Goal: Task Accomplishment & Management: Manage account settings

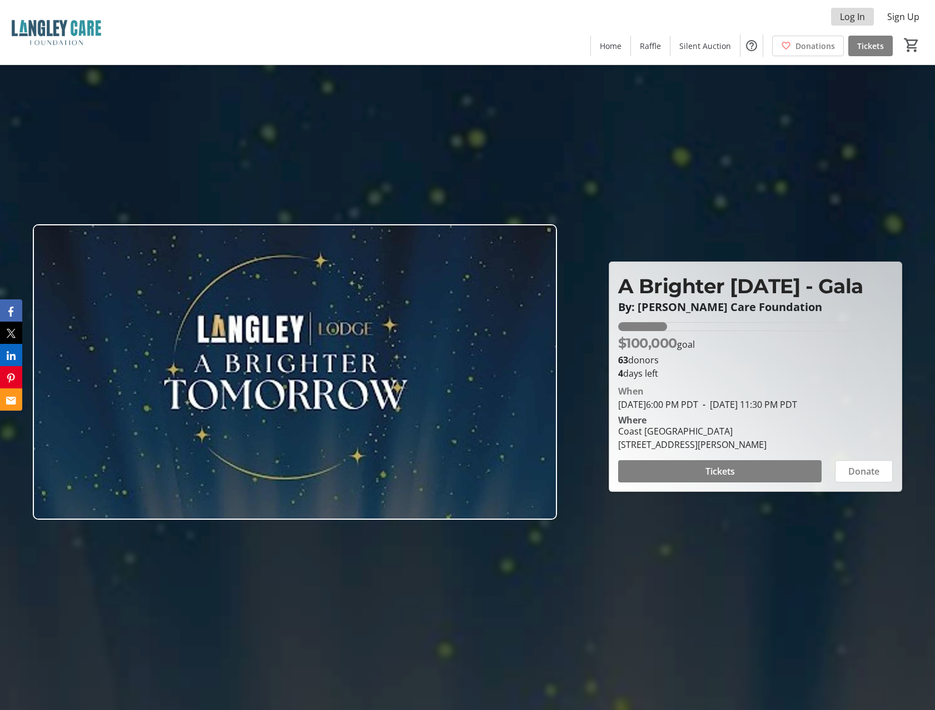
click at [845, 13] on span "Log In" at bounding box center [852, 16] width 25 height 13
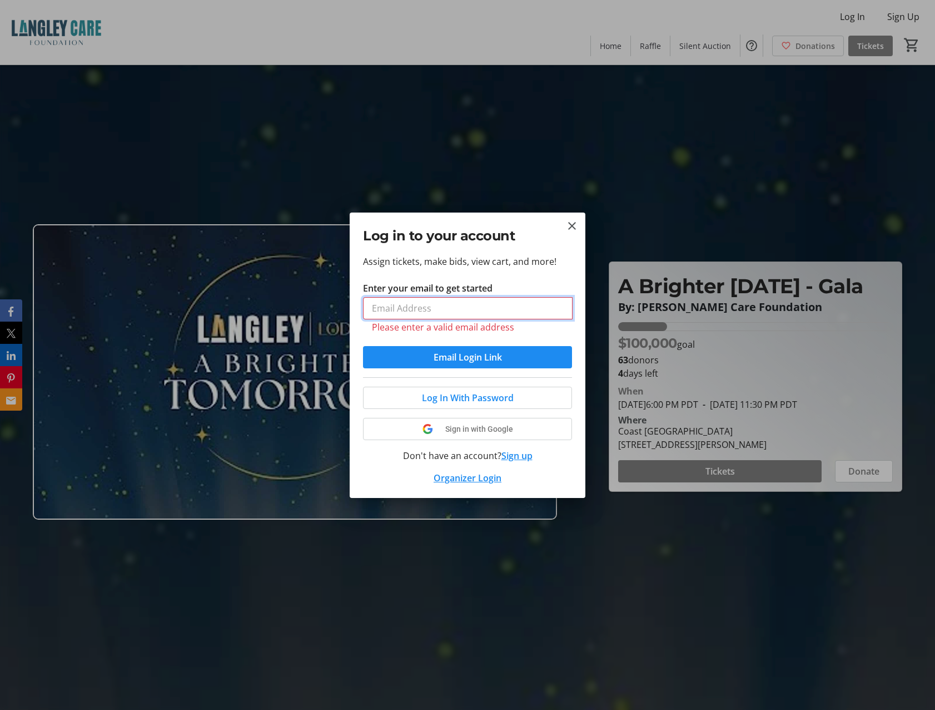
click at [391, 312] on input "Enter your email to get started" at bounding box center [468, 308] width 210 height 22
click at [448, 393] on span "Log In With Password" at bounding box center [468, 397] width 92 height 13
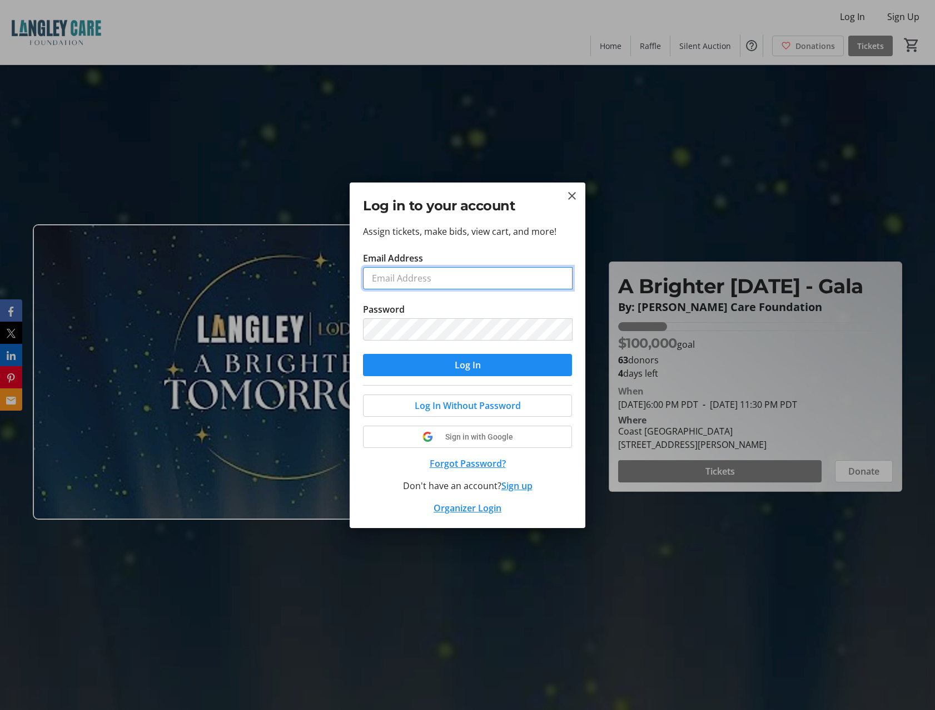
click at [453, 280] on input "Email Address" at bounding box center [468, 278] width 210 height 22
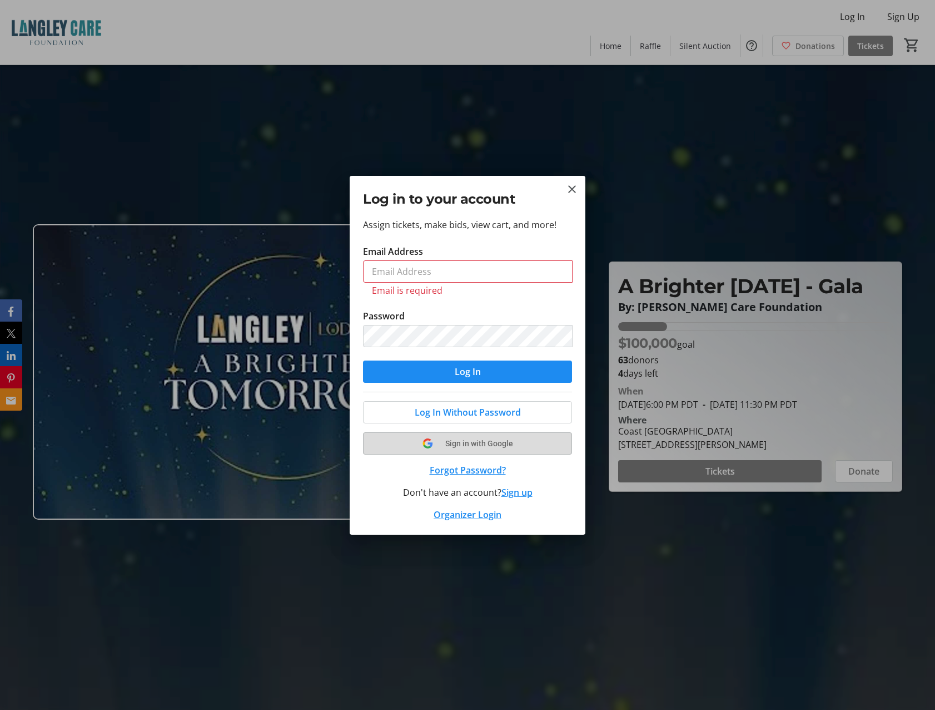
click at [477, 439] on span "Sign in with Google" at bounding box center [479, 443] width 68 height 9
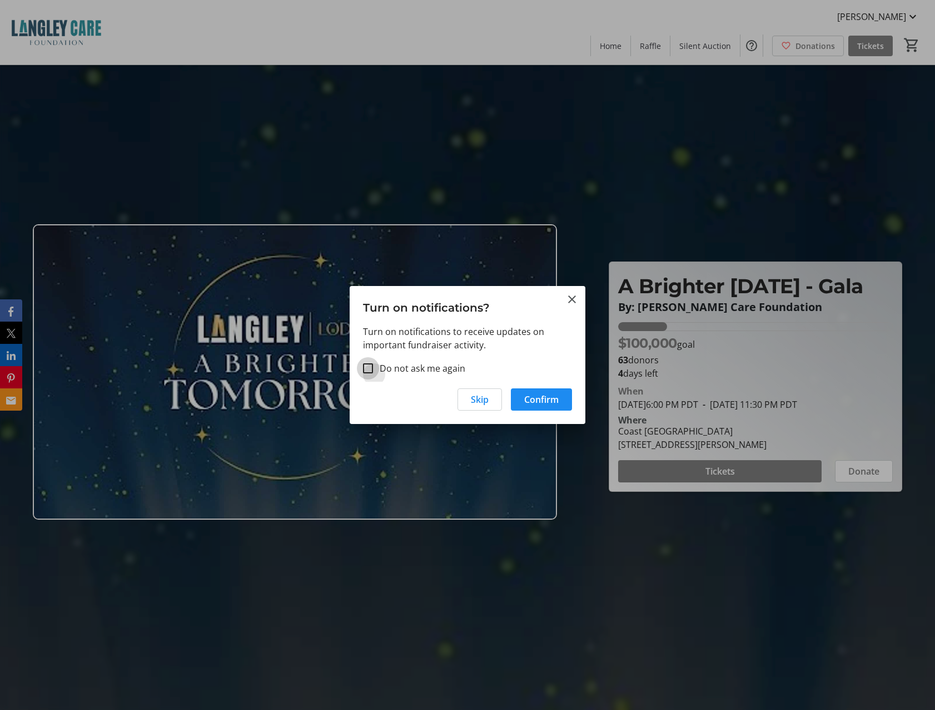
click at [371, 367] on input "Do not ask me again" at bounding box center [368, 368] width 10 height 10
checkbox input "true"
click at [544, 399] on span "Confirm" at bounding box center [541, 399] width 34 height 13
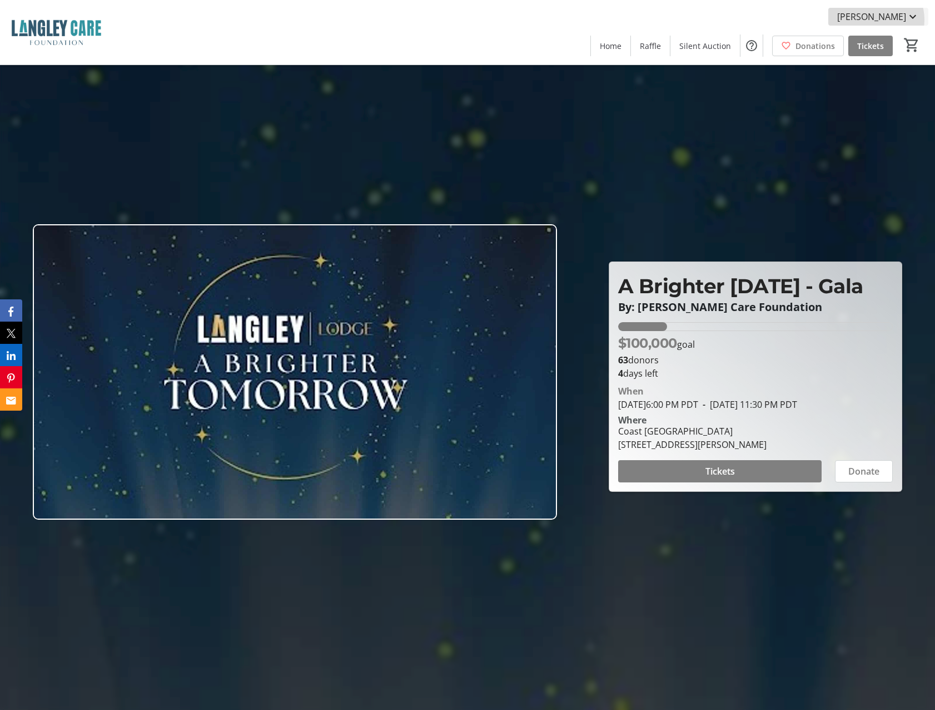
click at [910, 19] on mat-icon at bounding box center [912, 16] width 13 height 13
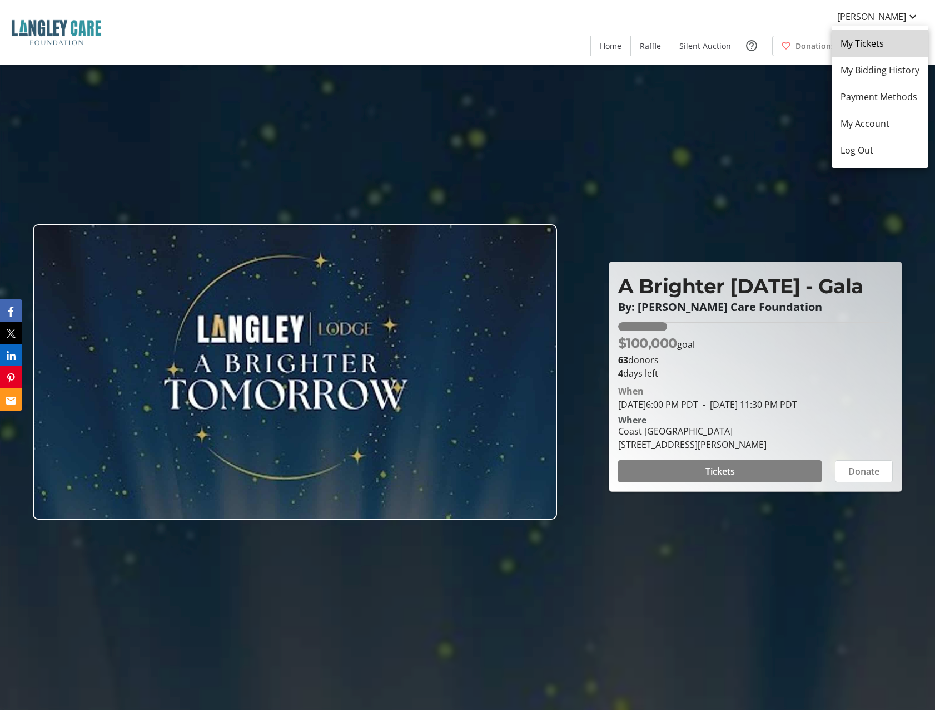
click at [886, 50] on link "My Tickets" at bounding box center [880, 43] width 97 height 27
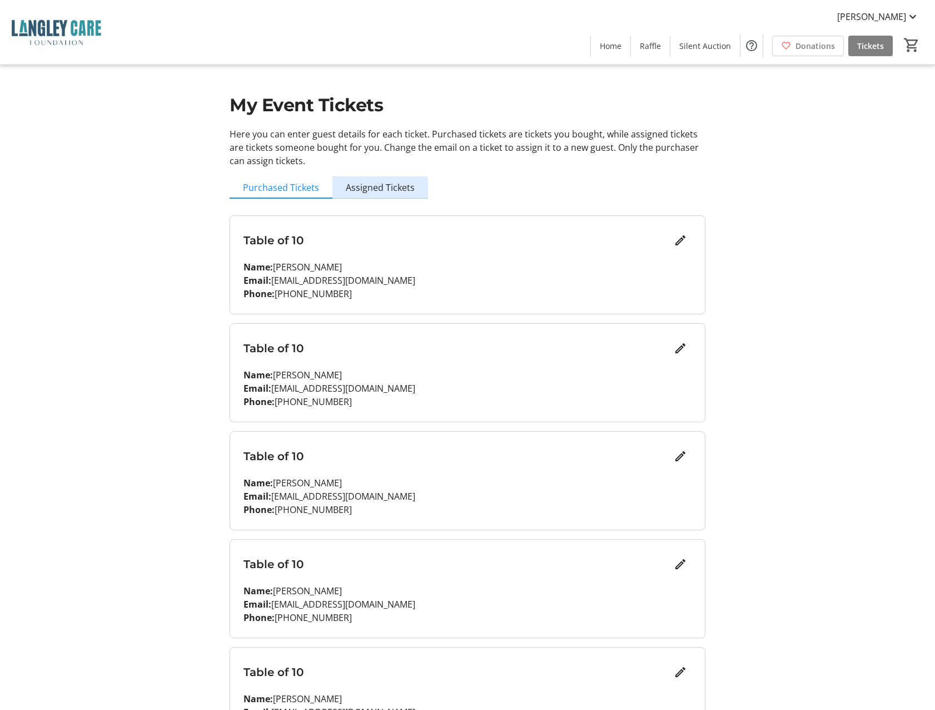
click at [369, 190] on span "Assigned Tickets" at bounding box center [380, 187] width 69 height 9
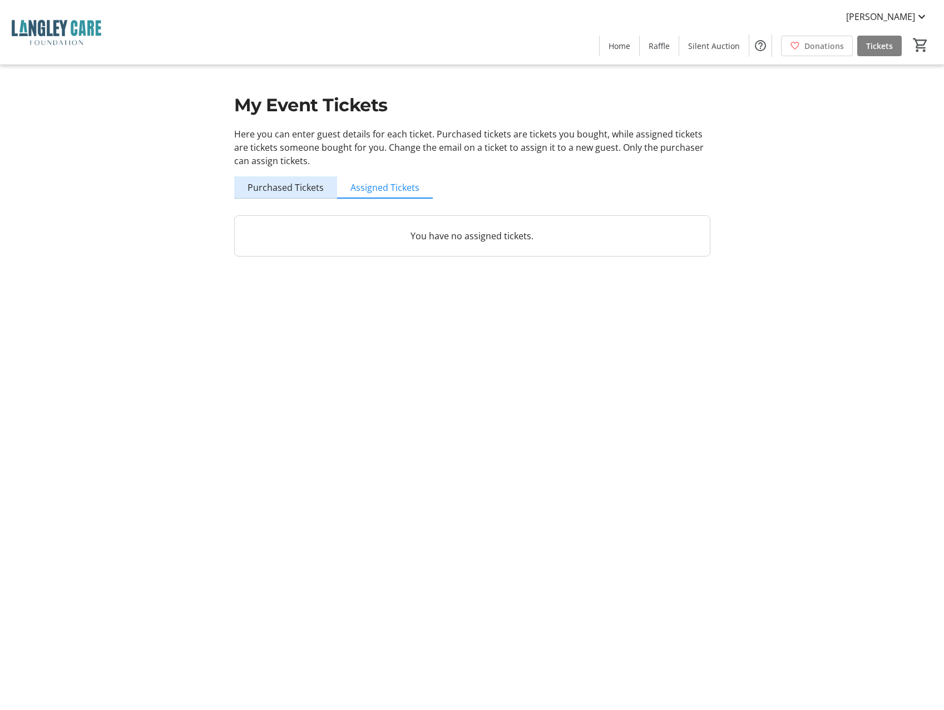
click at [295, 190] on span "Purchased Tickets" at bounding box center [285, 187] width 76 height 9
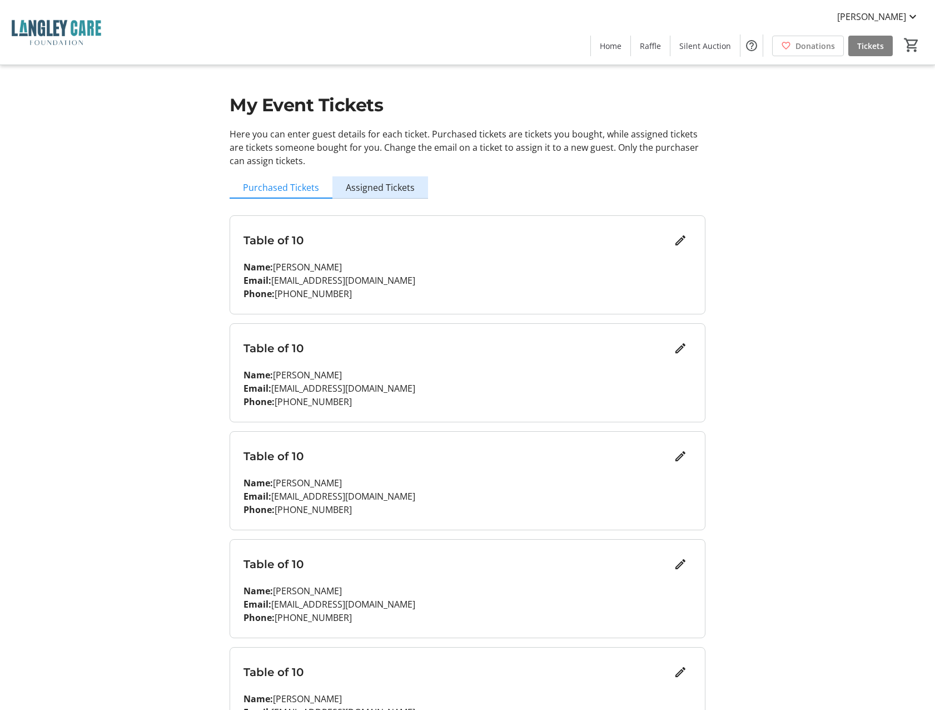
click at [390, 186] on span "Assigned Tickets" at bounding box center [380, 187] width 69 height 9
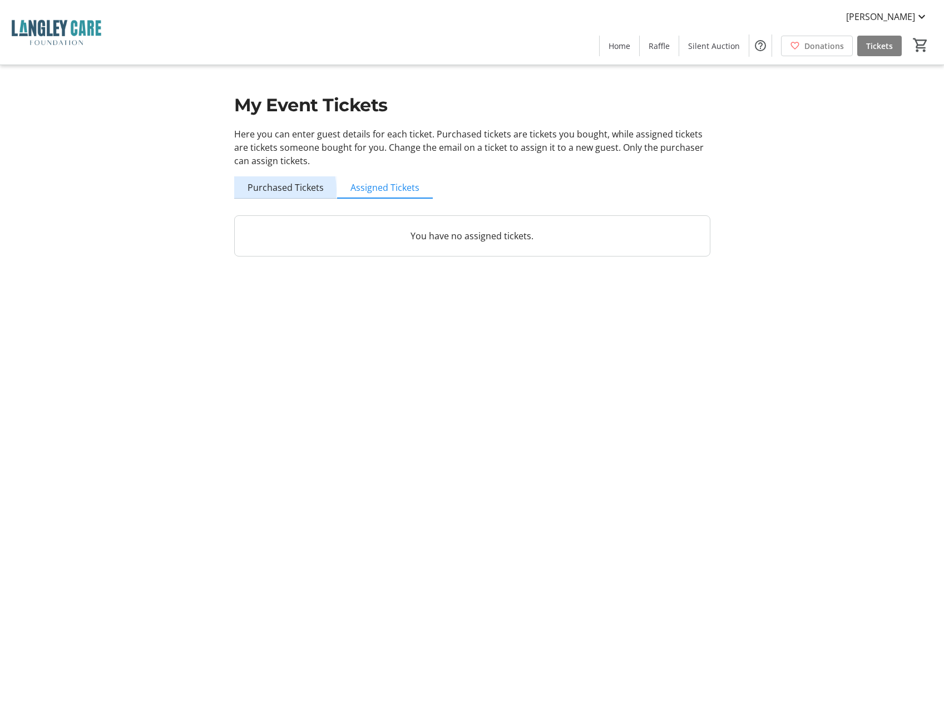
click at [264, 190] on span "Purchased Tickets" at bounding box center [285, 187] width 76 height 9
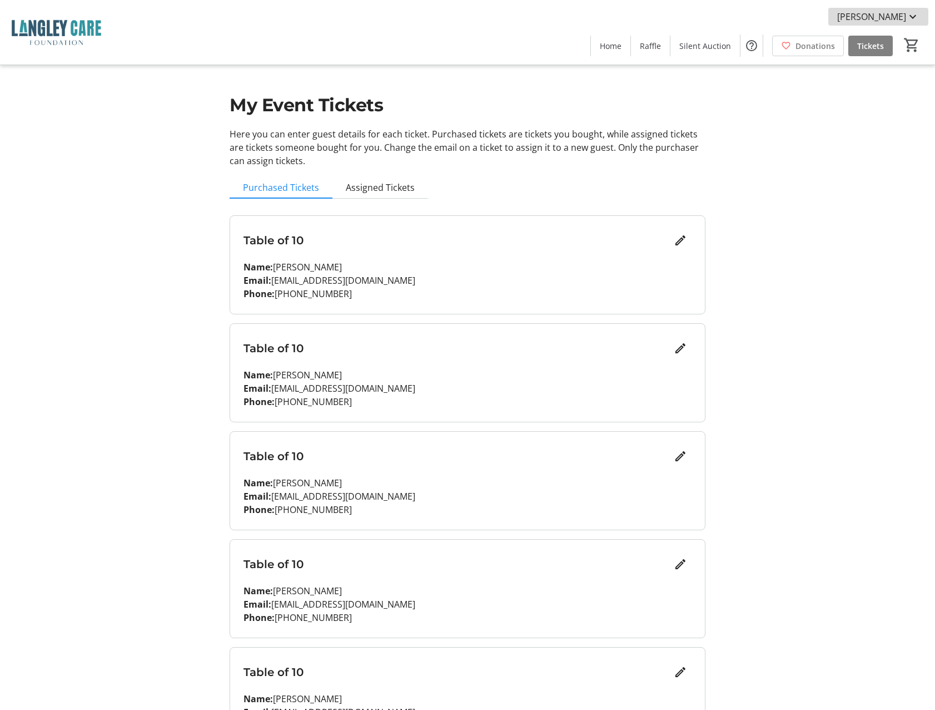
click at [916, 16] on mat-icon at bounding box center [912, 16] width 13 height 13
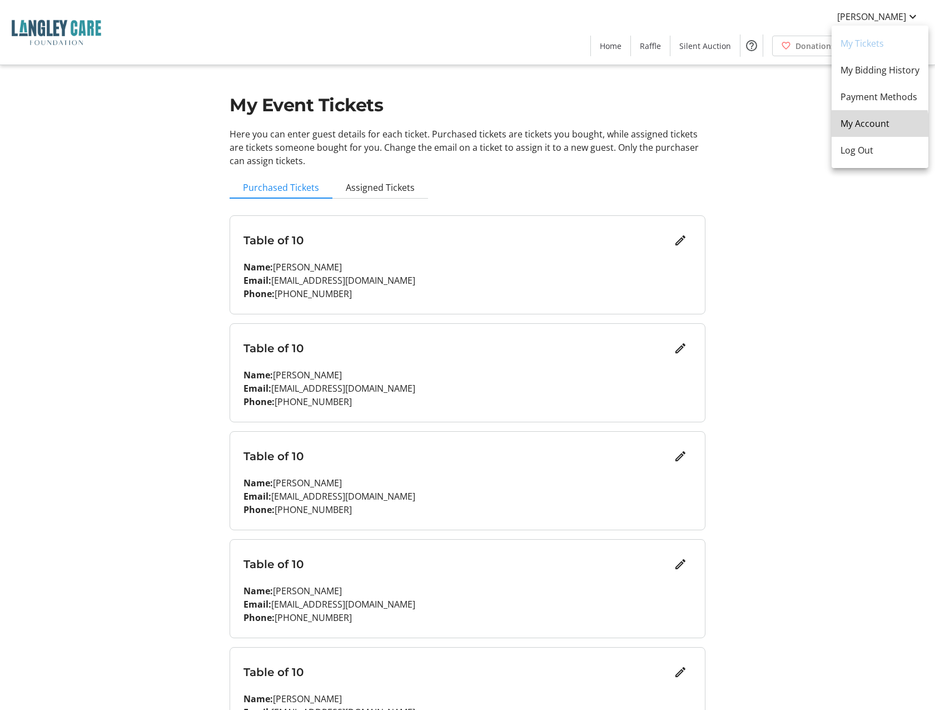
click at [875, 125] on span "My Account" at bounding box center [880, 123] width 79 height 13
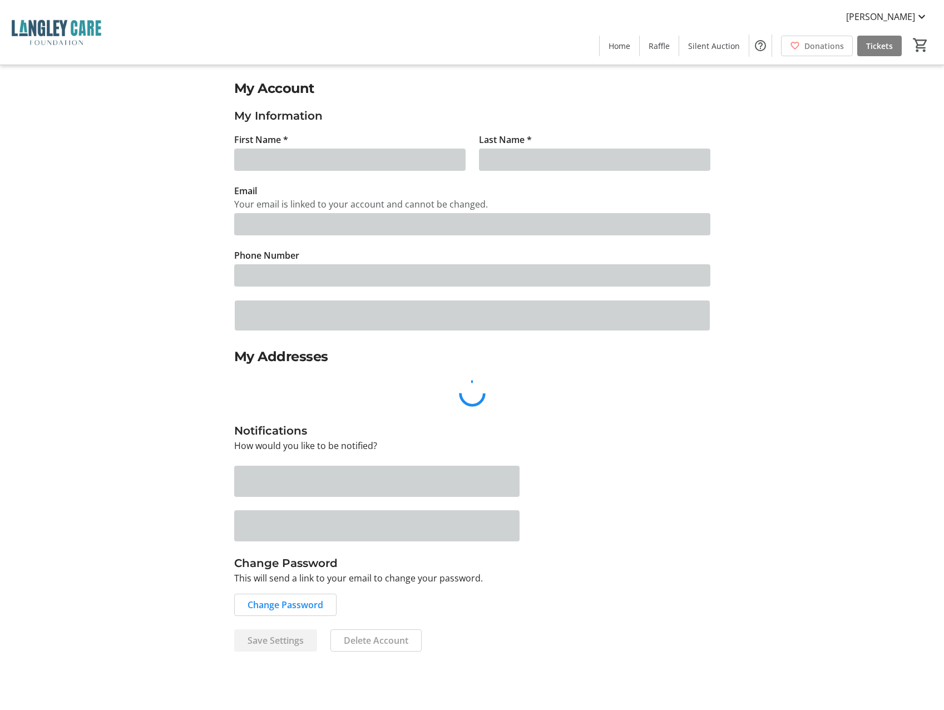
type input "Aly"
type input "Devji"
type input "[EMAIL_ADDRESS][DOMAIN_NAME]"
type input "[PHONE_NUMBER]"
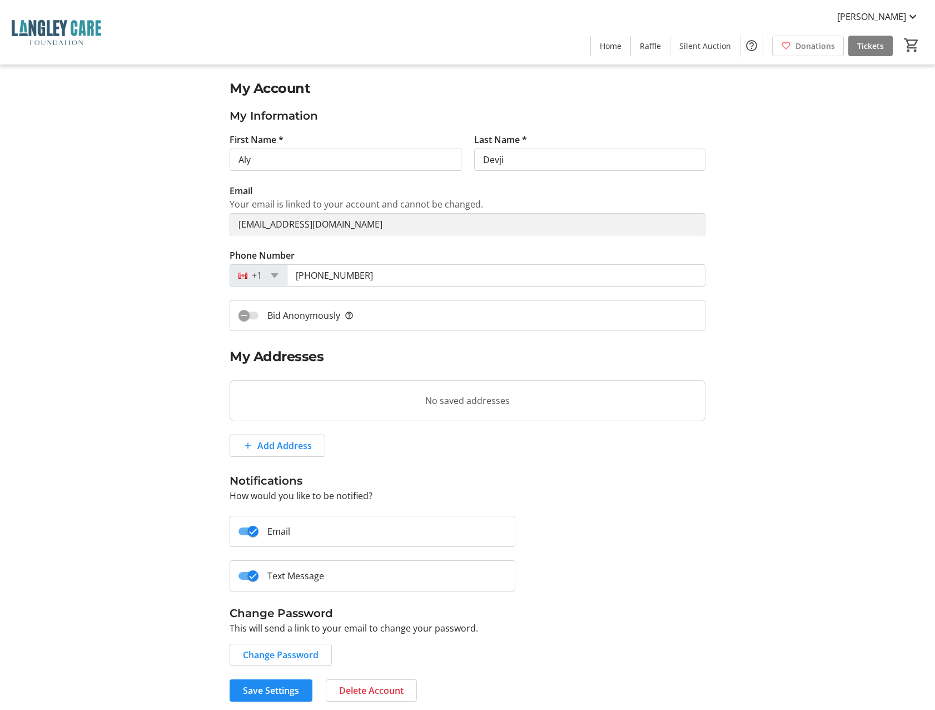
scroll to position [5, 0]
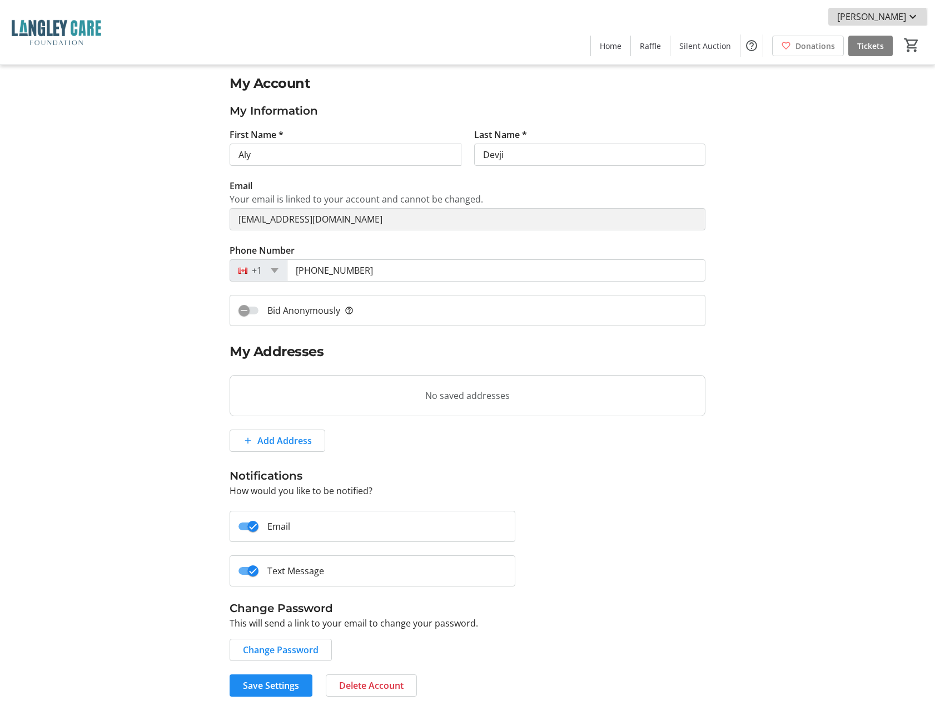
click at [911, 18] on mat-icon at bounding box center [912, 16] width 13 height 13
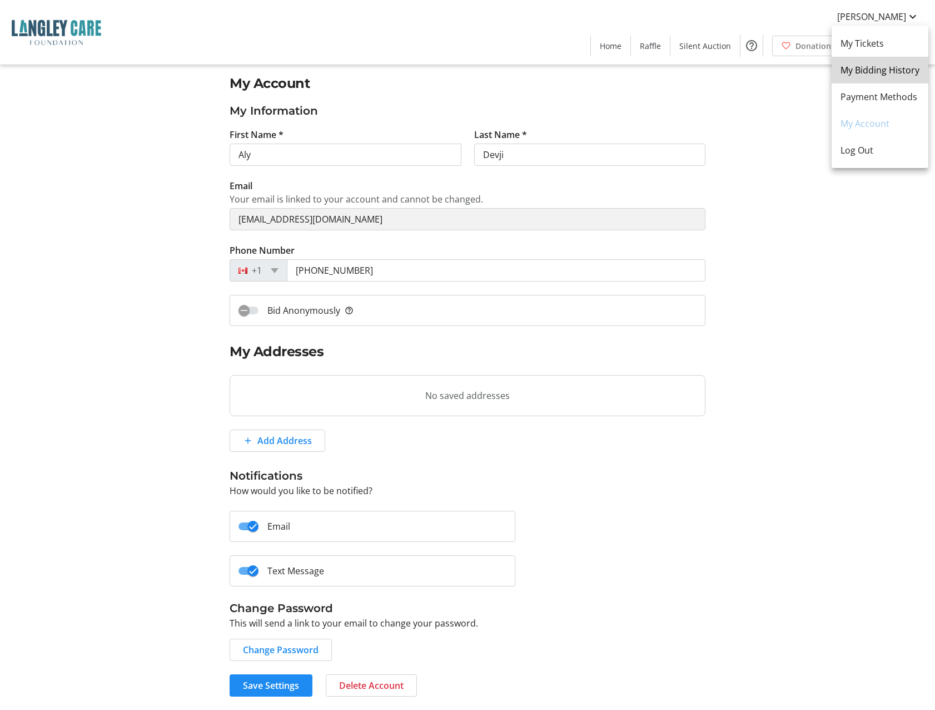
click at [885, 75] on span "My Bidding History" at bounding box center [880, 69] width 79 height 13
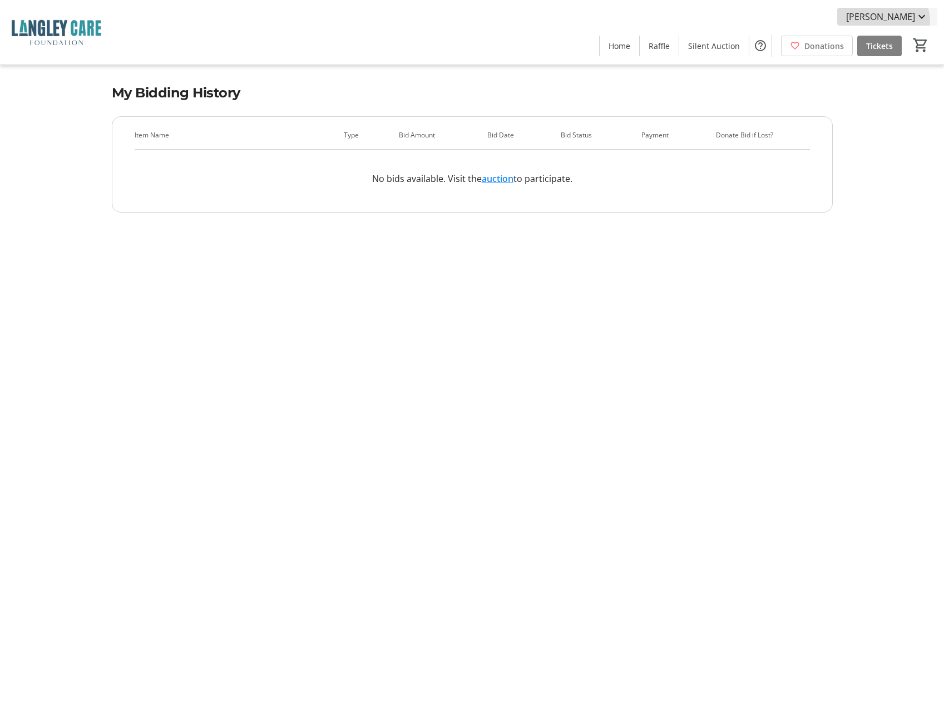
click at [916, 21] on mat-icon at bounding box center [921, 16] width 13 height 13
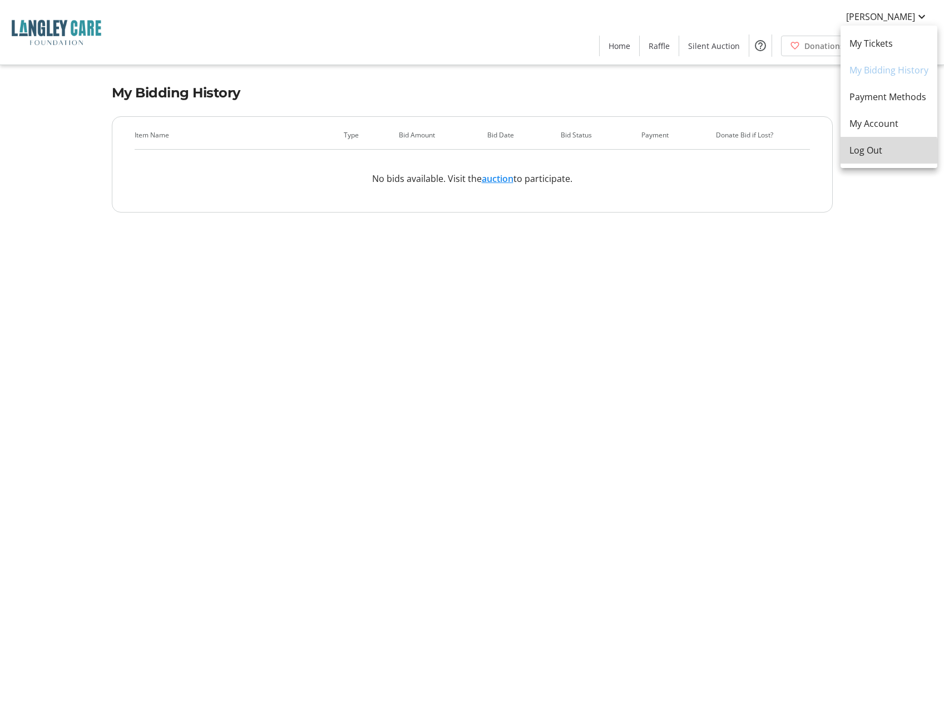
click at [875, 156] on span "Log Out" at bounding box center [888, 149] width 79 height 13
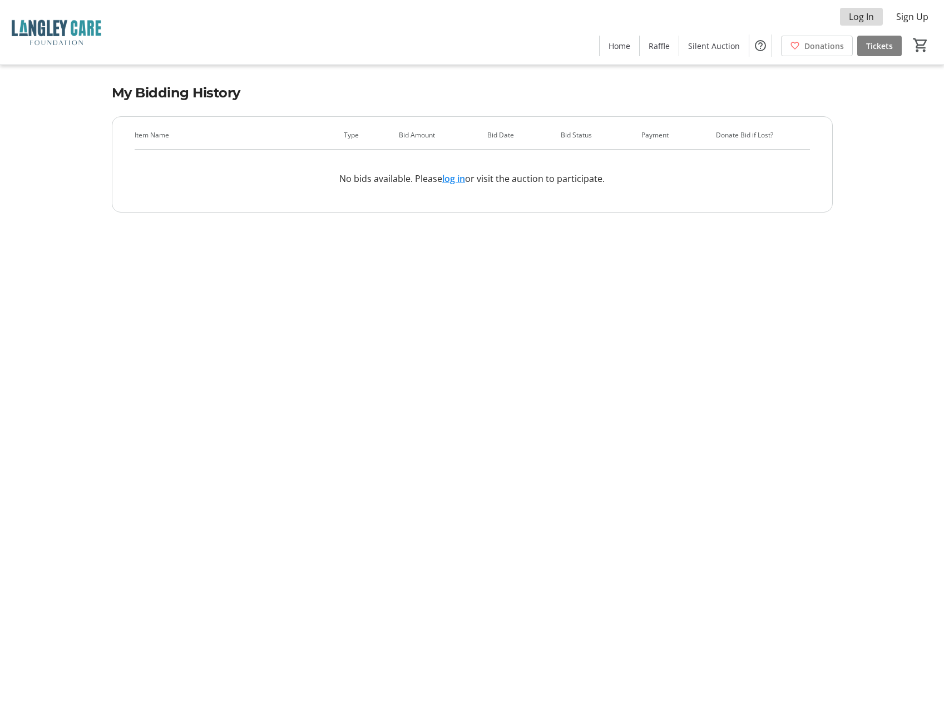
click at [860, 12] on span "Log In" at bounding box center [861, 16] width 25 height 13
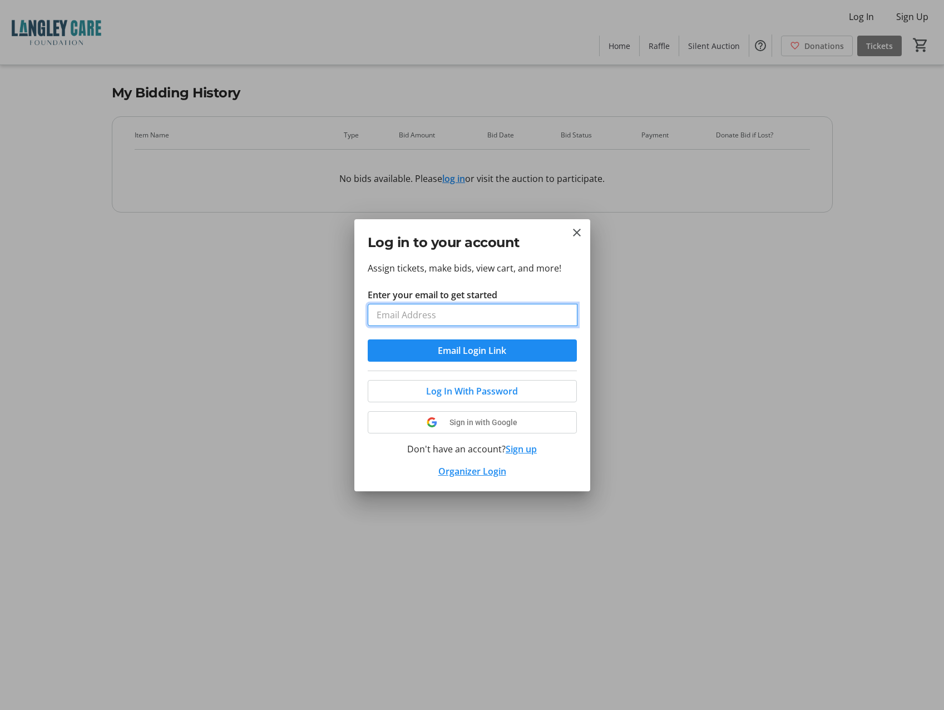
click at [420, 315] on input "Enter your email to get started" at bounding box center [473, 315] width 210 height 22
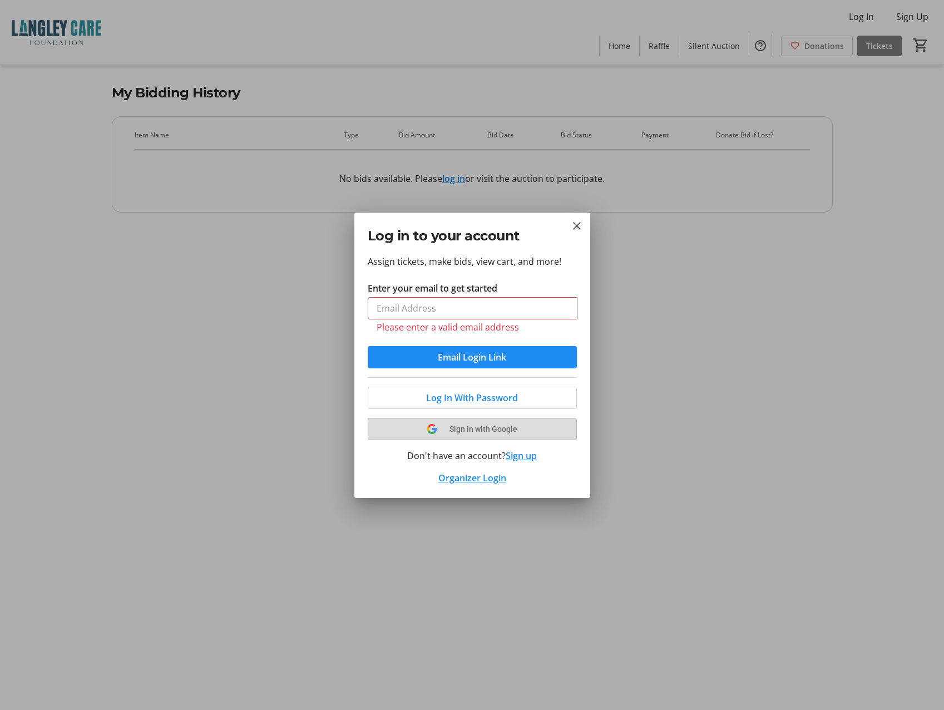
click at [461, 421] on button "Sign in with Google" at bounding box center [472, 429] width 209 height 22
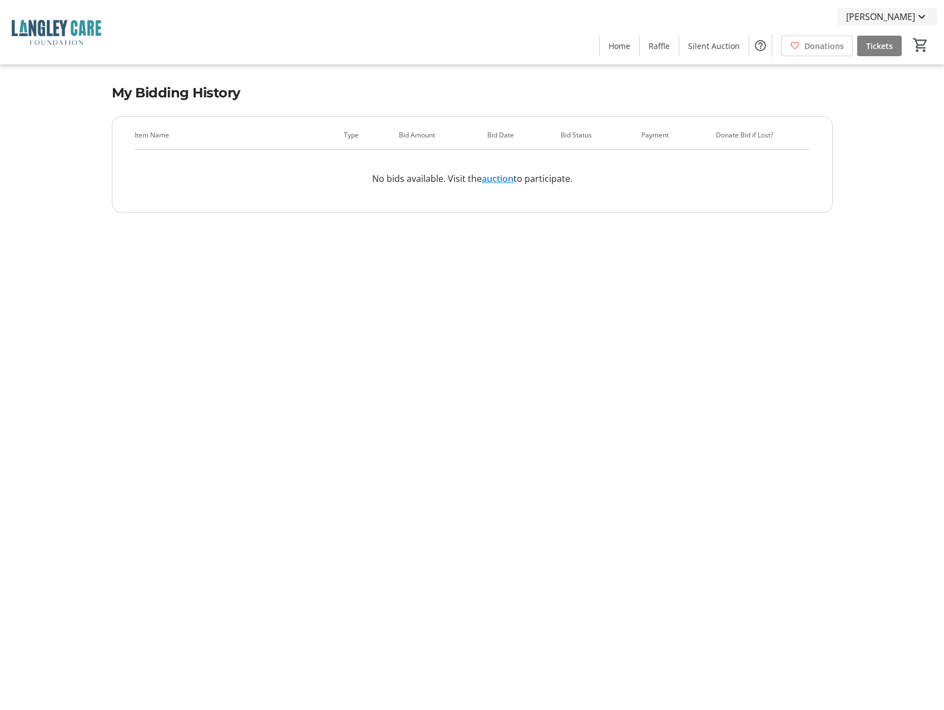
click at [922, 14] on mat-icon at bounding box center [921, 16] width 13 height 13
click at [888, 44] on span "My Tickets" at bounding box center [888, 43] width 79 height 13
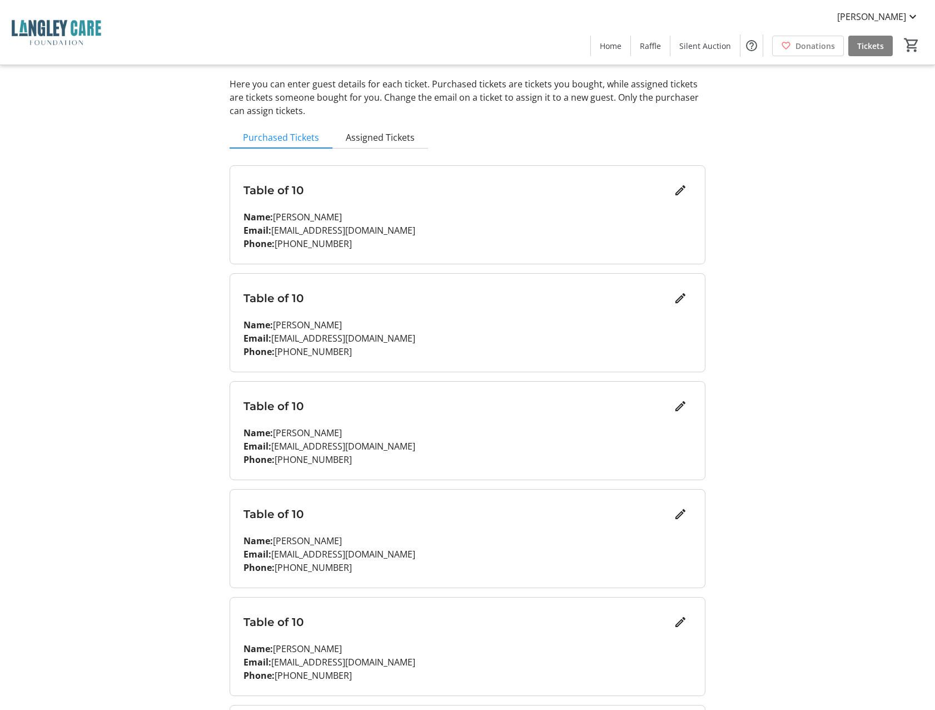
scroll to position [68, 0]
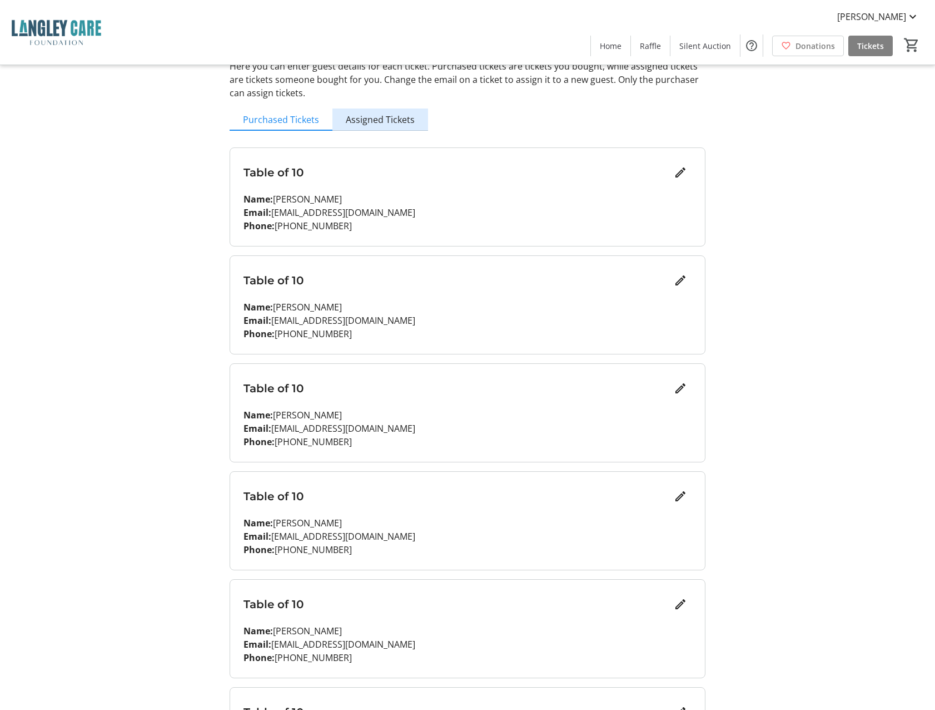
click at [403, 124] on span "Assigned Tickets" at bounding box center [380, 119] width 69 height 9
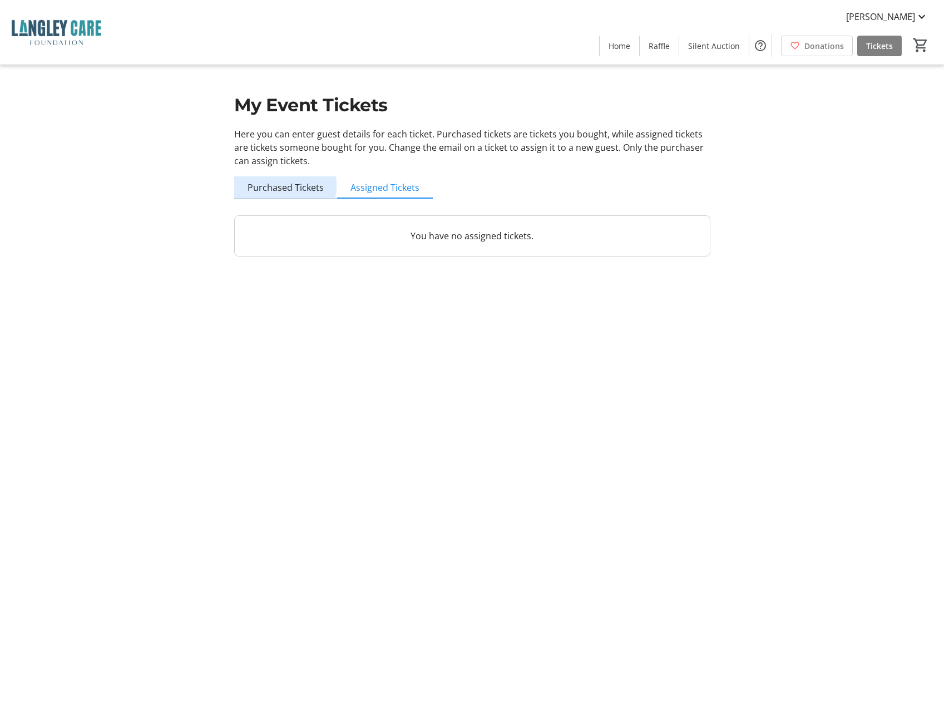
click at [281, 186] on span "Purchased Tickets" at bounding box center [285, 187] width 76 height 9
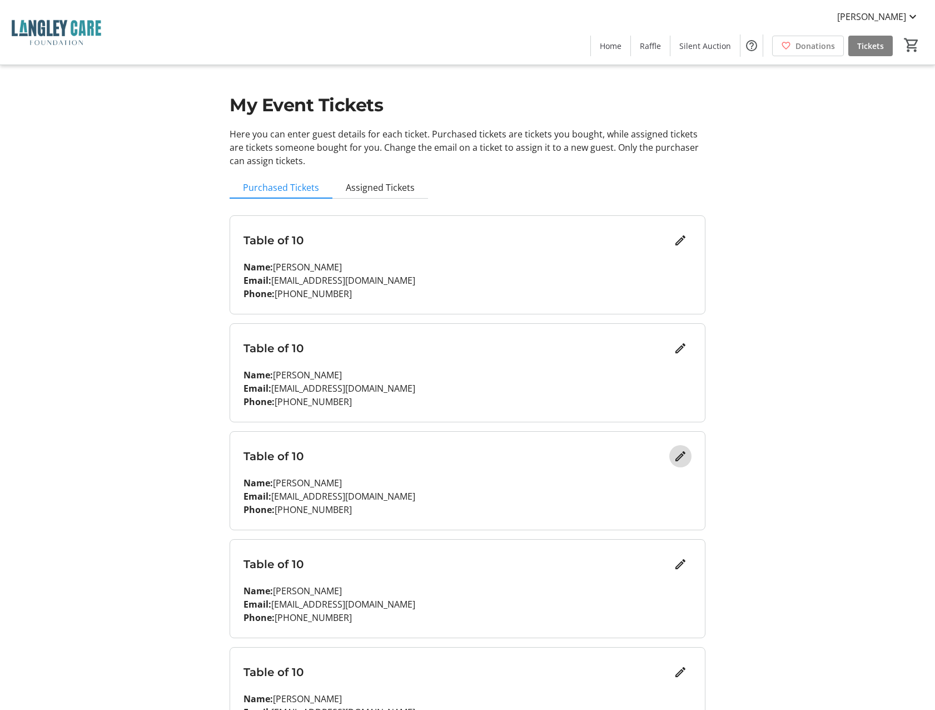
click at [681, 458] on mat-icon "Edit" at bounding box center [680, 455] width 13 height 13
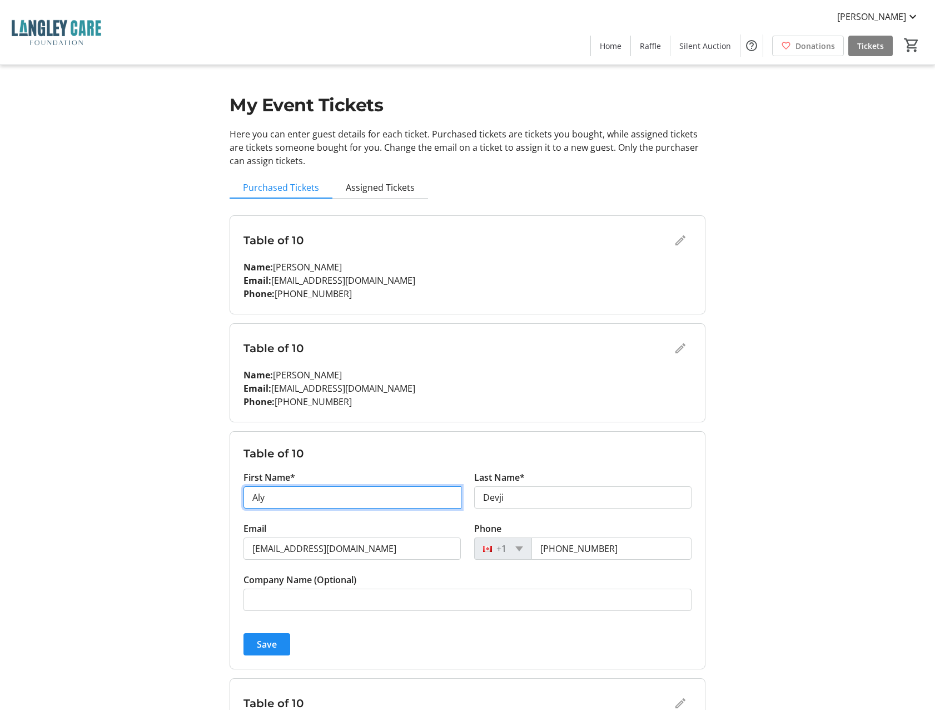
click at [306, 502] on input "Aly" at bounding box center [353, 497] width 218 height 22
type input "[PERSON_NAME]"
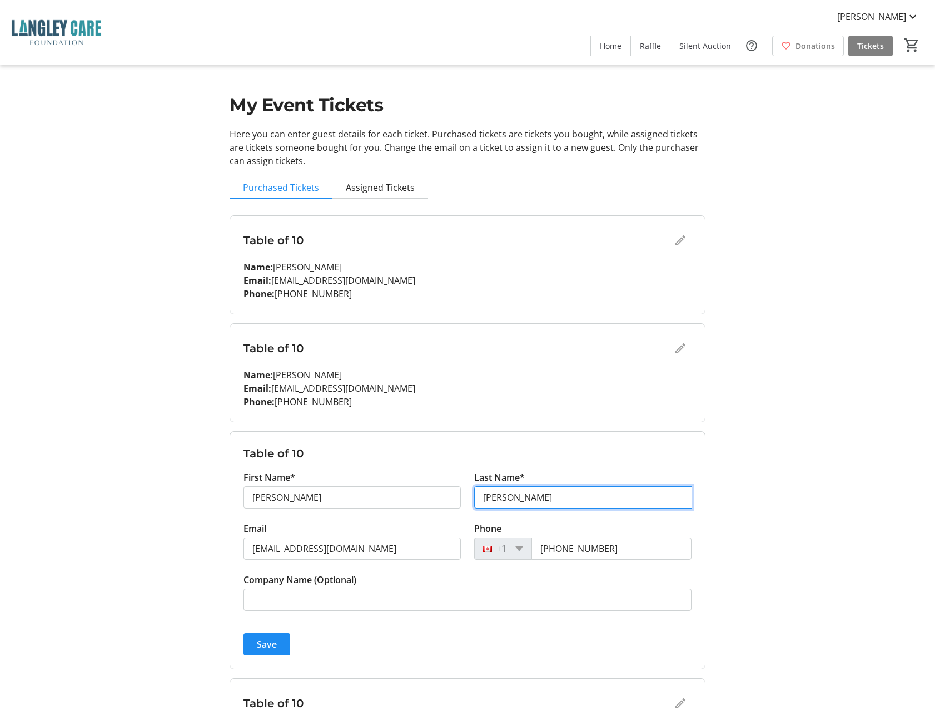
type input "[PERSON_NAME]"
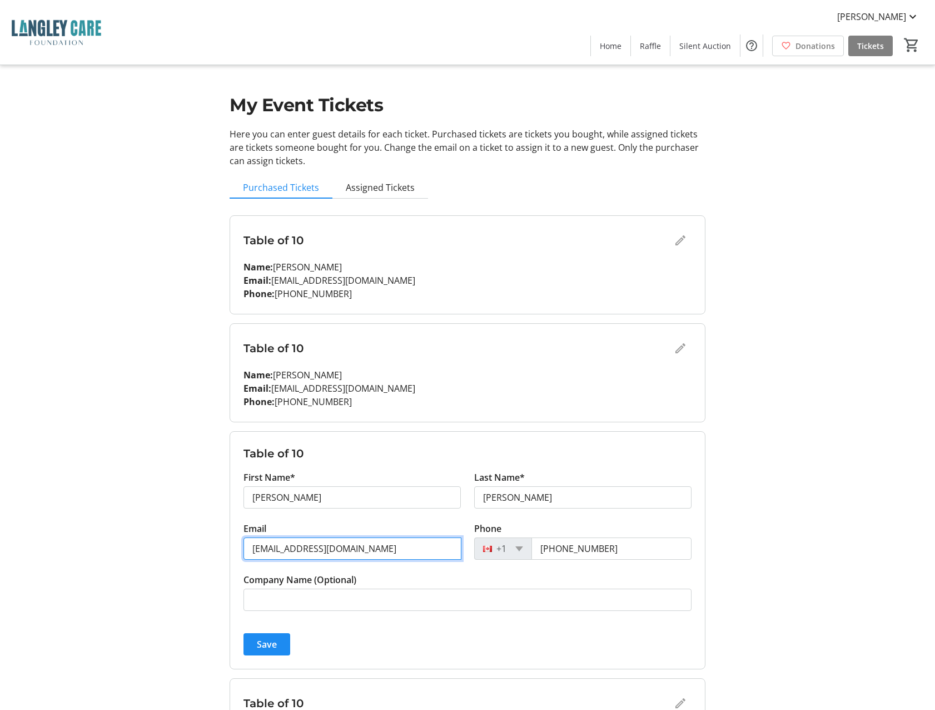
type input "[EMAIL_ADDRESS][DOMAIN_NAME]"
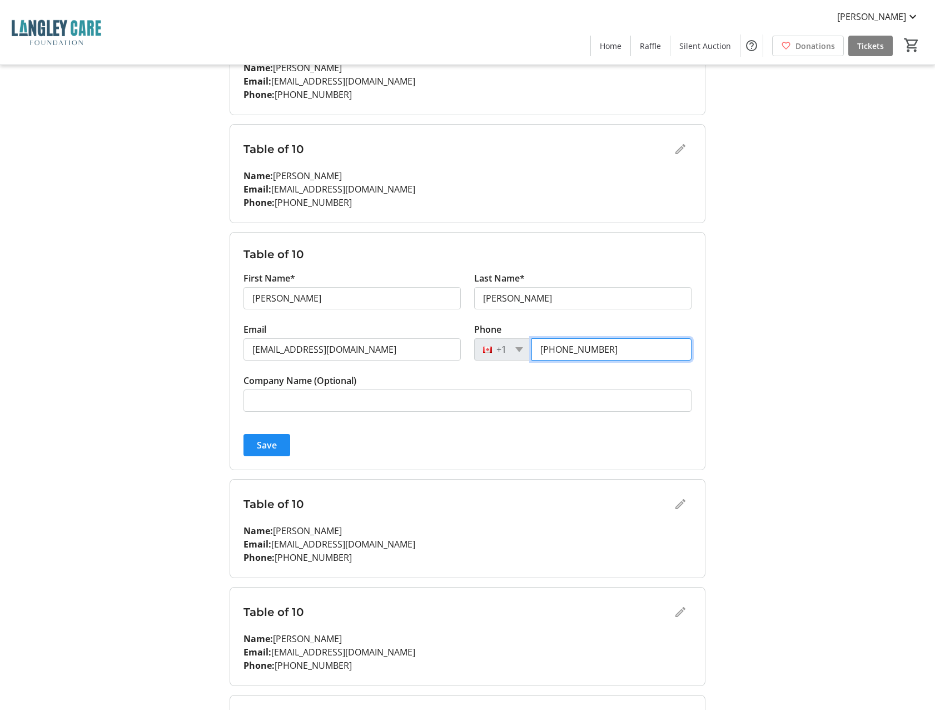
scroll to position [200, 0]
type input "[PHONE_NUMBER]"
click at [260, 452] on span "submit" at bounding box center [267, 444] width 47 height 27
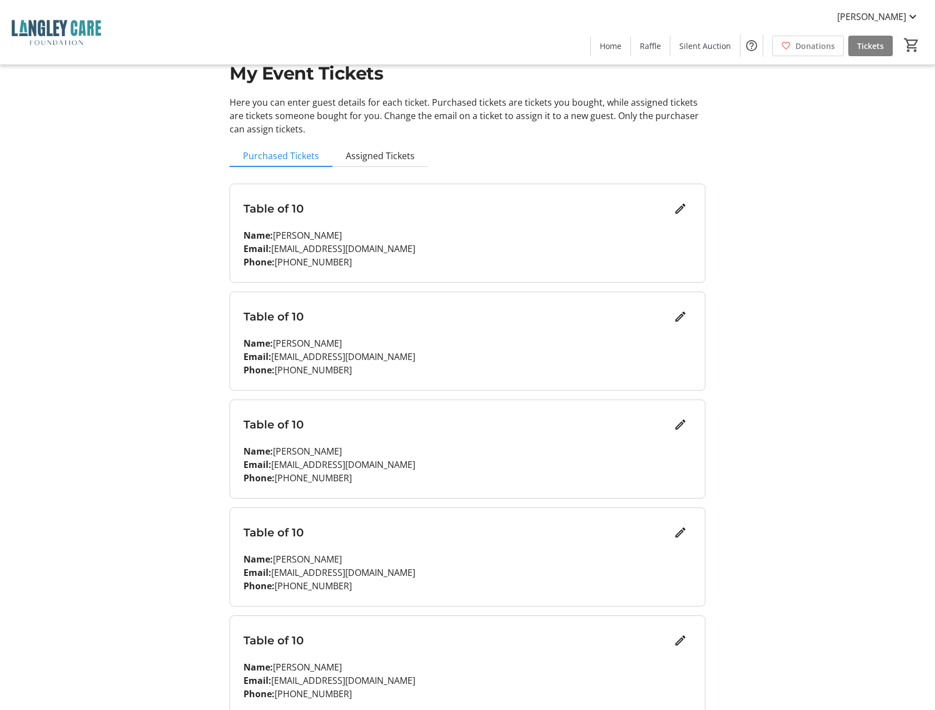
scroll to position [0, 0]
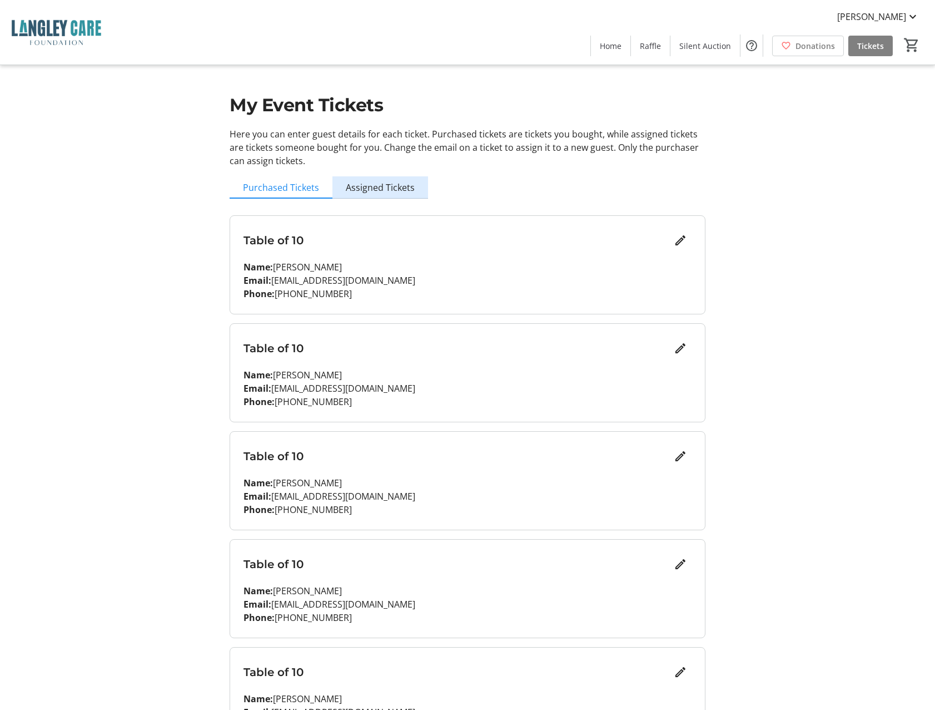
click at [383, 183] on span "Assigned Tickets" at bounding box center [380, 187] width 69 height 9
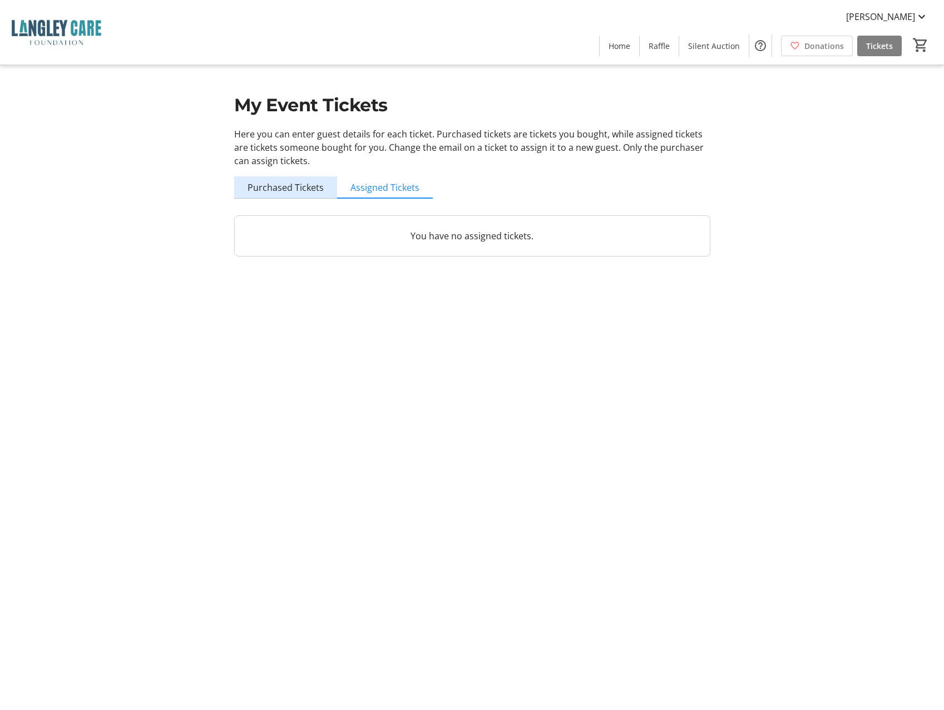
click at [309, 183] on span "Purchased Tickets" at bounding box center [285, 187] width 76 height 9
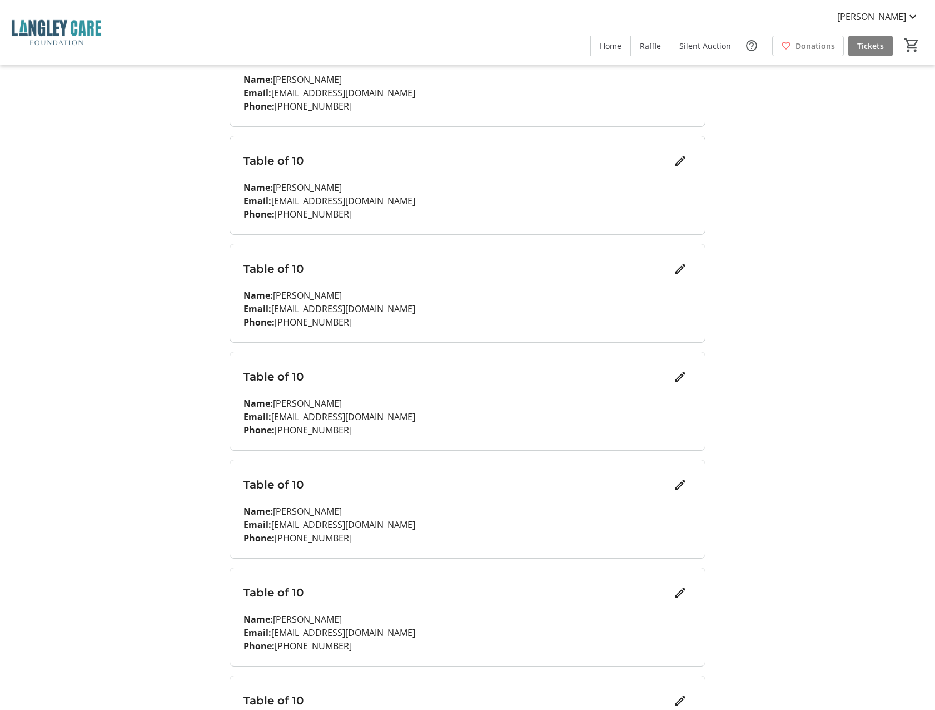
scroll to position [188, 0]
click at [682, 383] on span "Edit" at bounding box center [680, 376] width 22 height 22
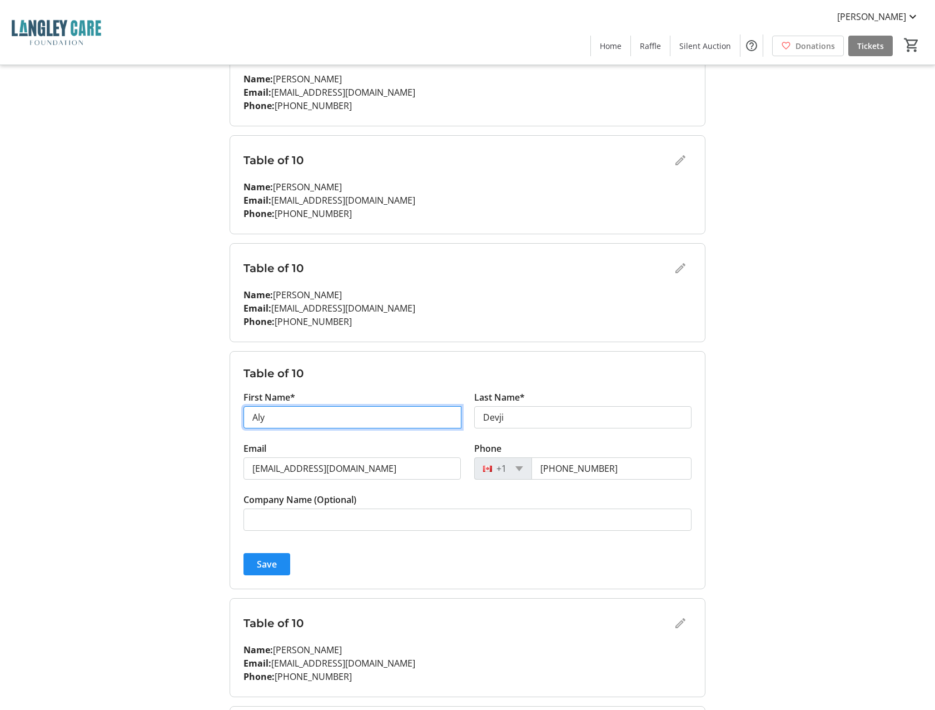
click at [274, 420] on input "Aly" at bounding box center [353, 417] width 218 height 22
type input "BENZ"
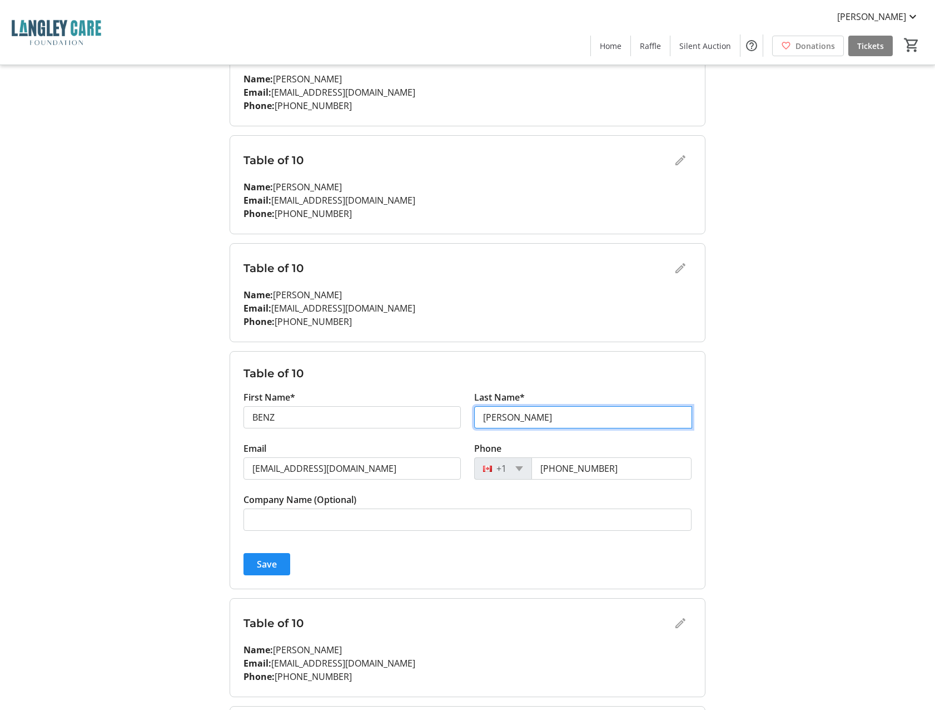
type input "[PERSON_NAME]"
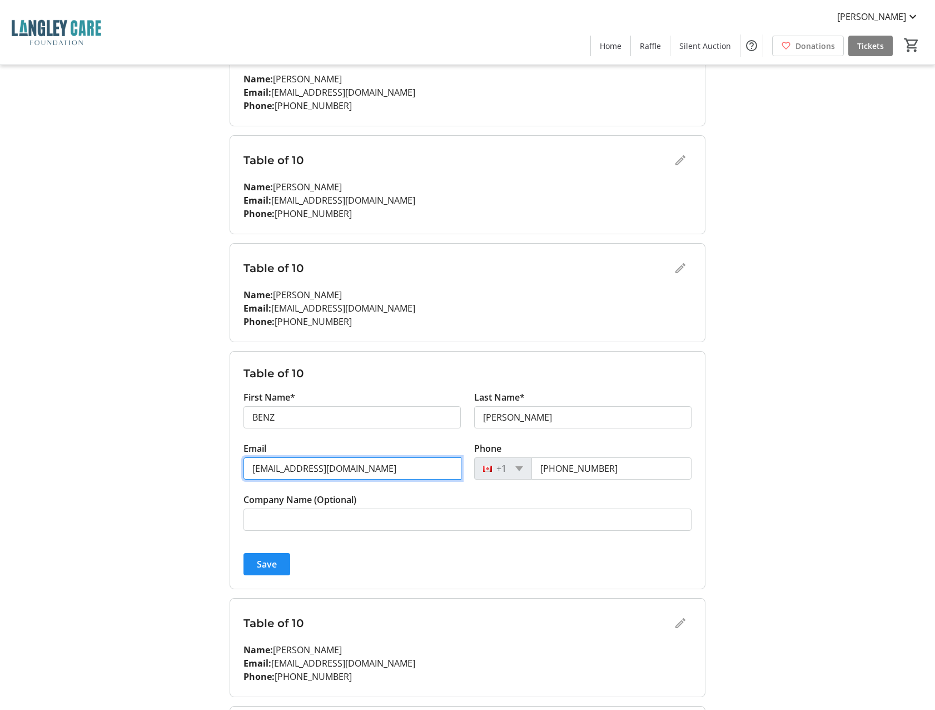
click at [360, 476] on input "[EMAIL_ADDRESS][DOMAIN_NAME]" at bounding box center [353, 468] width 218 height 22
drag, startPoint x: 360, startPoint y: 476, endPoint x: 240, endPoint y: 467, distance: 120.5
click at [240, 467] on div "Email [EMAIL_ADDRESS][DOMAIN_NAME]" at bounding box center [352, 466] width 231 height 51
type input "[EMAIL_ADDRESS][DOMAIN_NAME]"
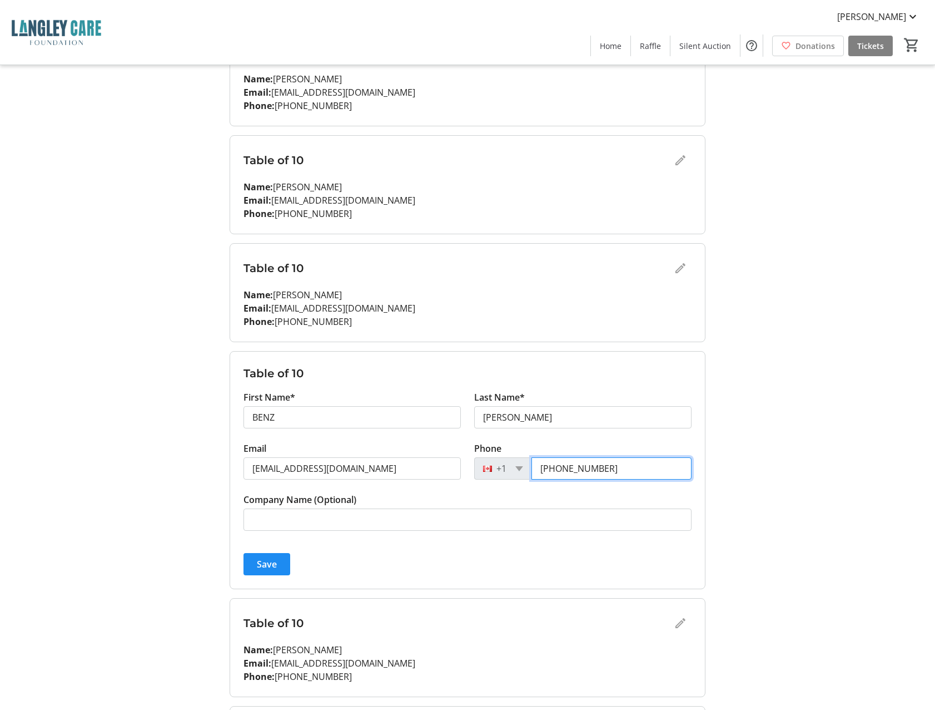
click at [632, 468] on input "[PHONE_NUMBER]" at bounding box center [612, 468] width 160 height 22
drag, startPoint x: 632, startPoint y: 468, endPoint x: 530, endPoint y: 466, distance: 101.8
click at [530, 466] on div "[PHONE_NUMBER]" at bounding box center [582, 468] width 217 height 22
type input "5"
click at [577, 470] on input "(604)" at bounding box center [612, 468] width 160 height 22
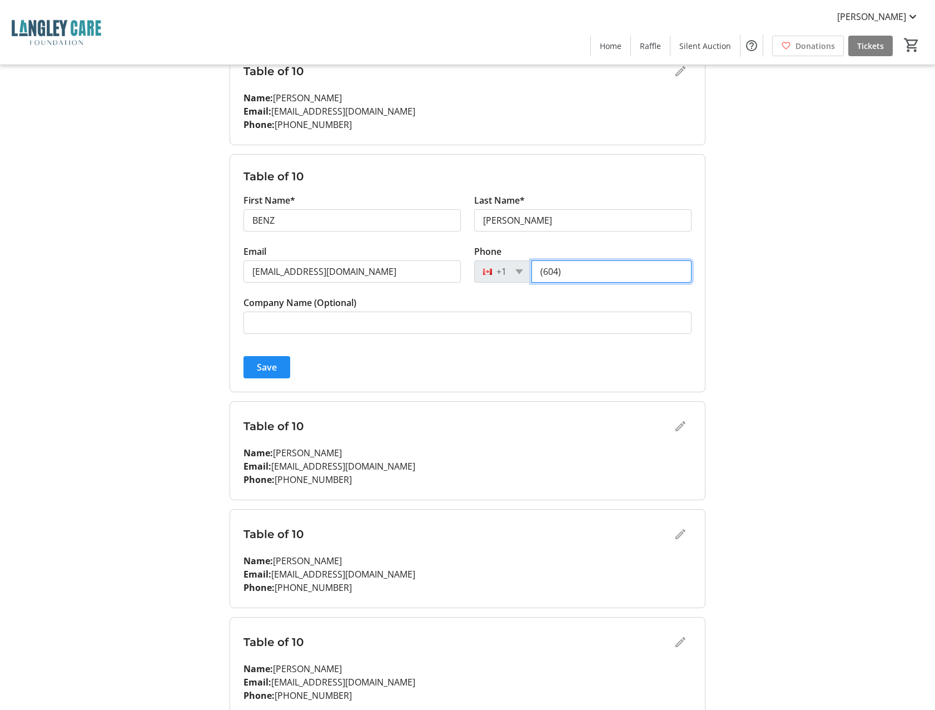
scroll to position [385, 0]
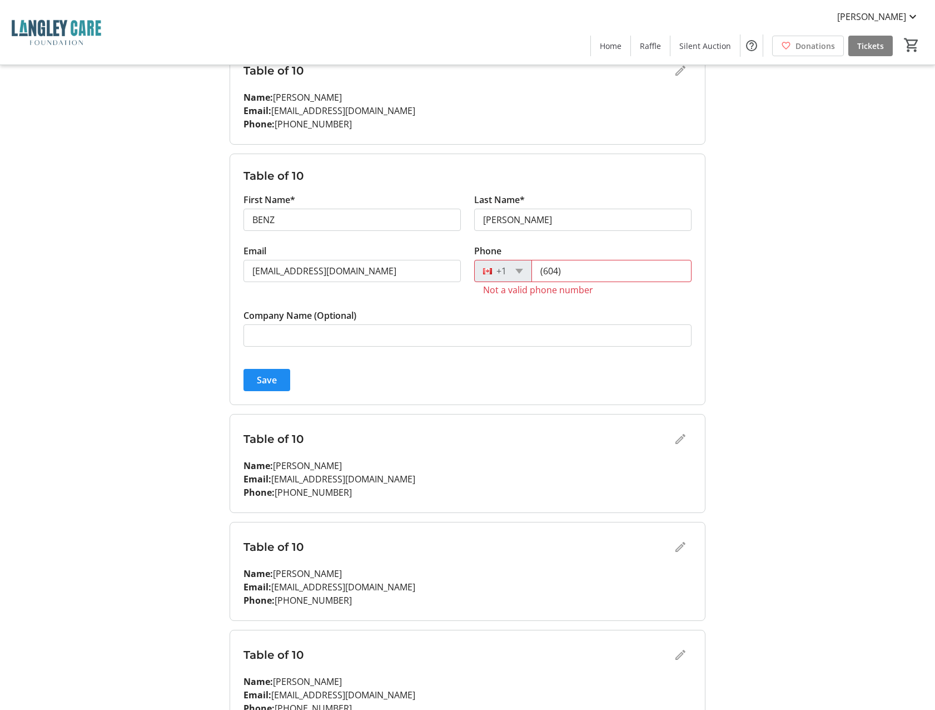
click at [682, 425] on div "Table of 10 Name: [PERSON_NAME] Email: [EMAIL_ADDRESS][DOMAIN_NAME] Phone: [PHO…" at bounding box center [467, 463] width 475 height 98
click at [575, 272] on input "(604)" at bounding box center [612, 271] width 160 height 22
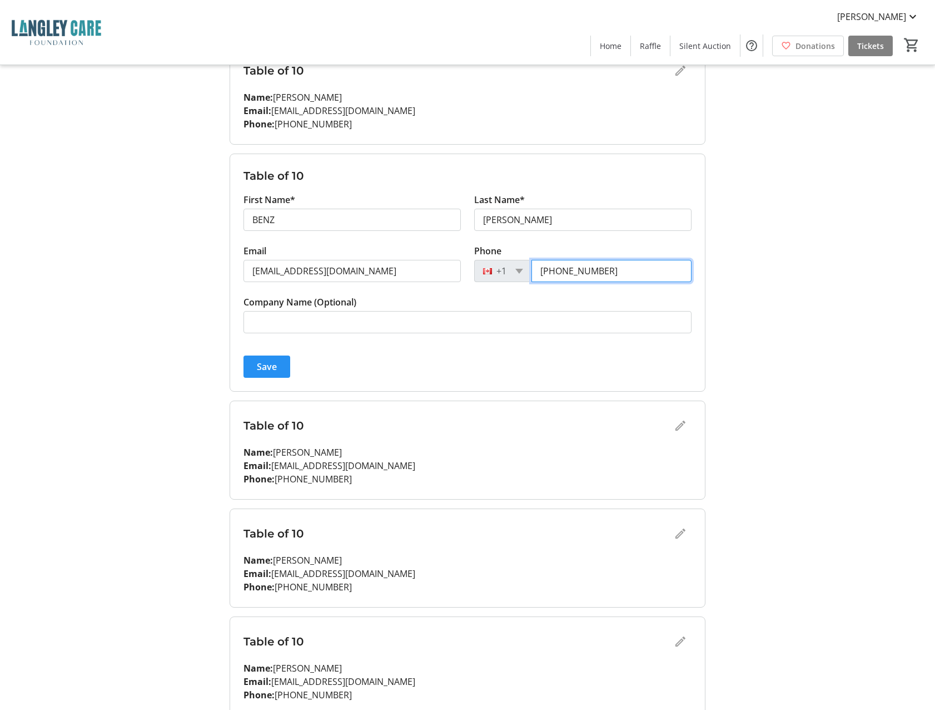
type input "[PHONE_NUMBER]"
click at [270, 370] on span "Save" at bounding box center [267, 366] width 20 height 13
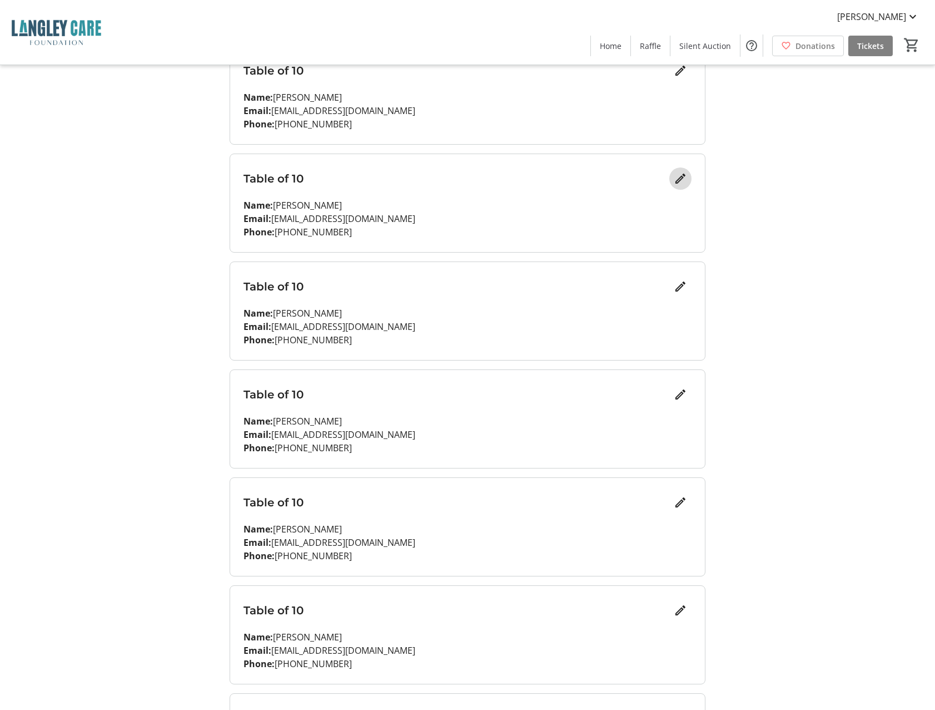
click at [681, 178] on mat-icon "Edit" at bounding box center [680, 178] width 13 height 13
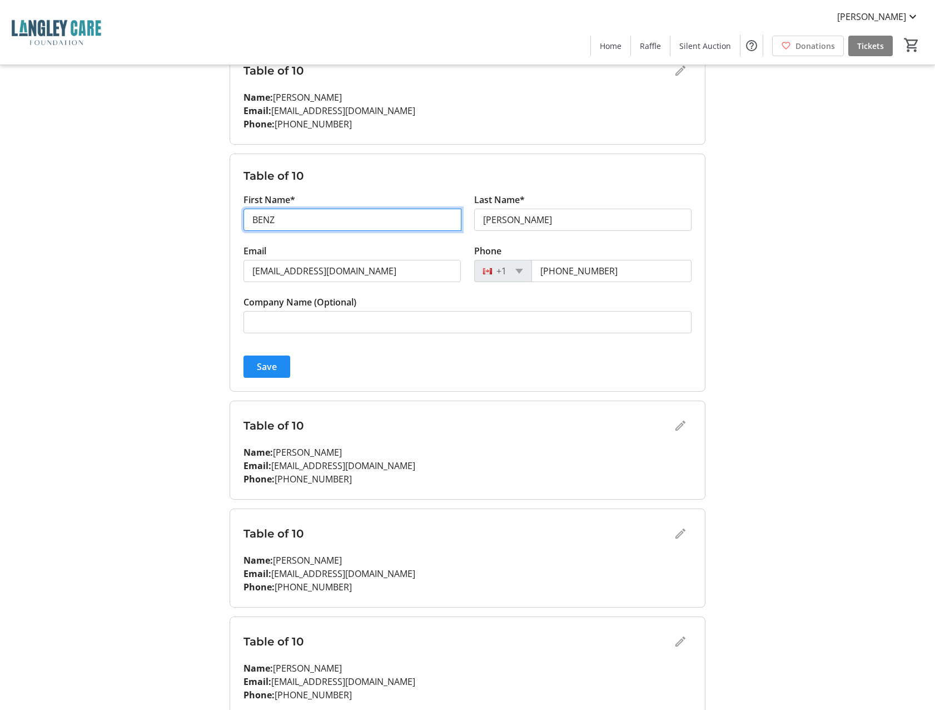
click at [302, 221] on input "BENZ" at bounding box center [353, 220] width 218 height 22
type input "Benz"
click at [272, 374] on span "submit" at bounding box center [267, 366] width 47 height 27
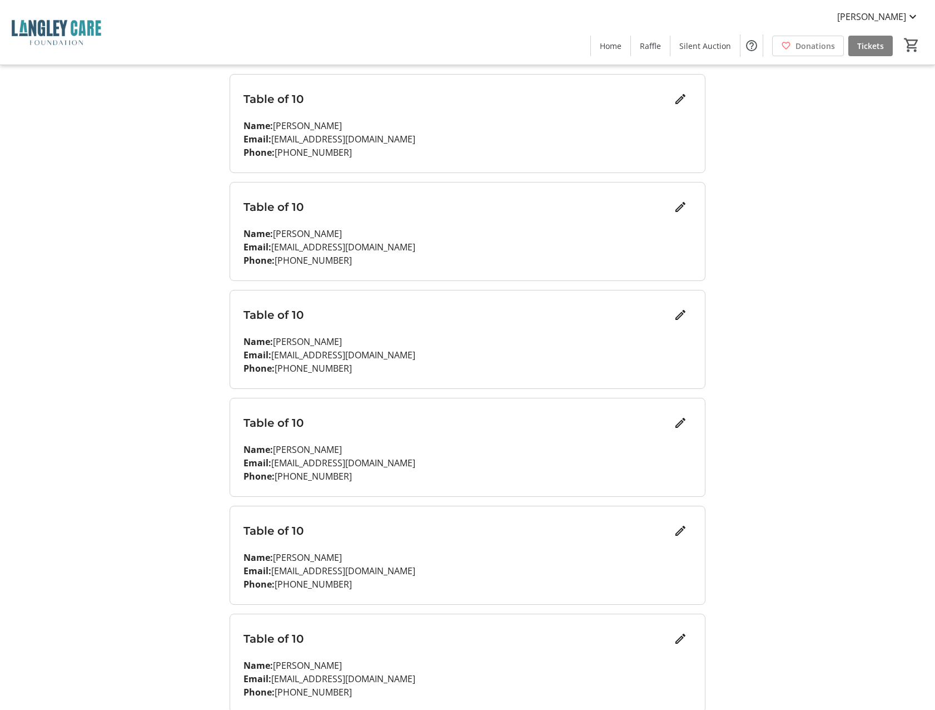
scroll to position [358, 0]
click at [679, 426] on mat-icon "Edit" at bounding box center [680, 421] width 13 height 13
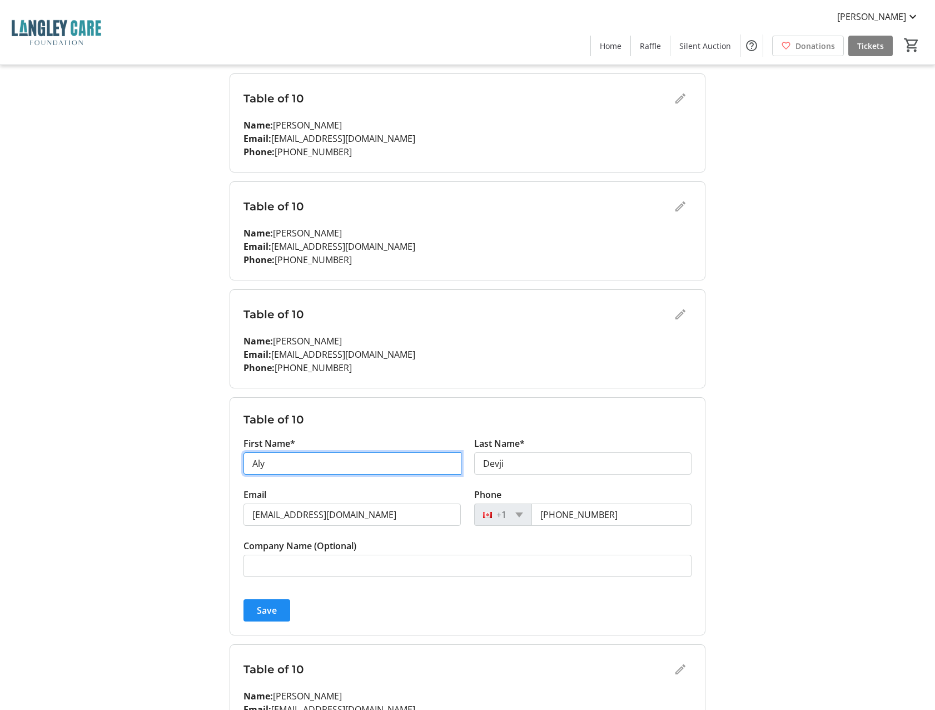
click at [271, 465] on input "Aly" at bounding box center [353, 463] width 218 height 22
type input "Guest of"
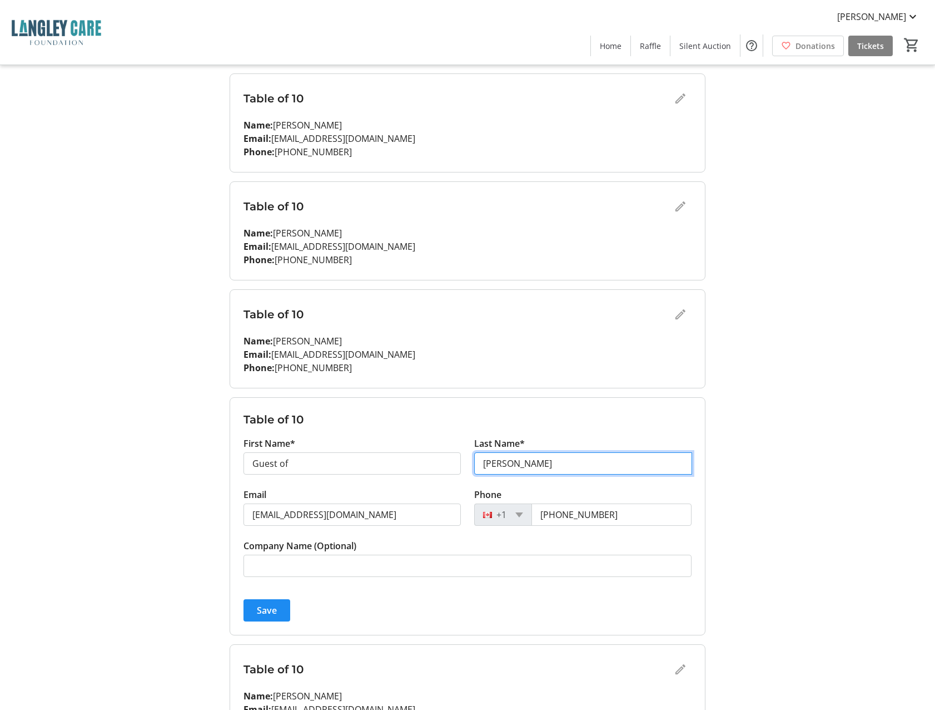
type input "[PERSON_NAME]"
click at [351, 520] on input "[EMAIL_ADDRESS][DOMAIN_NAME]" at bounding box center [353, 514] width 218 height 22
drag, startPoint x: 351, startPoint y: 520, endPoint x: 205, endPoint y: 513, distance: 146.4
drag, startPoint x: 205, startPoint y: 513, endPoint x: 341, endPoint y: 521, distance: 135.9
click at [341, 521] on input "[EMAIL_ADDRESS][DOMAIN_NAME]" at bounding box center [353, 514] width 218 height 22
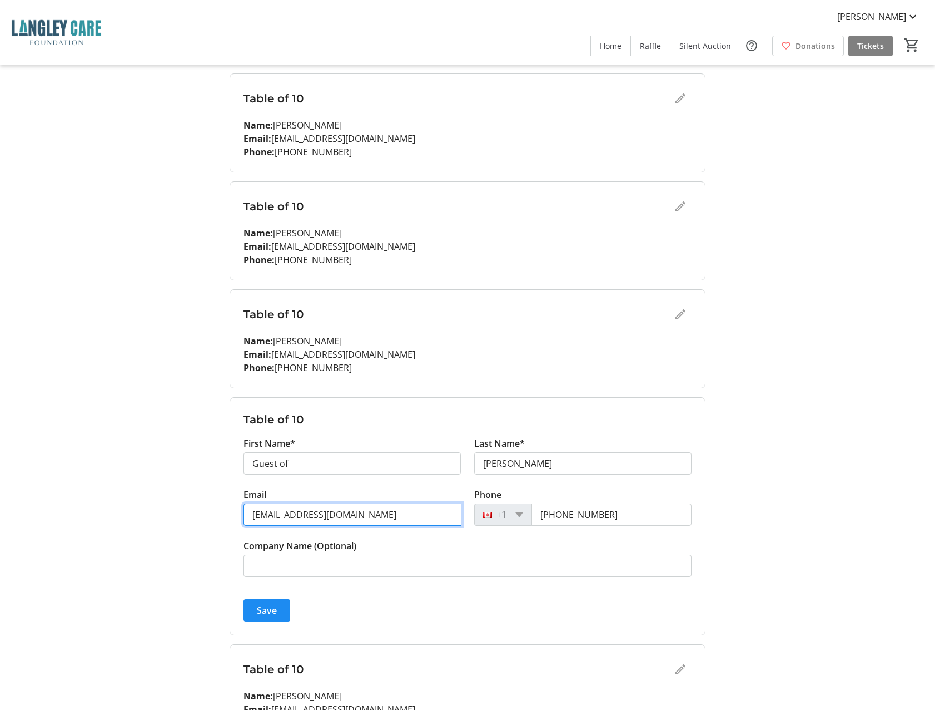
drag, startPoint x: 341, startPoint y: 517, endPoint x: 202, endPoint y: 505, distance: 140.1
click at [202, 505] on div "My Event Tickets Here you can enter guest details for each ticket. Purchased ti…" at bounding box center [468, 376] width 734 height 1468
type input "[EMAIL_ADDRESS][DOMAIN_NAME]"
click at [621, 512] on input "[PHONE_NUMBER]" at bounding box center [612, 514] width 160 height 22
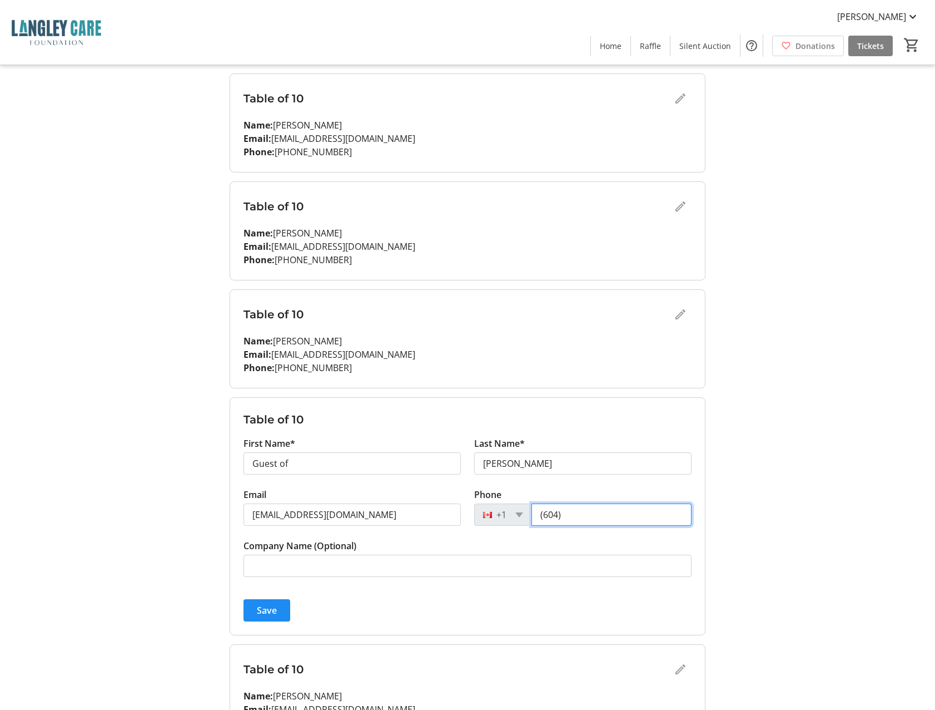
click at [621, 512] on input "(604)" at bounding box center [612, 514] width 160 height 22
type input "[PHONE_NUMBER]"
click at [370, 468] on input "Guest of" at bounding box center [353, 463] width 218 height 22
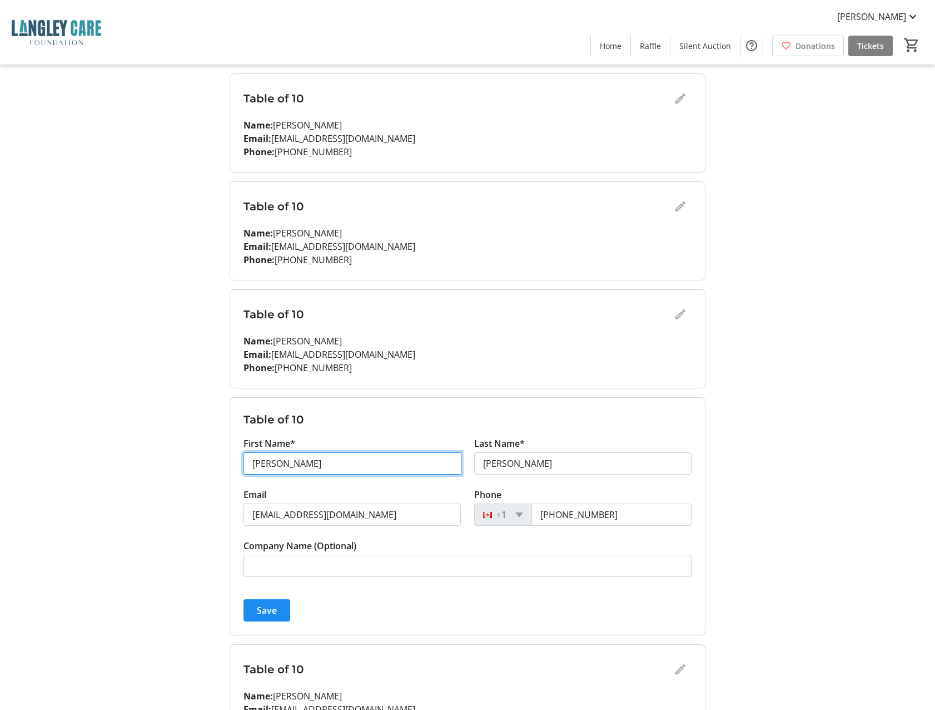
click at [353, 467] on input "[PERSON_NAME]" at bounding box center [353, 463] width 218 height 22
type input "[PERSON_NAME]"
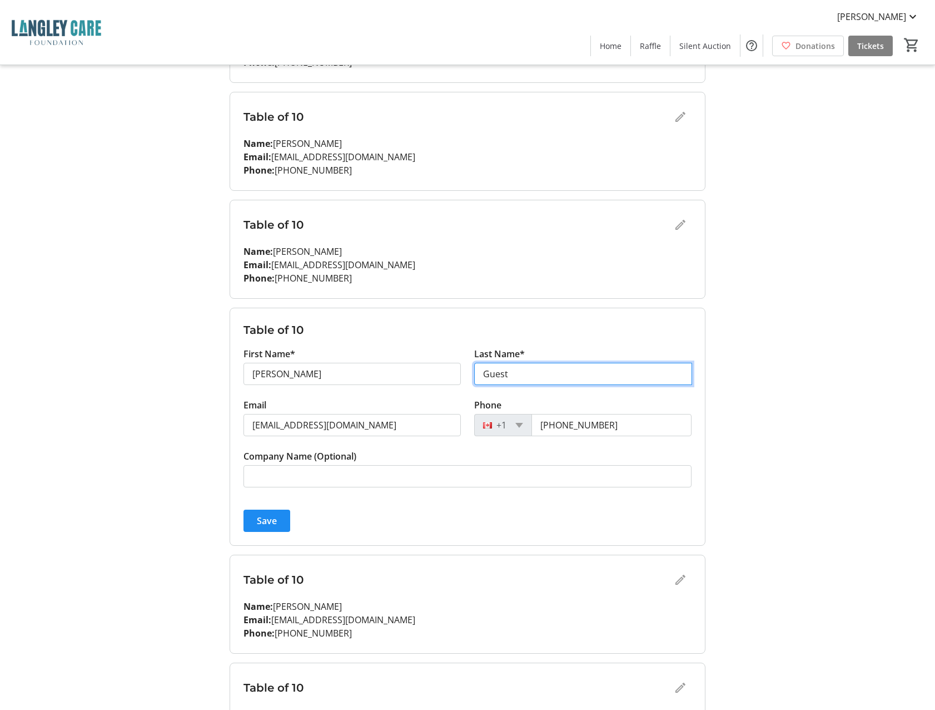
scroll to position [517, 0]
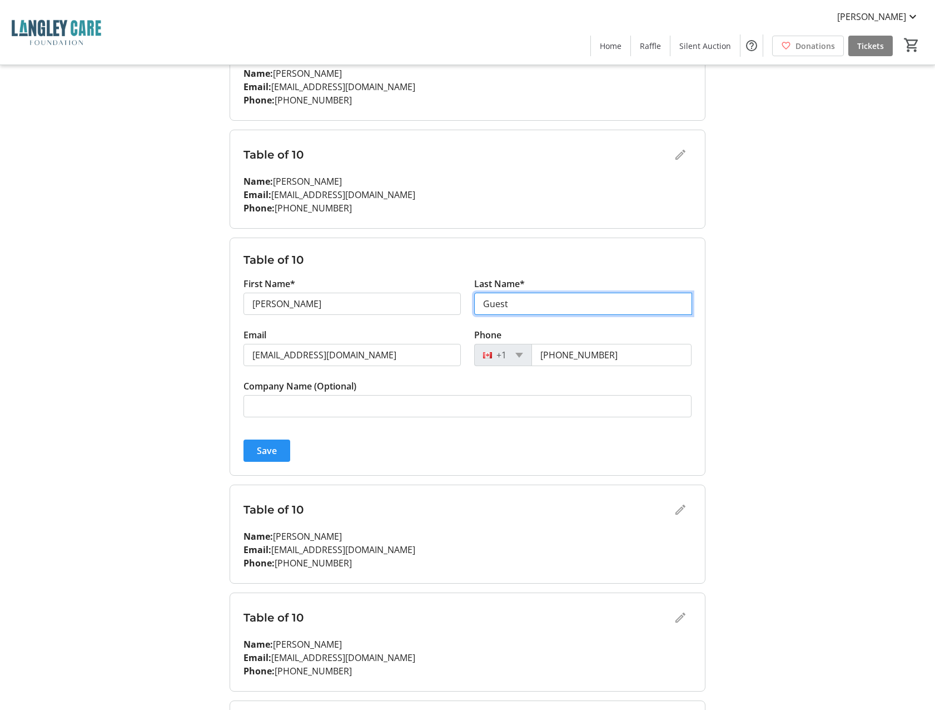
type input "Guest"
click at [280, 453] on span "submit" at bounding box center [267, 450] width 47 height 27
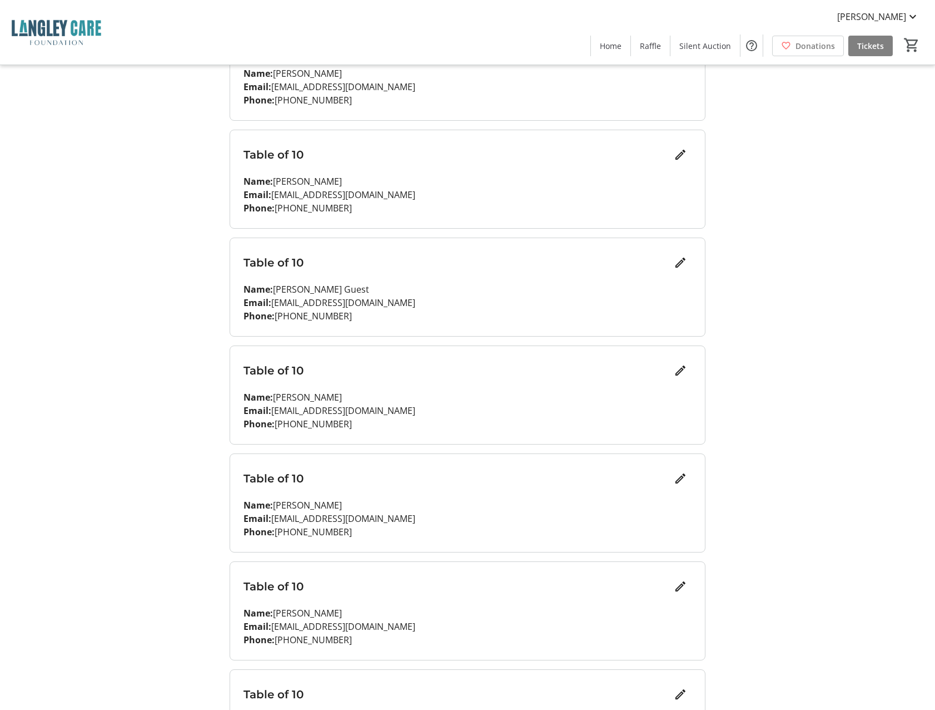
scroll to position [589, 0]
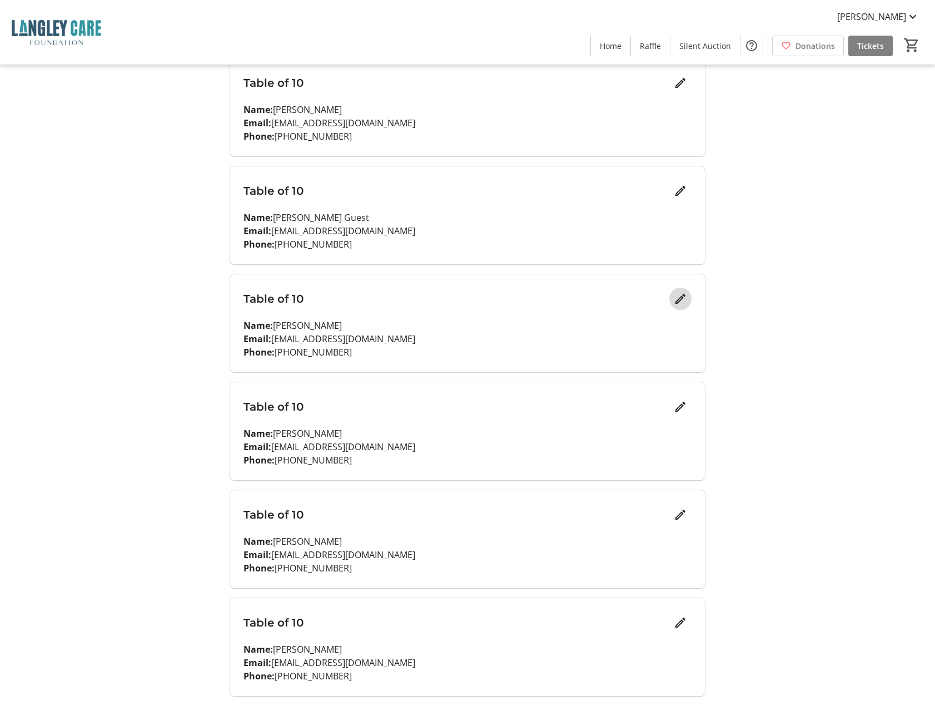
click at [679, 297] on mat-icon "Edit" at bounding box center [680, 298] width 13 height 13
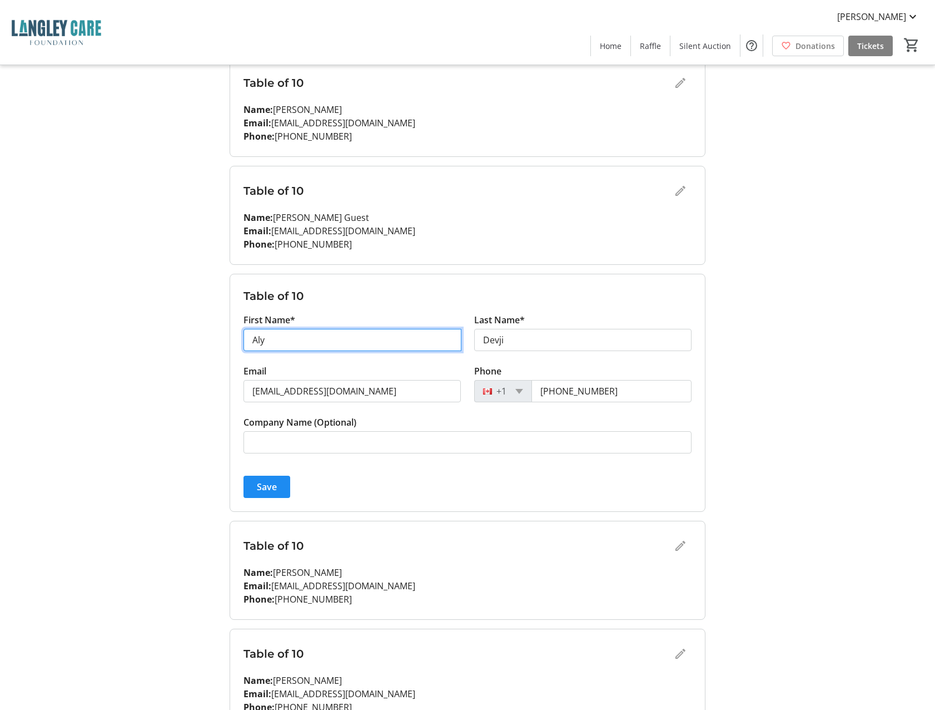
click at [307, 341] on input "Aly" at bounding box center [353, 340] width 218 height 22
type input "[PERSON_NAME]"
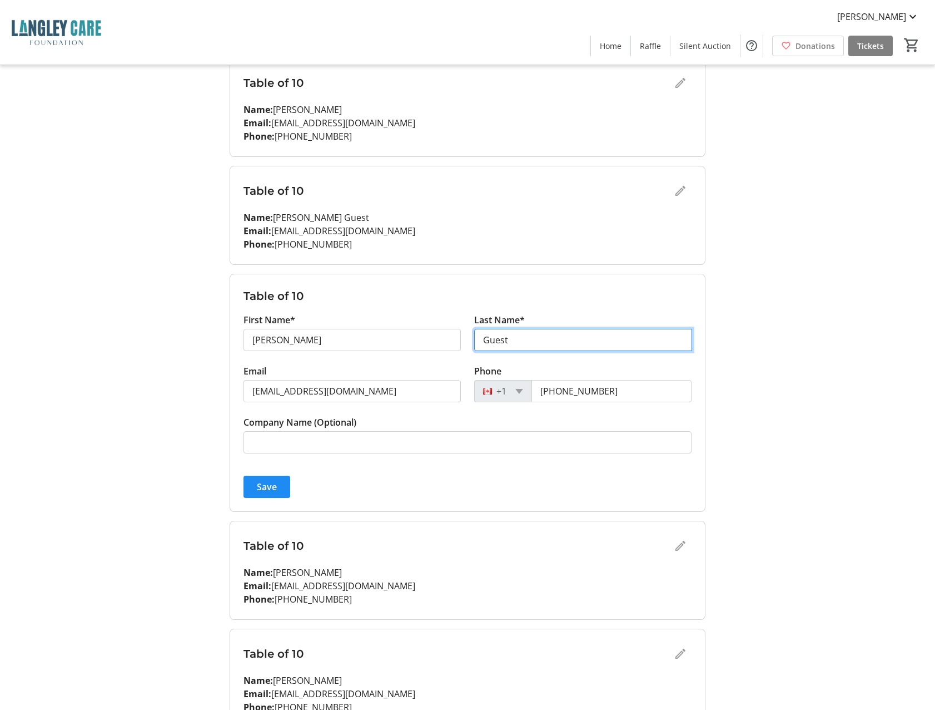
type input "Guest"
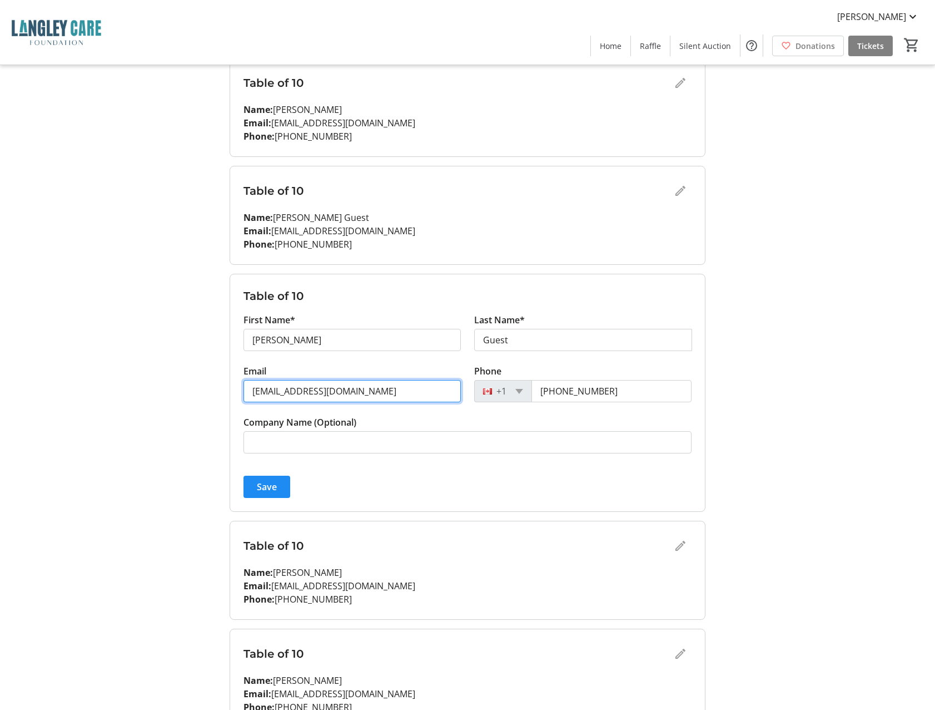
click at [355, 395] on input "[EMAIL_ADDRESS][DOMAIN_NAME]" at bounding box center [352, 391] width 217 height 22
click at [355, 395] on input "[EMAIL_ADDRESS][DOMAIN_NAME]" at bounding box center [353, 391] width 218 height 22
type input "[EMAIL_ADDRESS][DOMAIN_NAME]"
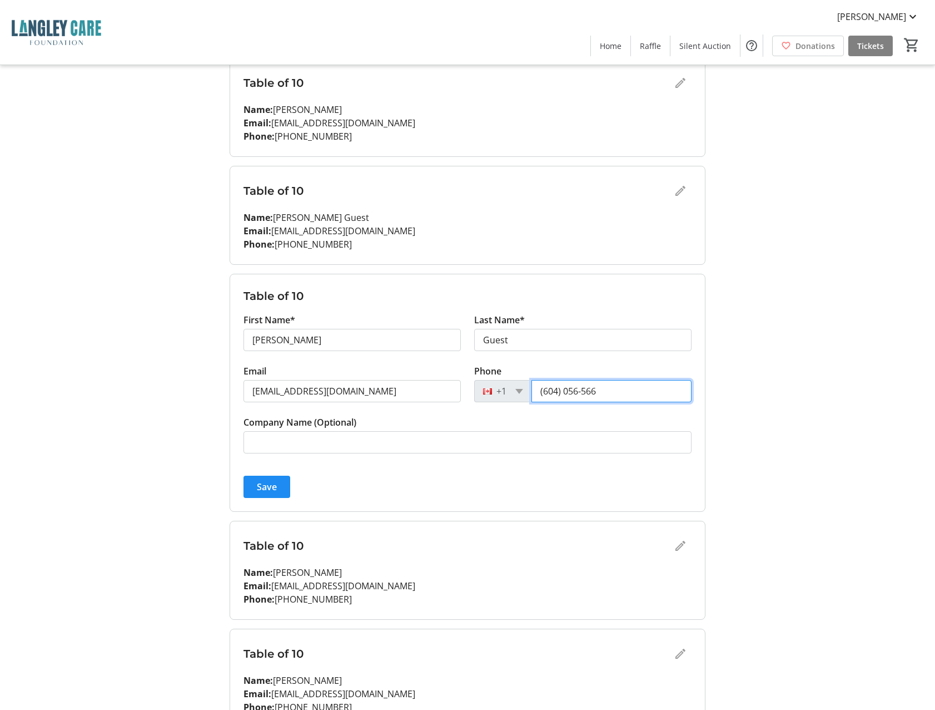
click at [564, 390] on input "(604) 056-566" at bounding box center [612, 391] width 160 height 22
type input "[PHONE_NUMBER]"
click at [272, 486] on span "Save" at bounding box center [267, 486] width 20 height 13
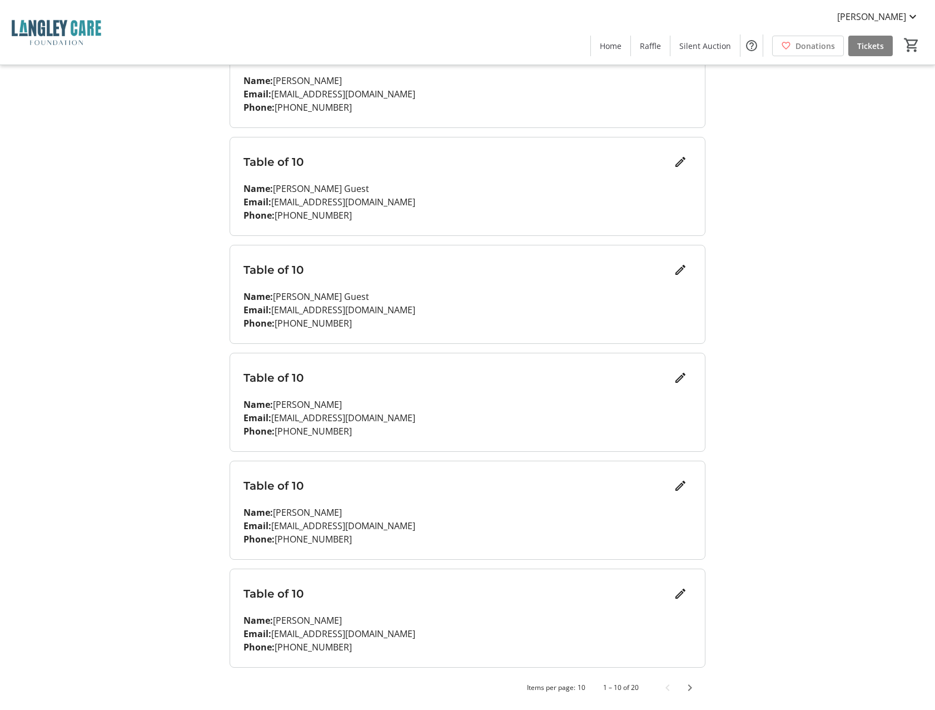
scroll to position [620, 0]
click at [681, 373] on mat-icon "Edit" at bounding box center [680, 375] width 13 height 13
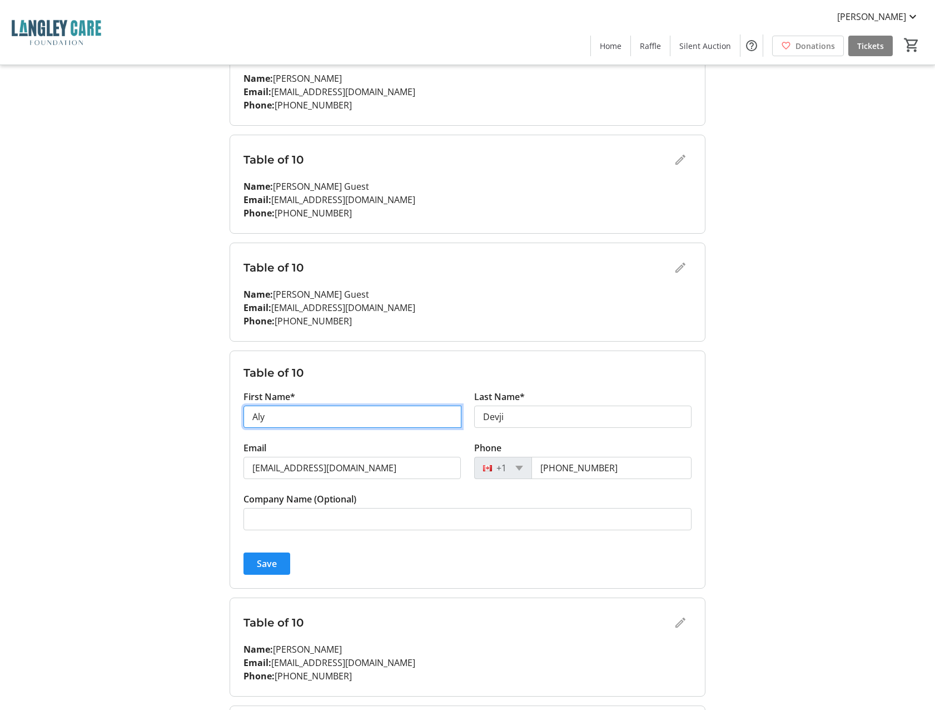
click at [282, 417] on input "Aly" at bounding box center [353, 416] width 218 height 22
type input "[PERSON_NAME]"
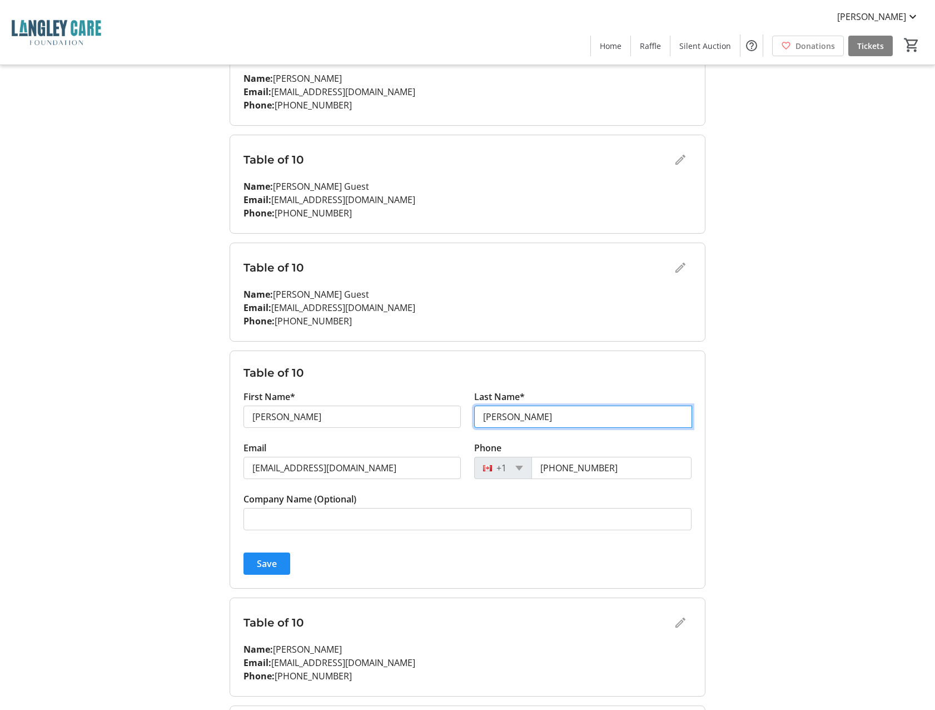
type input "[PERSON_NAME]"
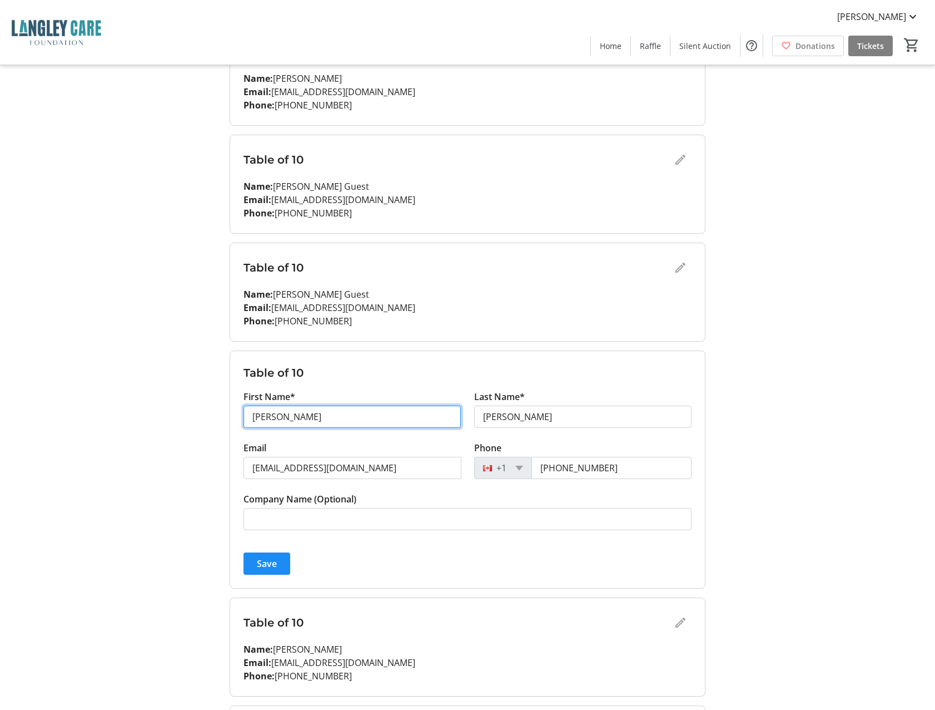
click at [282, 417] on input "[PERSON_NAME]" at bounding box center [352, 416] width 217 height 22
click at [282, 417] on input "[PERSON_NAME]" at bounding box center [353, 416] width 218 height 22
type input "Asif"
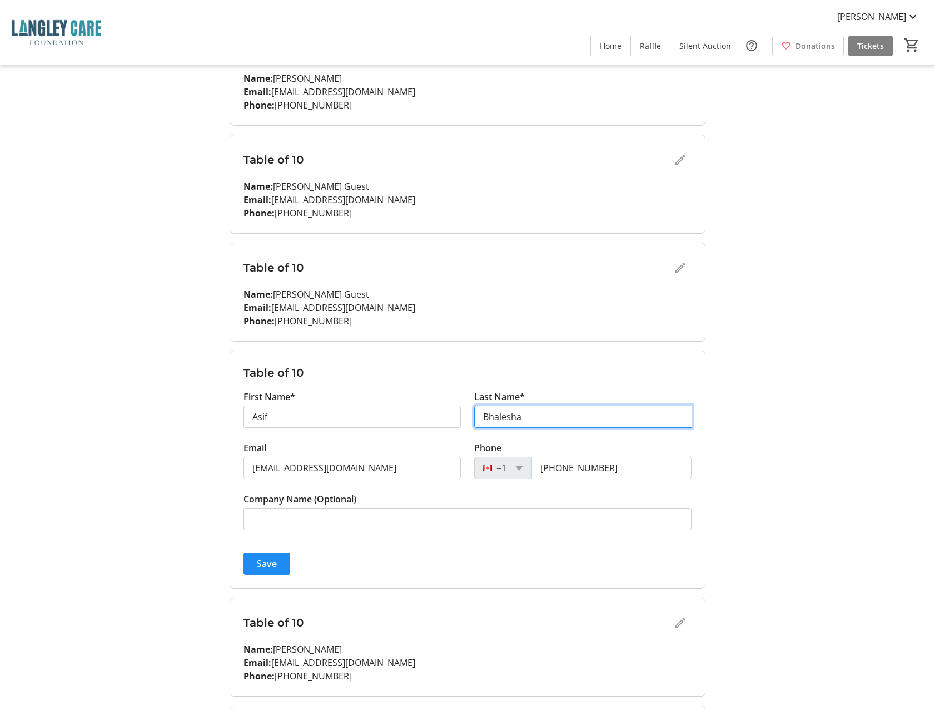
type input "Bhalesha"
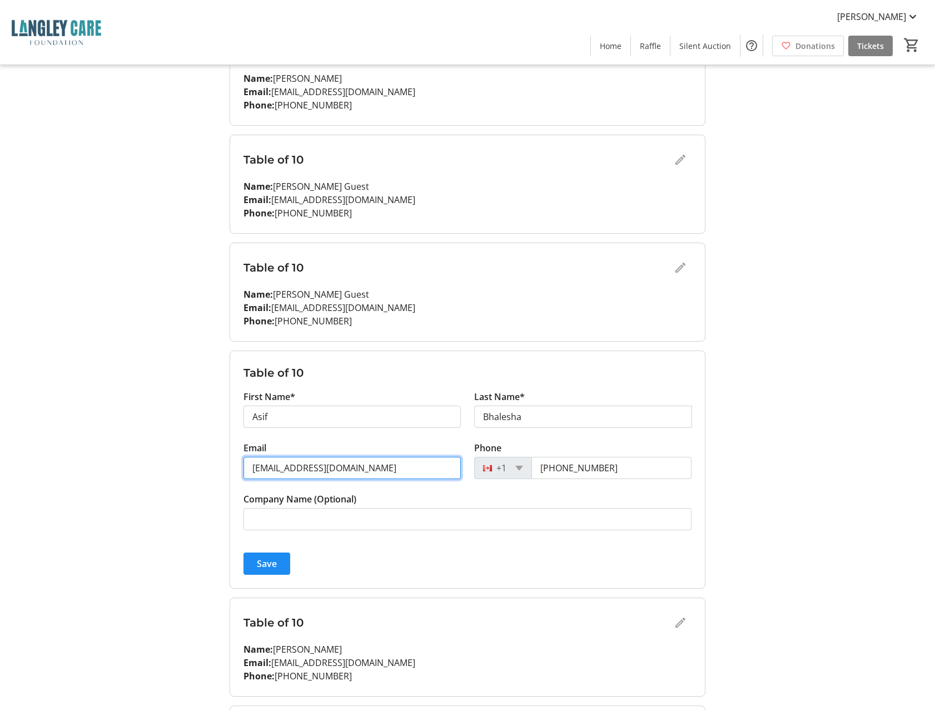
click at [302, 468] on input "[EMAIL_ADDRESS][DOMAIN_NAME]" at bounding box center [352, 468] width 217 height 22
click at [302, 468] on input "[EMAIL_ADDRESS][DOMAIN_NAME]" at bounding box center [353, 468] width 218 height 22
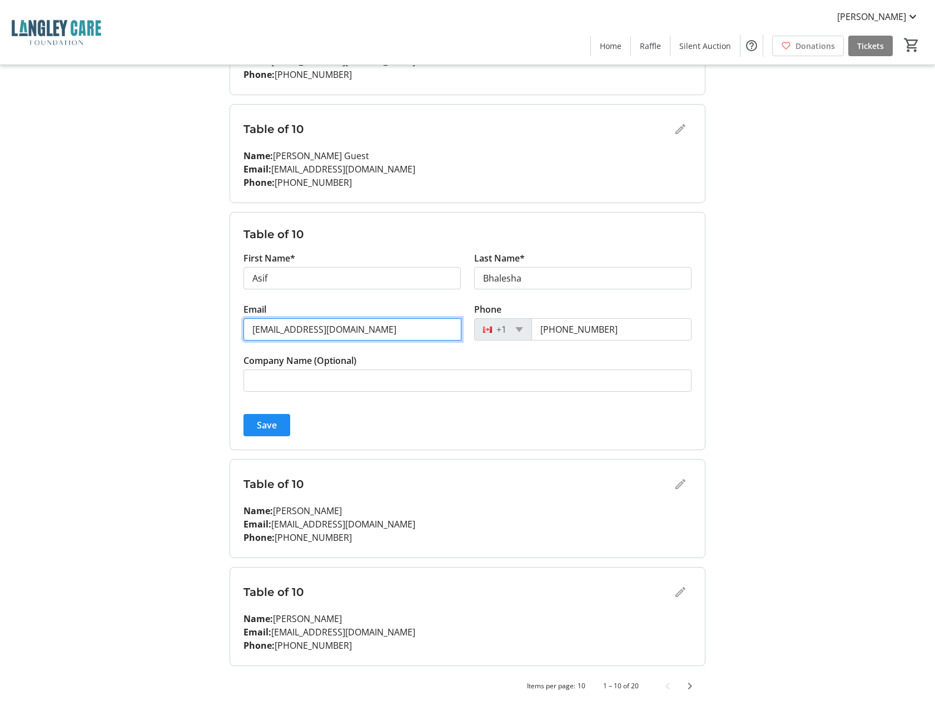
scroll to position [756, 0]
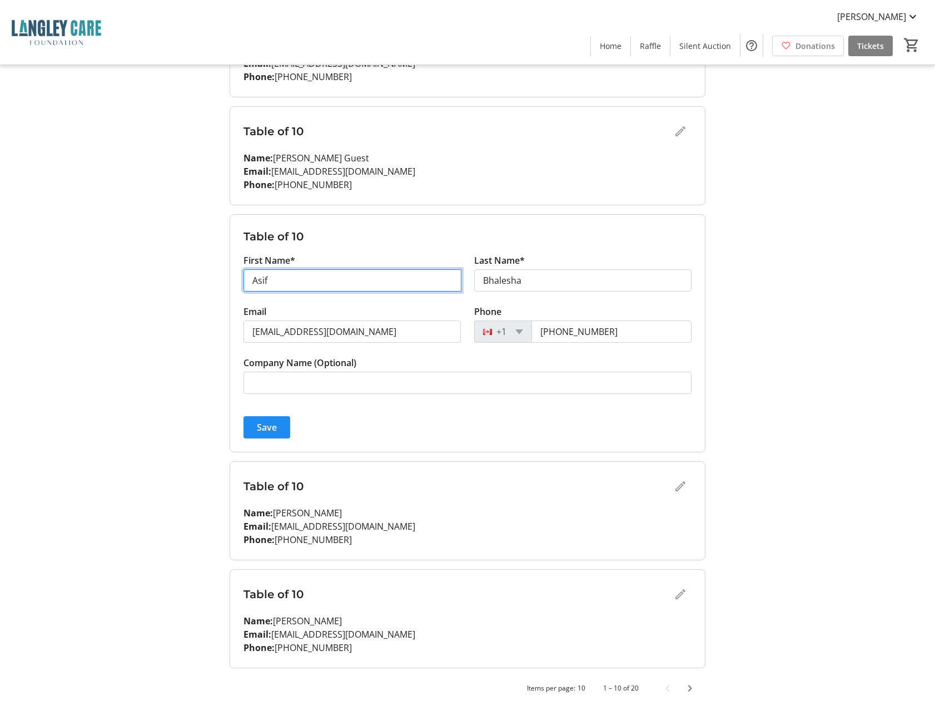
click at [281, 283] on input "Asif" at bounding box center [353, 280] width 218 height 22
type input "[PERSON_NAME]"
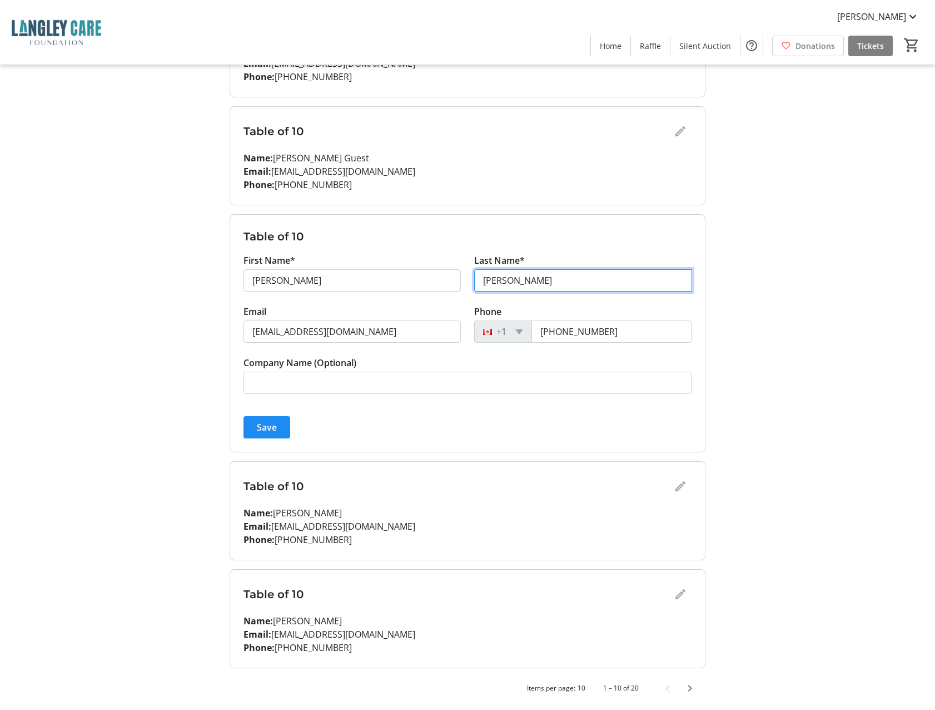
type input "[PERSON_NAME]"
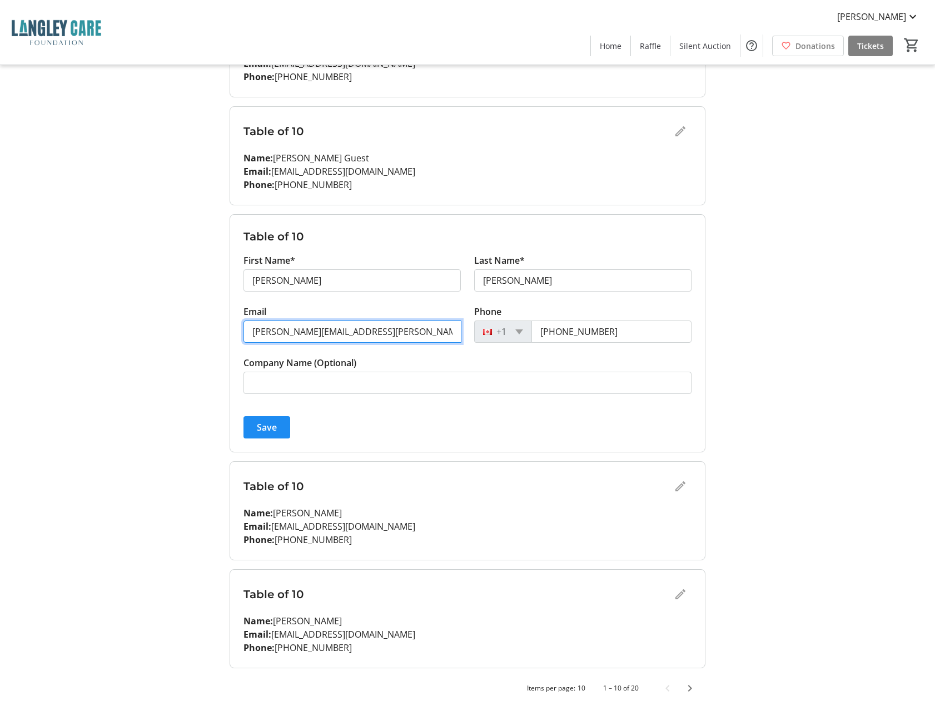
type input "[PERSON_NAME][EMAIL_ADDRESS][PERSON_NAME][DOMAIN_NAME]"
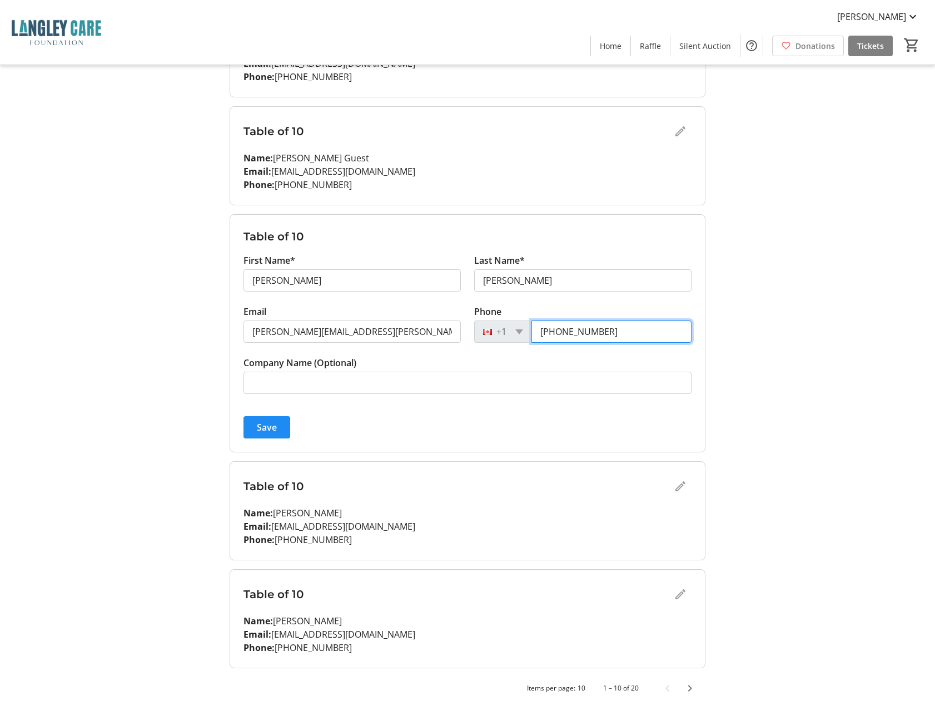
type input "[PHONE_NUMBER]"
click at [389, 448] on form "Table of 10 First Name* [PERSON_NAME] Last Name* [PERSON_NAME] Email [PERSON_NA…" at bounding box center [467, 333] width 475 height 237
click at [270, 430] on span "Save" at bounding box center [267, 426] width 20 height 13
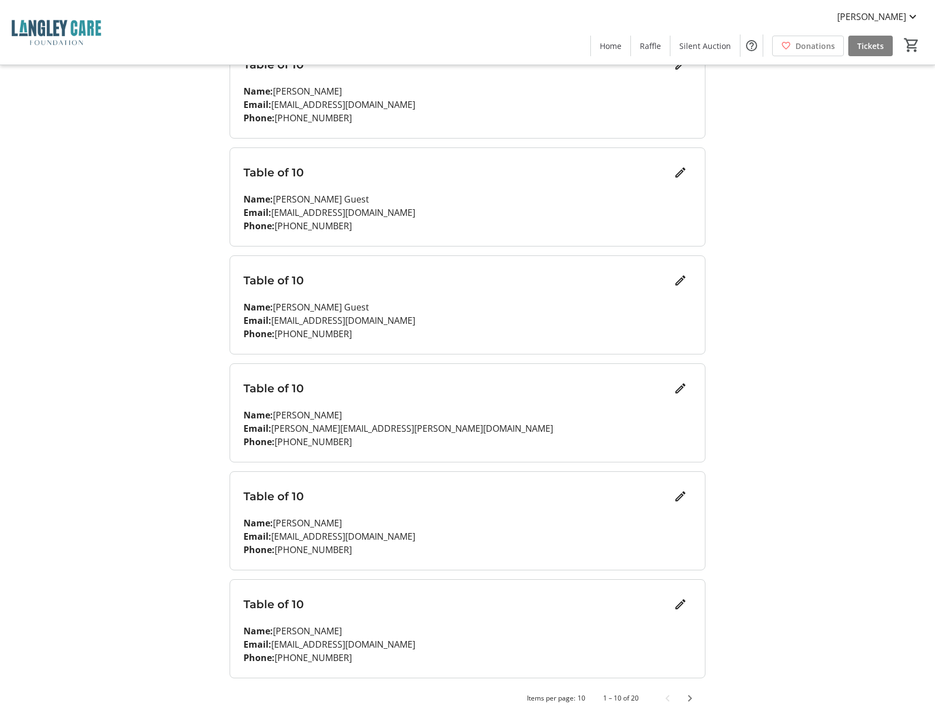
scroll to position [620, 0]
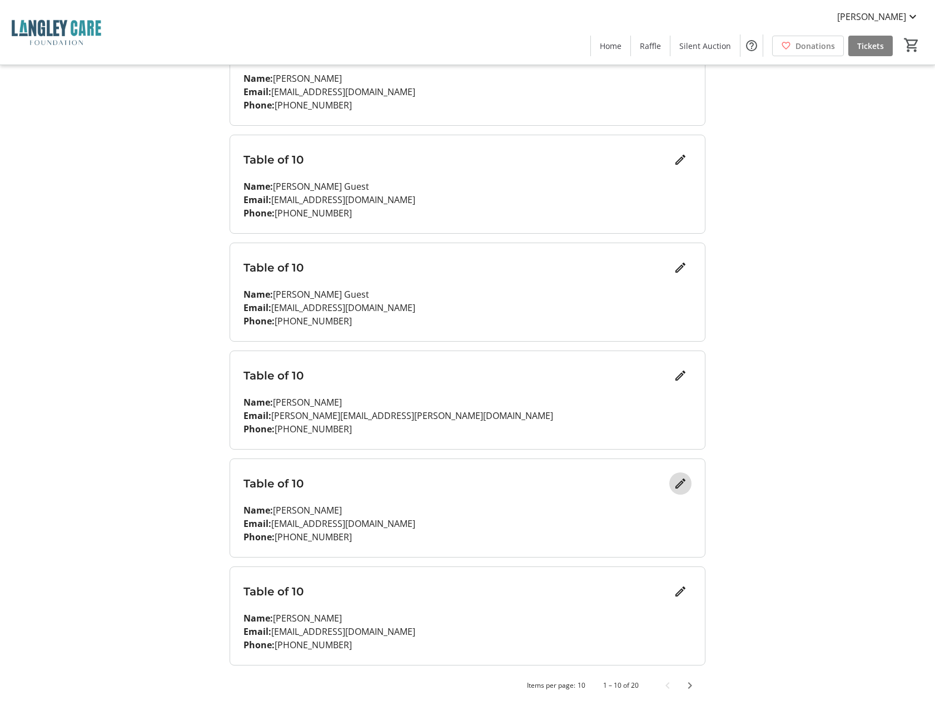
click at [679, 490] on span "Edit" at bounding box center [680, 483] width 22 height 22
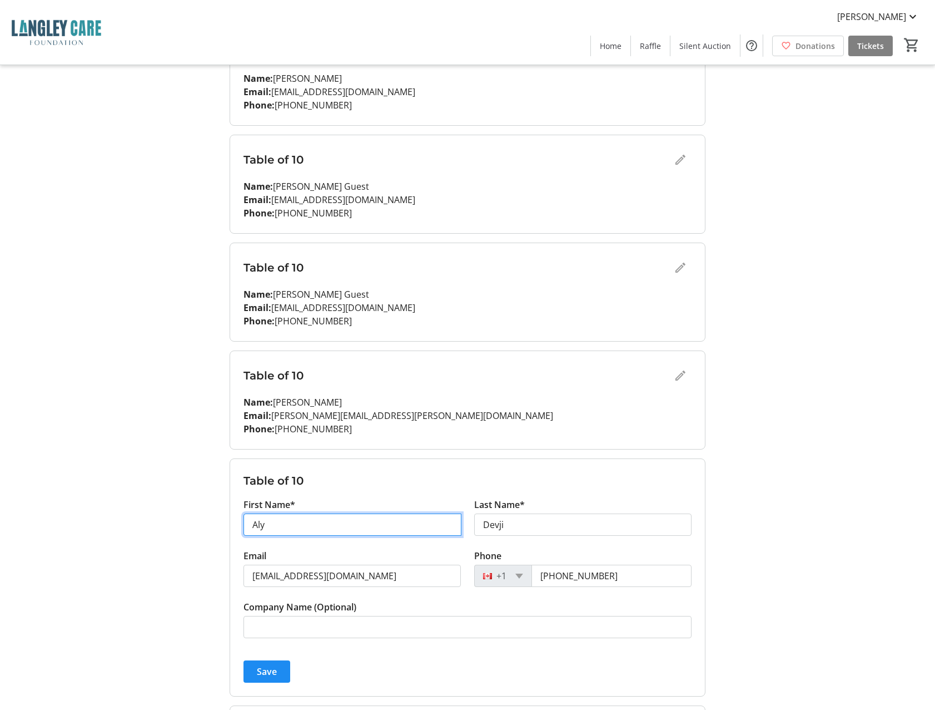
click at [282, 529] on input "Aly" at bounding box center [353, 524] width 218 height 22
type input "Asif"
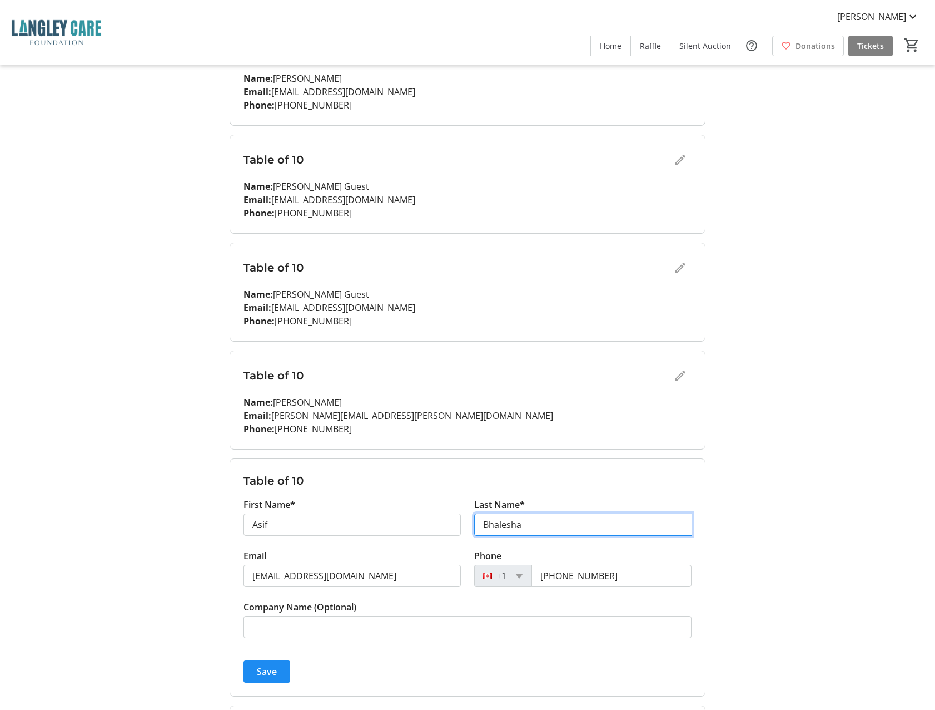
type input "Bhalesha"
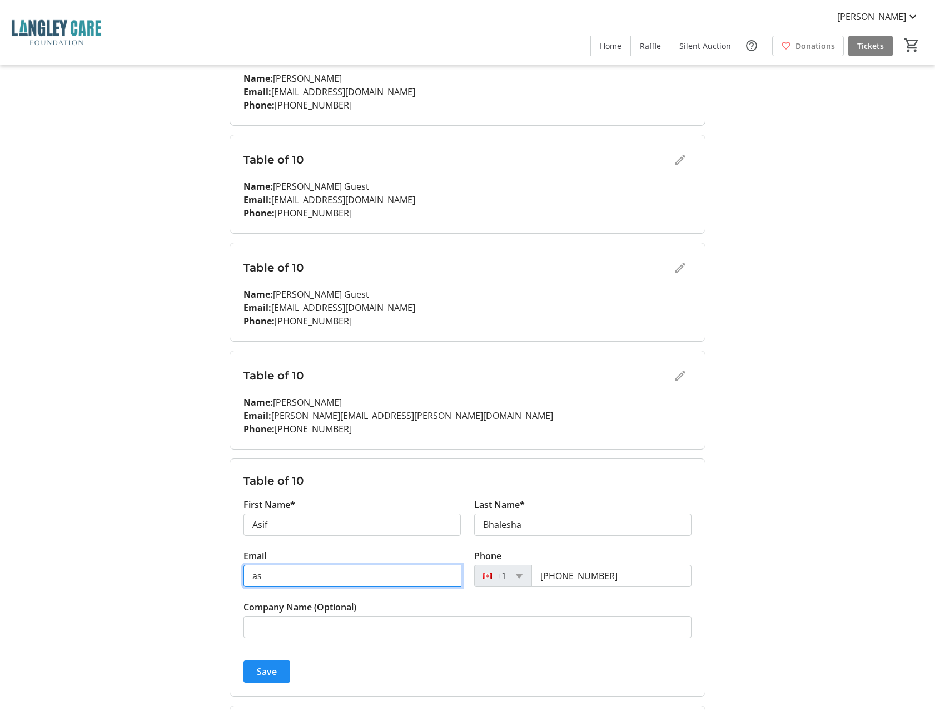
type input "a"
type input "[EMAIL_ADDRESS][DOMAIN_NAME]"
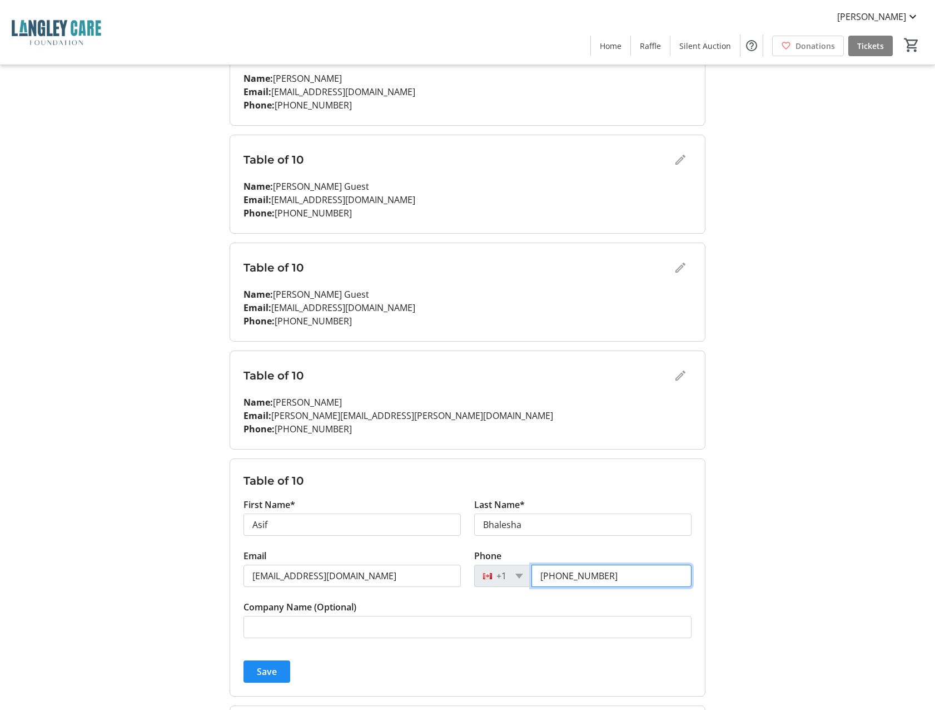
click at [624, 572] on input "[PHONE_NUMBER]" at bounding box center [612, 575] width 160 height 22
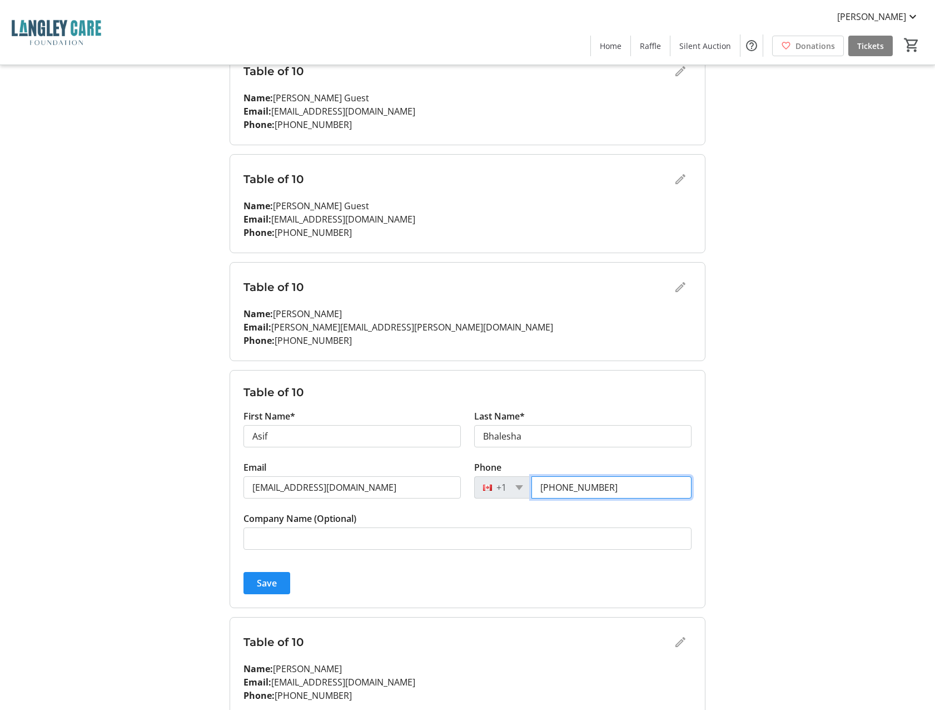
scroll to position [710, 0]
type input "[PHONE_NUMBER]"
click at [281, 579] on span "submit" at bounding box center [267, 581] width 47 height 27
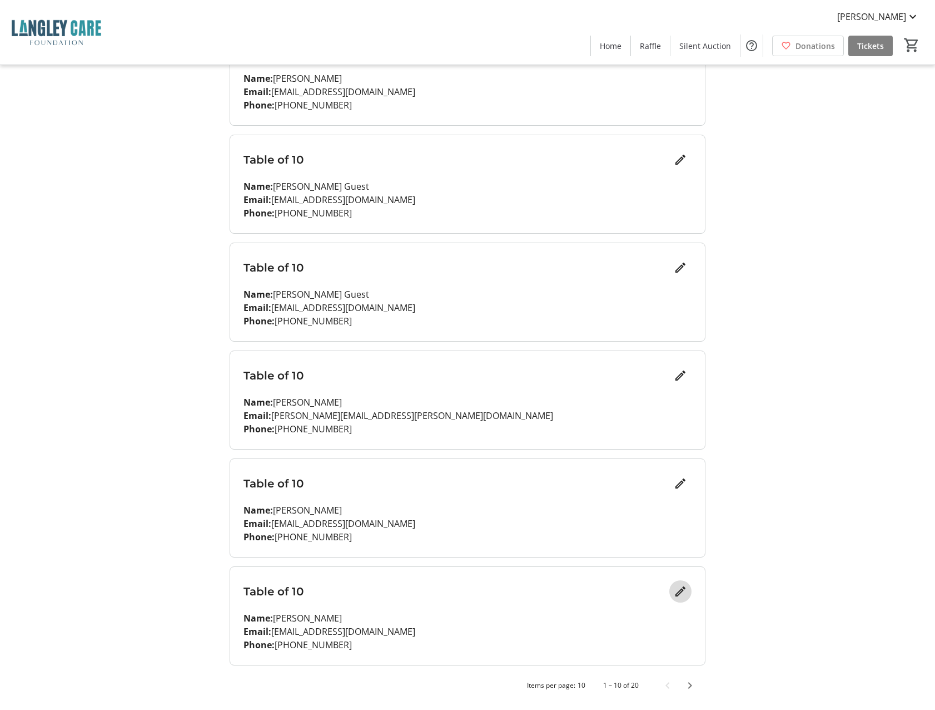
click at [676, 597] on mat-icon "Edit" at bounding box center [680, 590] width 13 height 13
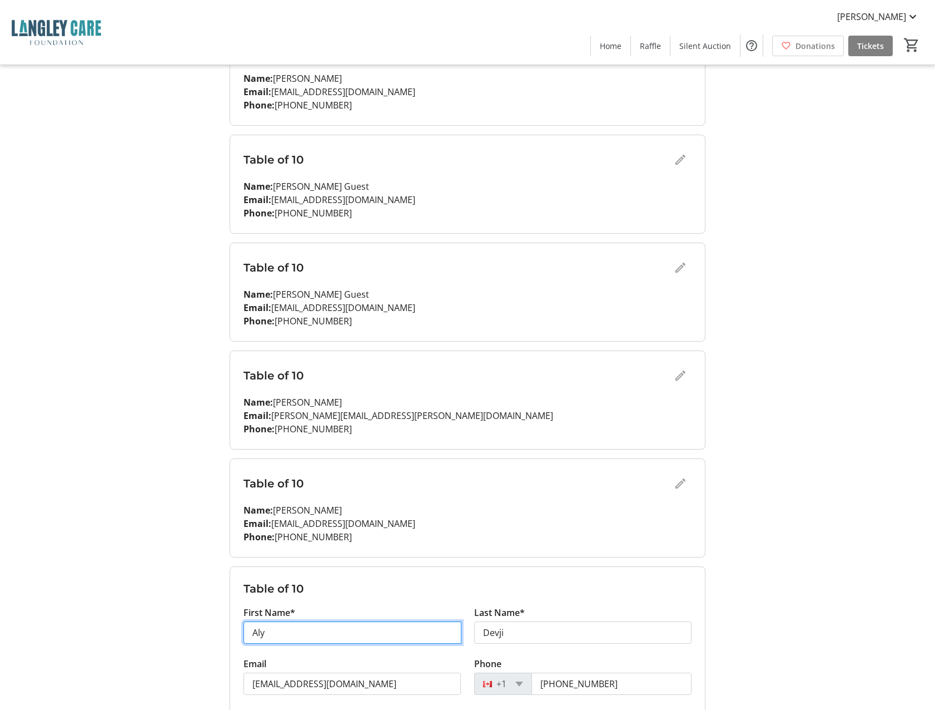
click at [281, 637] on input "Aly" at bounding box center [353, 632] width 218 height 22
type input "A"
type input "[PERSON_NAME]"
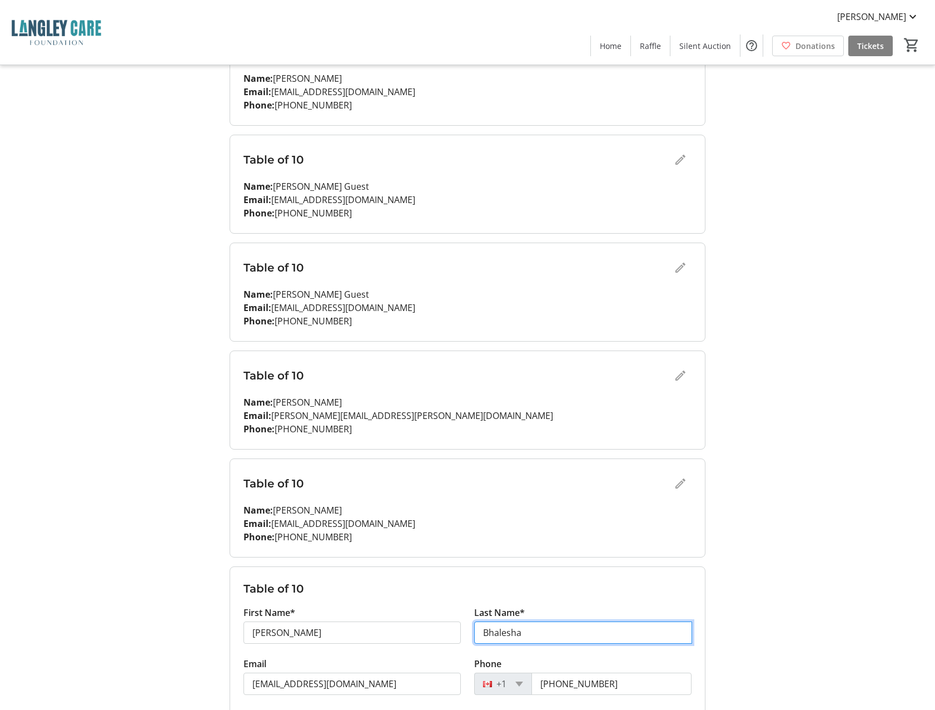
type input "Bhalesha"
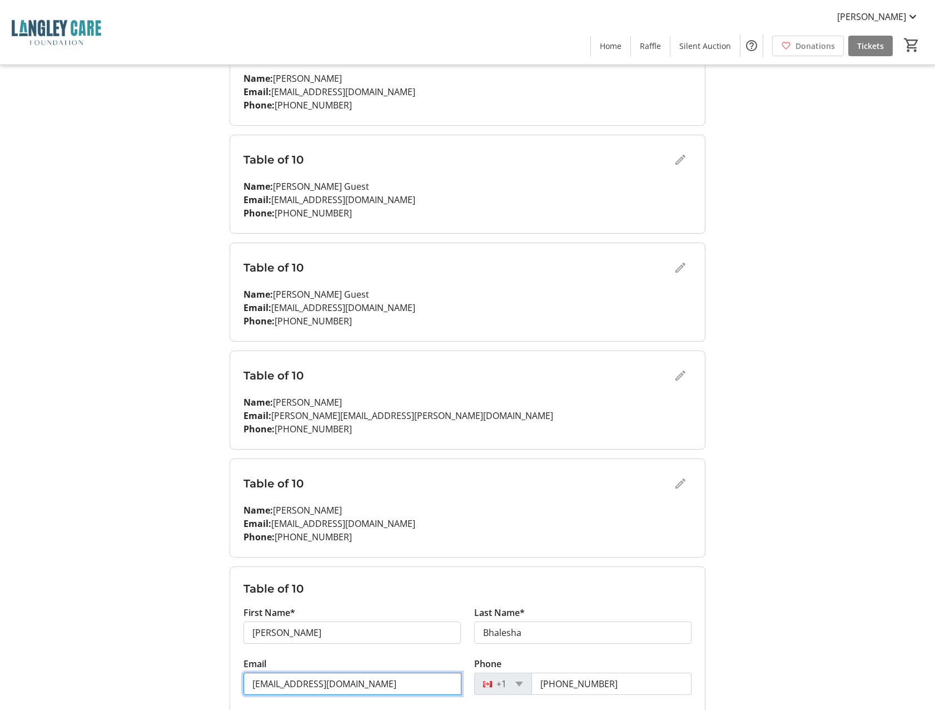
type input "[EMAIL_ADDRESS][DOMAIN_NAME]"
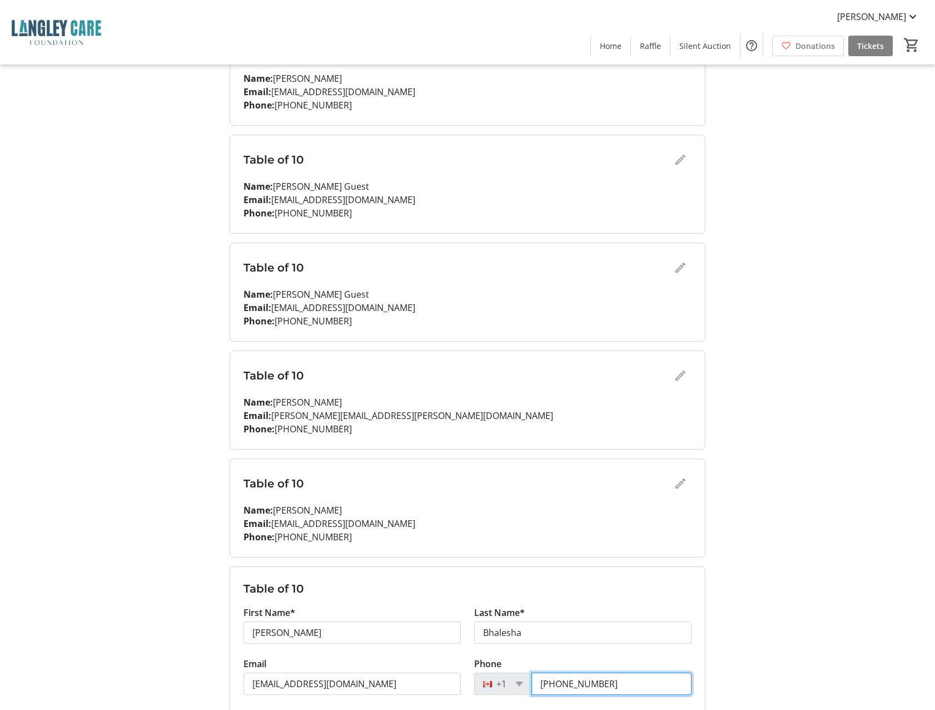
scroll to position [759, 0]
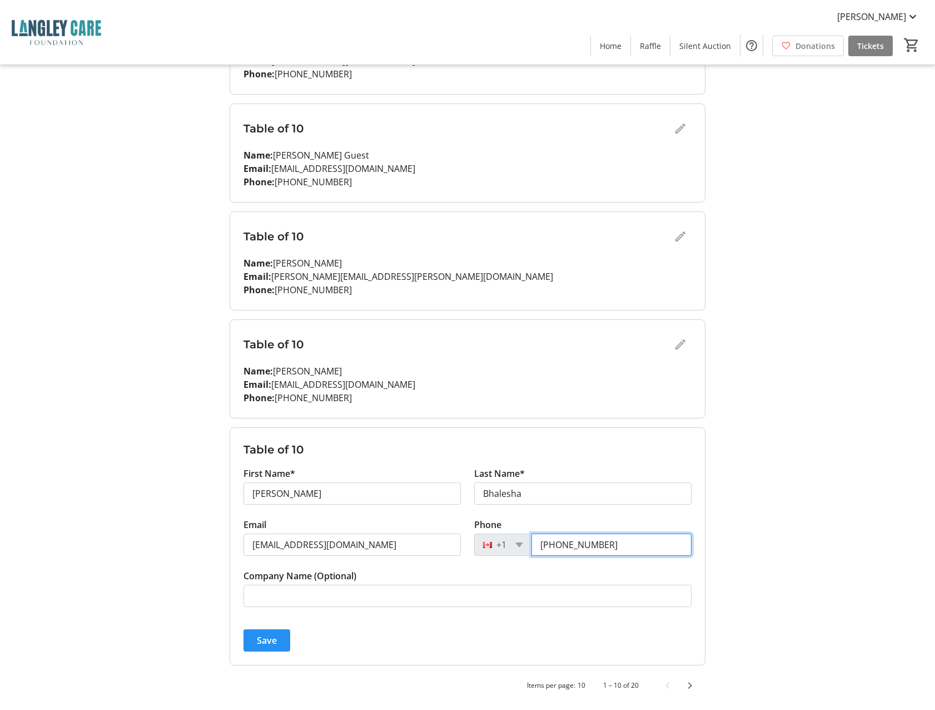
type input "[PHONE_NUMBER]"
click at [260, 645] on span "Save" at bounding box center [267, 639] width 20 height 13
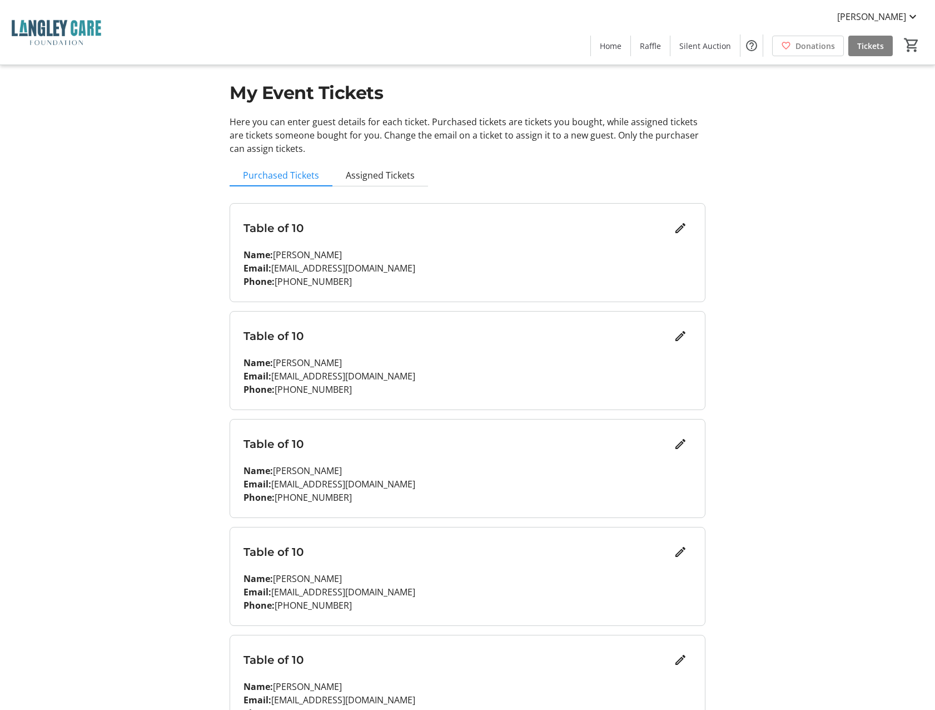
scroll to position [0, 0]
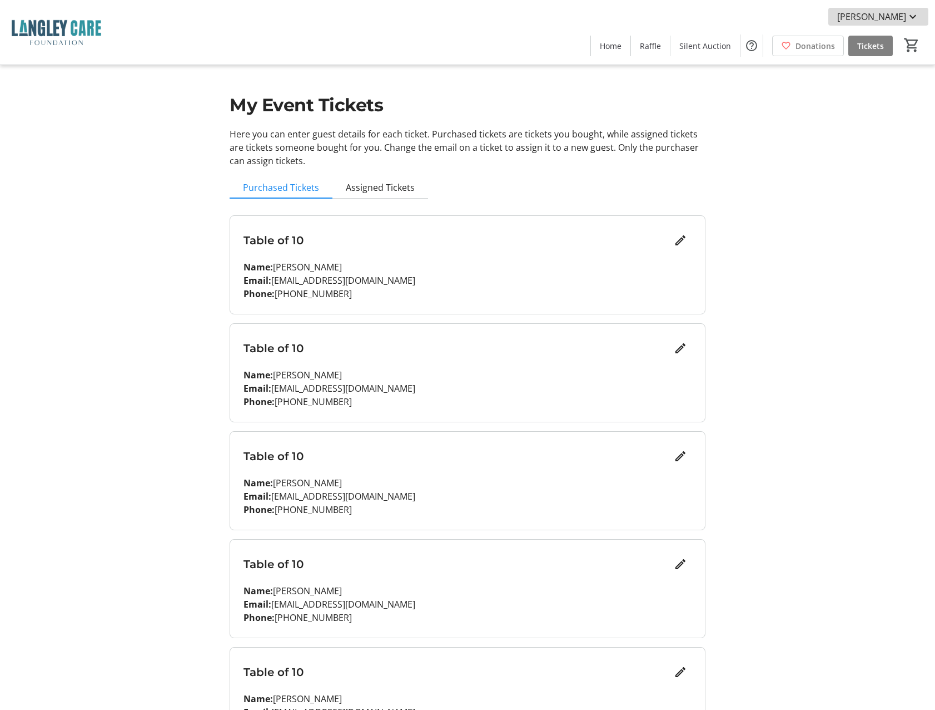
click at [918, 12] on mat-icon at bounding box center [912, 16] width 13 height 13
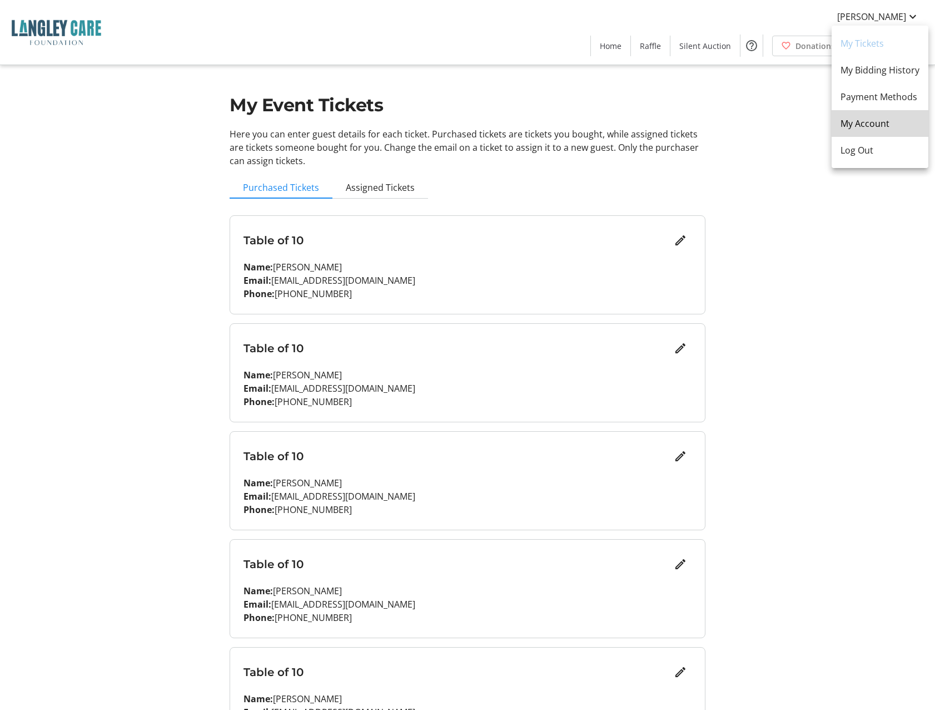
click at [882, 118] on span "My Account" at bounding box center [880, 123] width 79 height 13
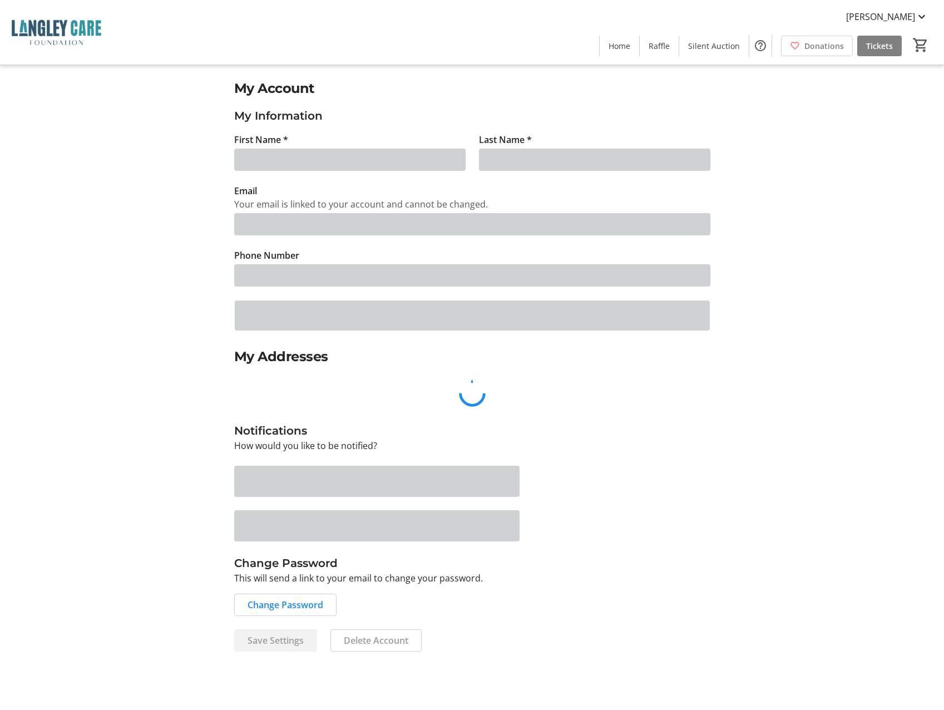
type input "Aly"
type input "Devji"
type input "[EMAIL_ADDRESS][DOMAIN_NAME]"
type input "[PHONE_NUMBER]"
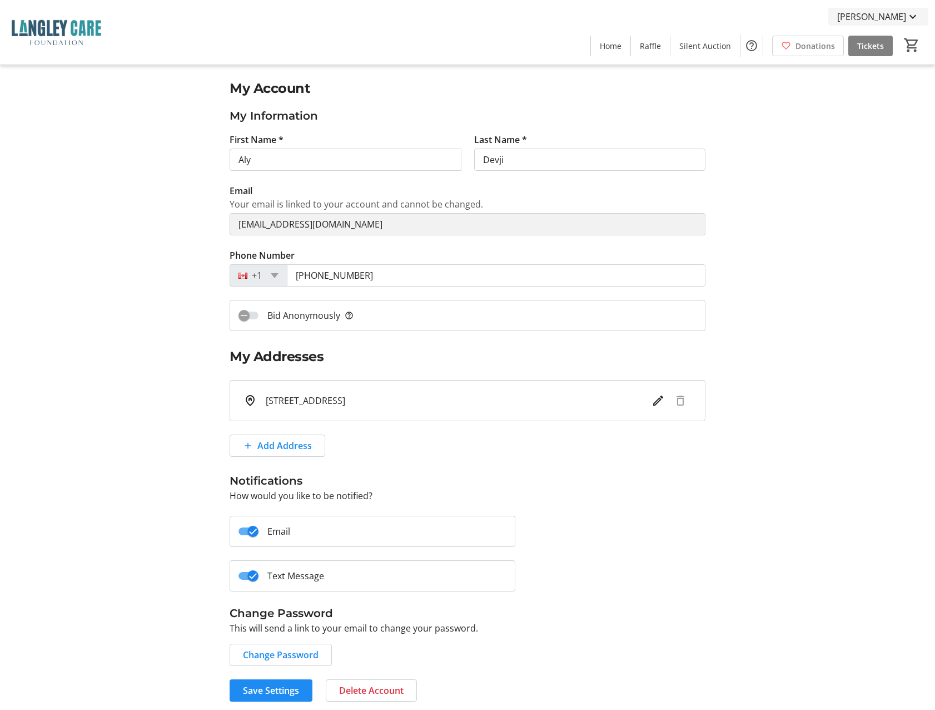
click at [912, 18] on mat-icon at bounding box center [912, 16] width 13 height 13
click at [888, 66] on span "My Bidding History" at bounding box center [880, 69] width 79 height 13
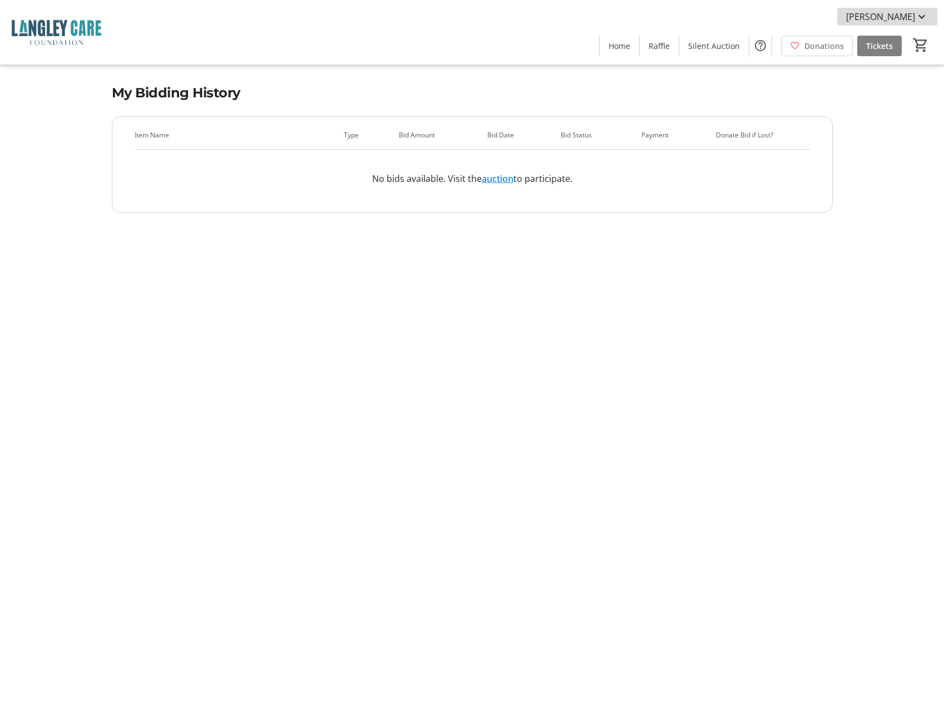
click at [929, 14] on span at bounding box center [887, 16] width 100 height 27
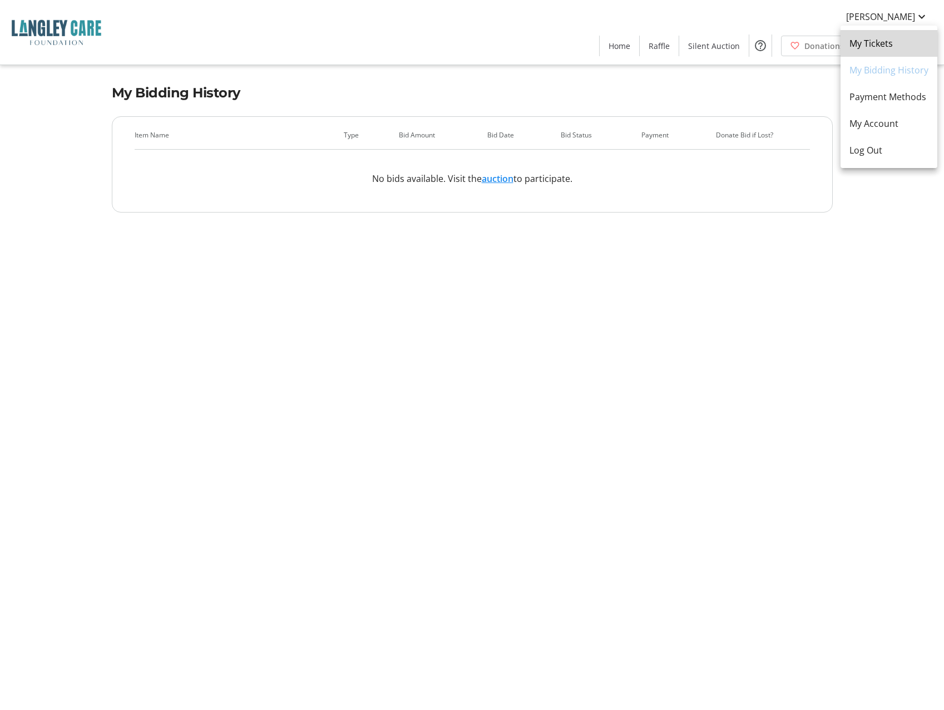
click at [890, 48] on span "My Tickets" at bounding box center [888, 43] width 79 height 13
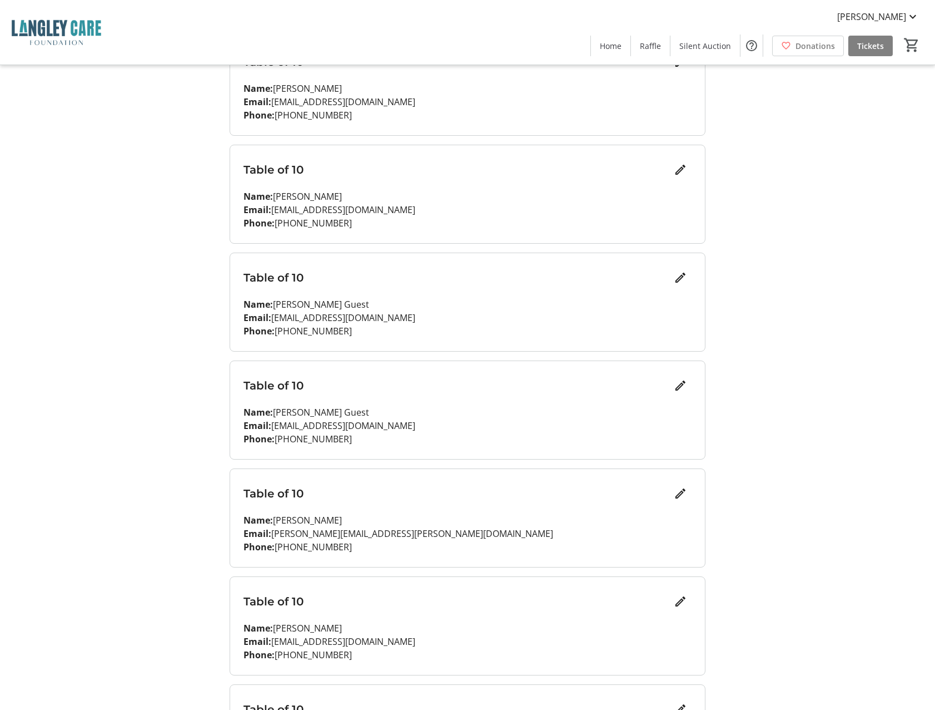
scroll to position [620, 0]
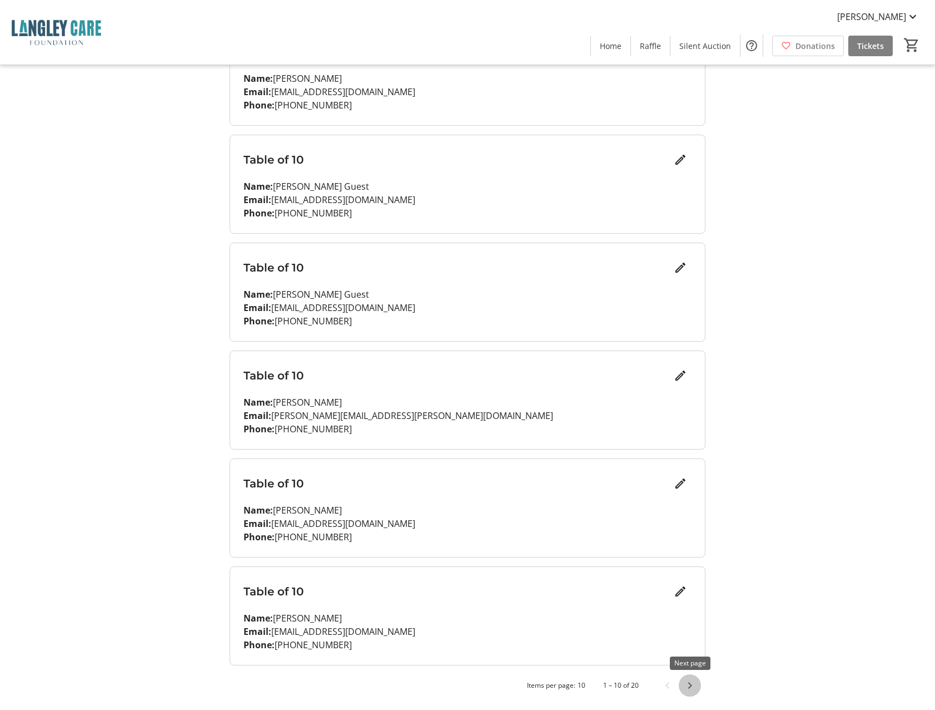
click at [693, 683] on span "Next page" at bounding box center [690, 685] width 22 height 22
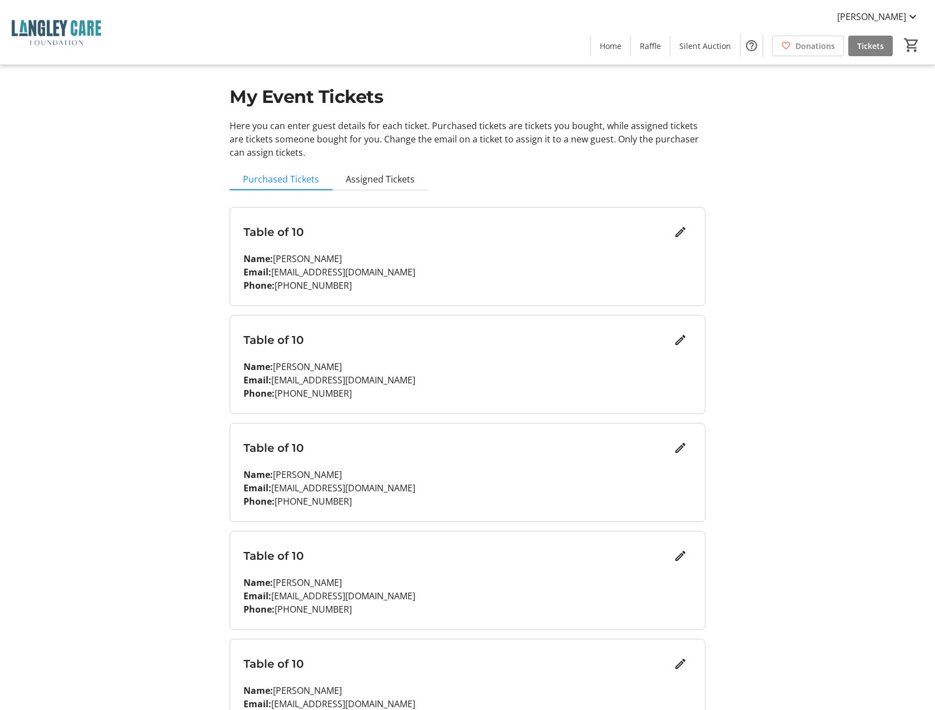
scroll to position [0, 0]
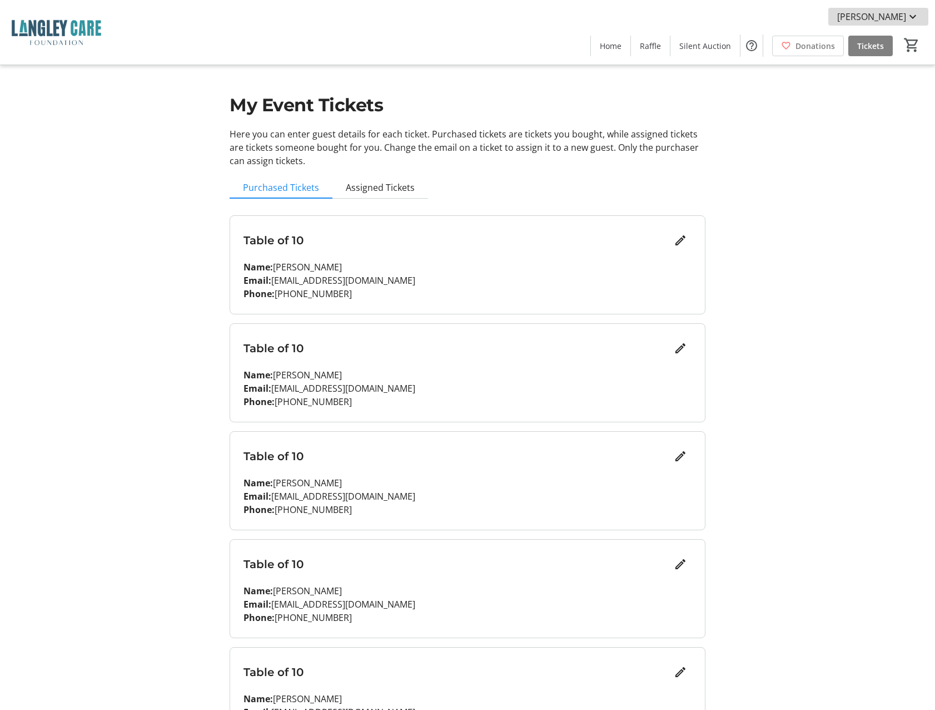
click at [919, 16] on mat-icon at bounding box center [912, 16] width 13 height 13
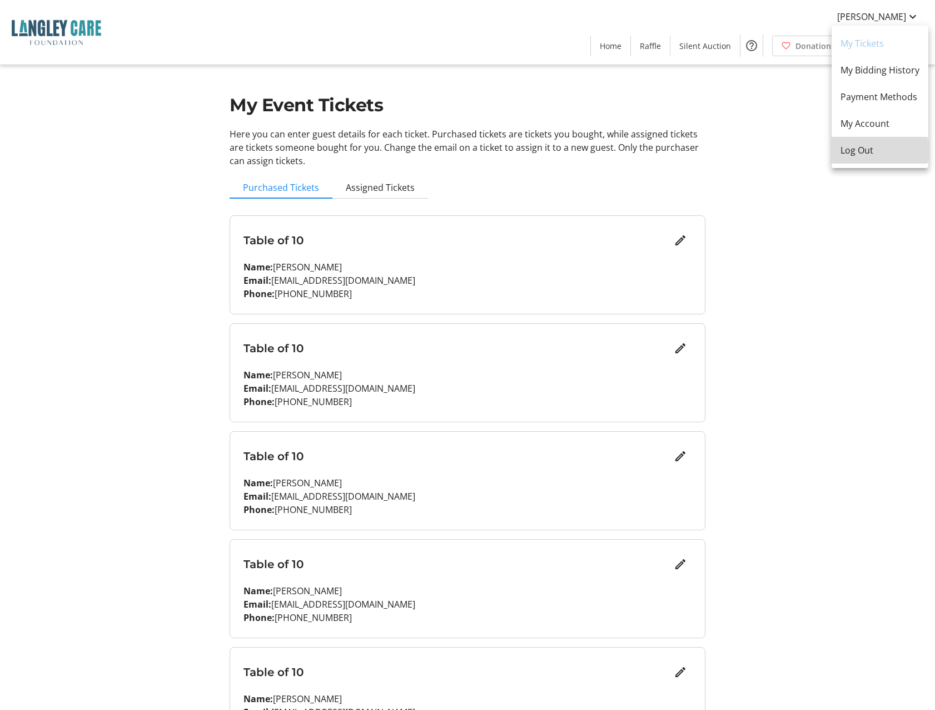
click at [868, 150] on span "Log Out" at bounding box center [880, 149] width 79 height 13
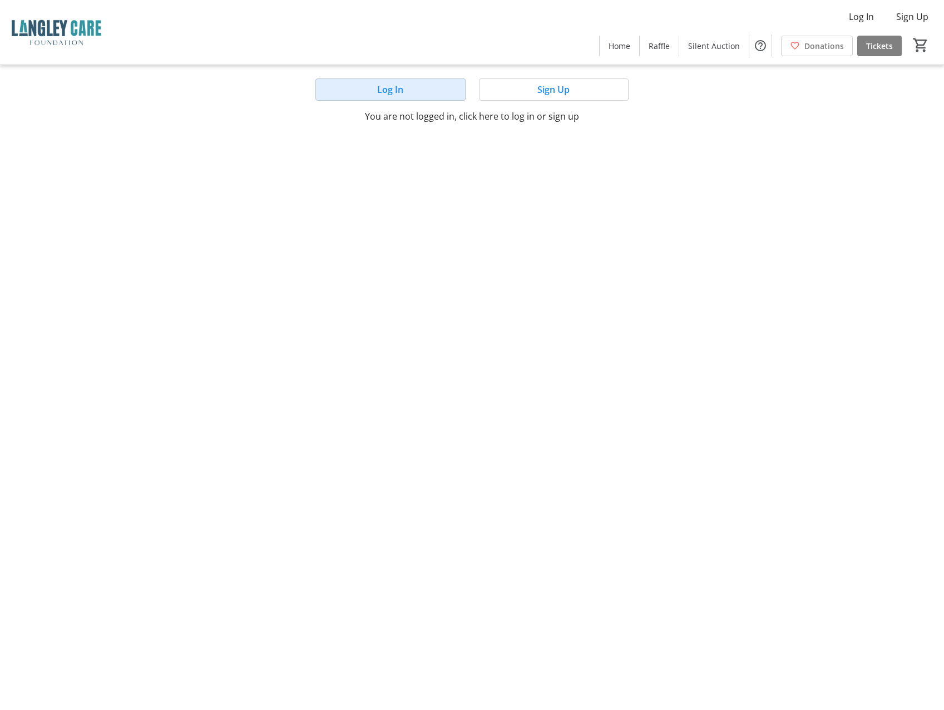
click at [413, 87] on span at bounding box center [390, 89] width 148 height 27
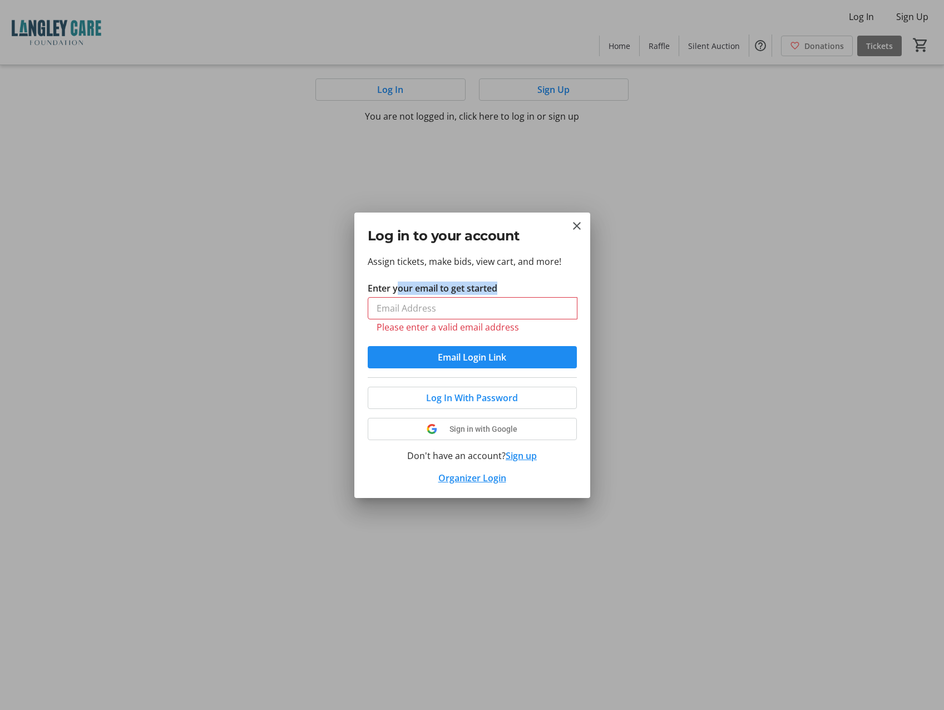
drag, startPoint x: 398, startPoint y: 289, endPoint x: 394, endPoint y: 307, distance: 18.8
click at [394, 307] on tr-form-field "Enter your email to get started Please enter a valid email address" at bounding box center [472, 313] width 209 height 65
click at [394, 307] on input "Enter your email to get started" at bounding box center [473, 308] width 210 height 22
click at [443, 423] on tr-shared-ui-google-sign-in-button-content "Sign in with Google" at bounding box center [472, 428] width 182 height 13
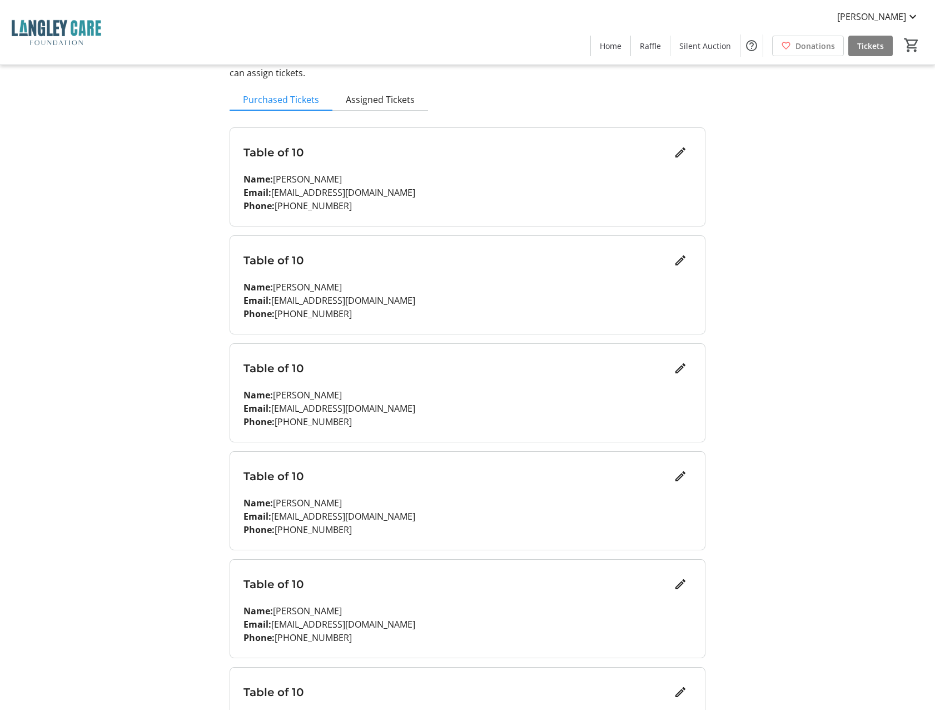
scroll to position [47, 0]
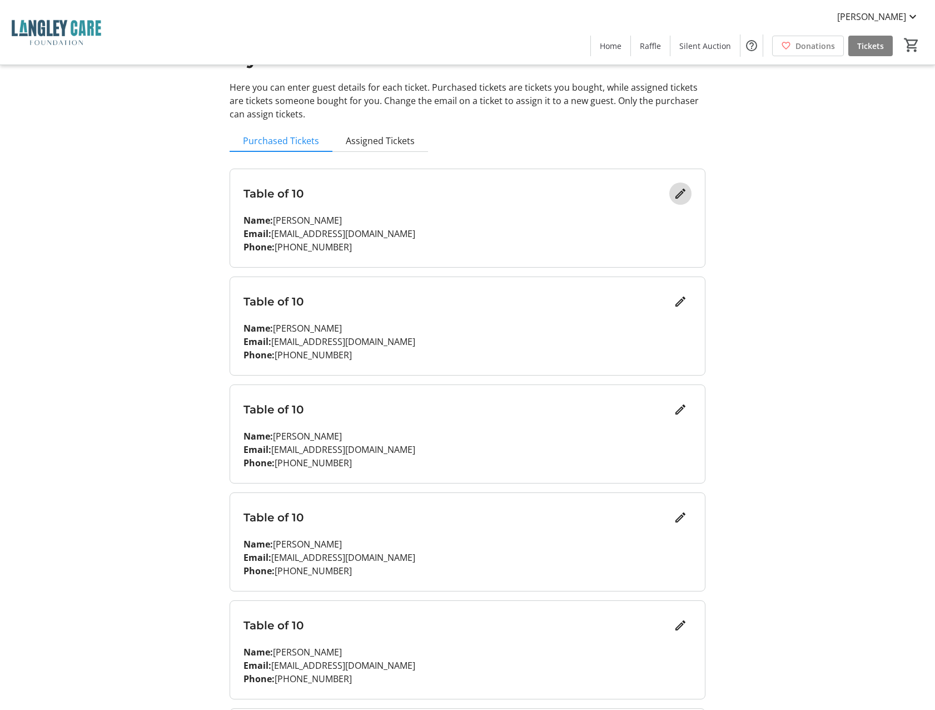
click at [683, 193] on mat-icon "Edit" at bounding box center [680, 193] width 13 height 13
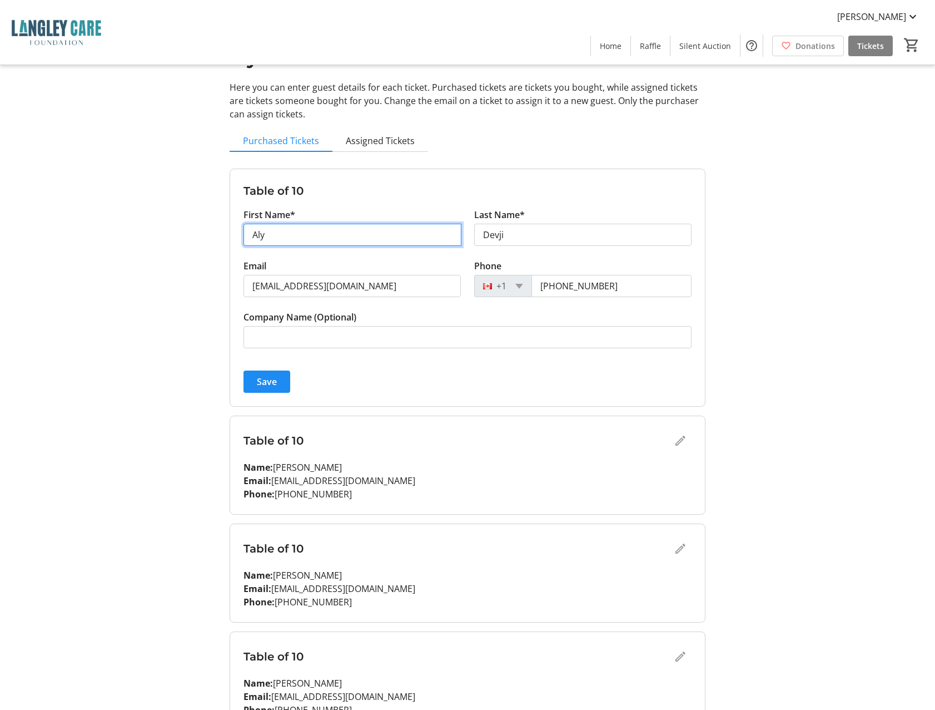
click at [280, 240] on input "Aly" at bounding box center [353, 235] width 218 height 22
type input "[PERSON_NAME]"
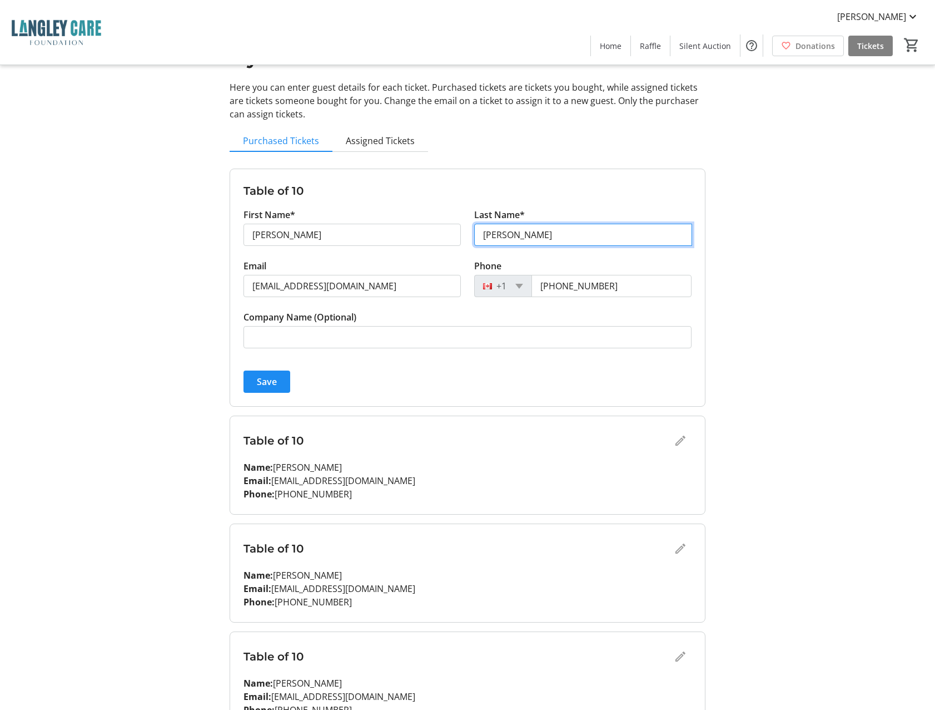
type input "[PERSON_NAME]"
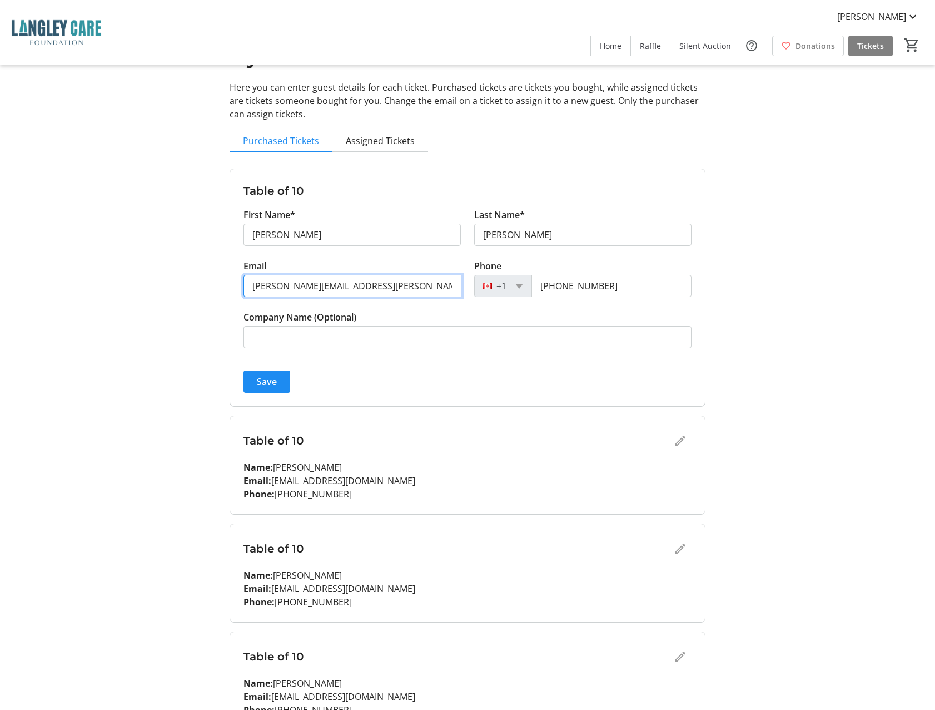
type input "[PERSON_NAME][EMAIL_ADDRESS][PERSON_NAME][DOMAIN_NAME]"
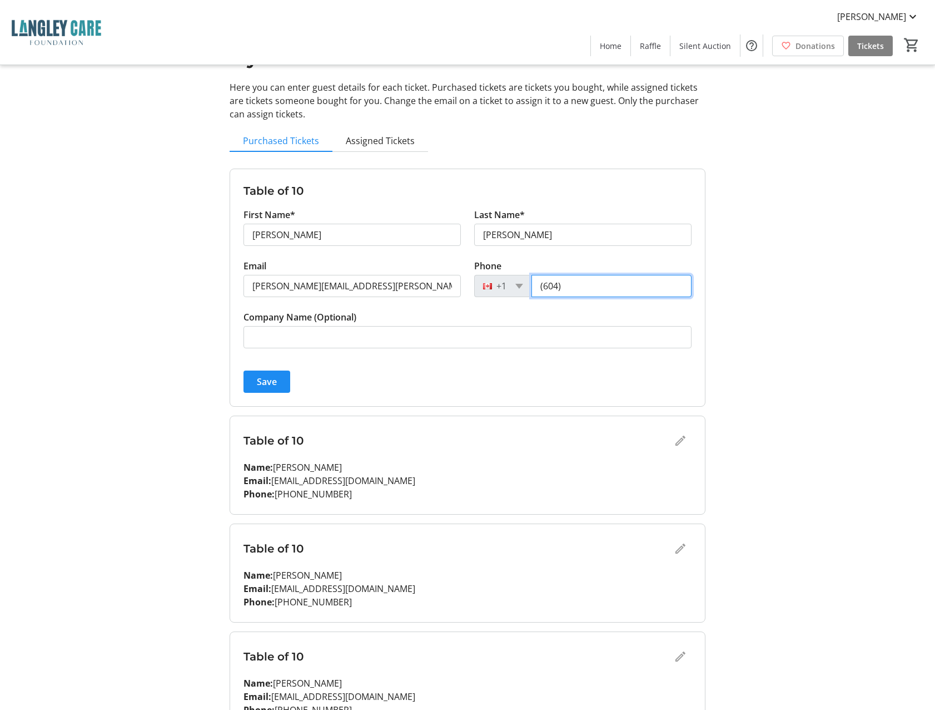
click at [577, 288] on input "(604)" at bounding box center [612, 286] width 160 height 22
type input "[PHONE_NUMBER]"
click at [268, 381] on span "Save" at bounding box center [267, 381] width 20 height 13
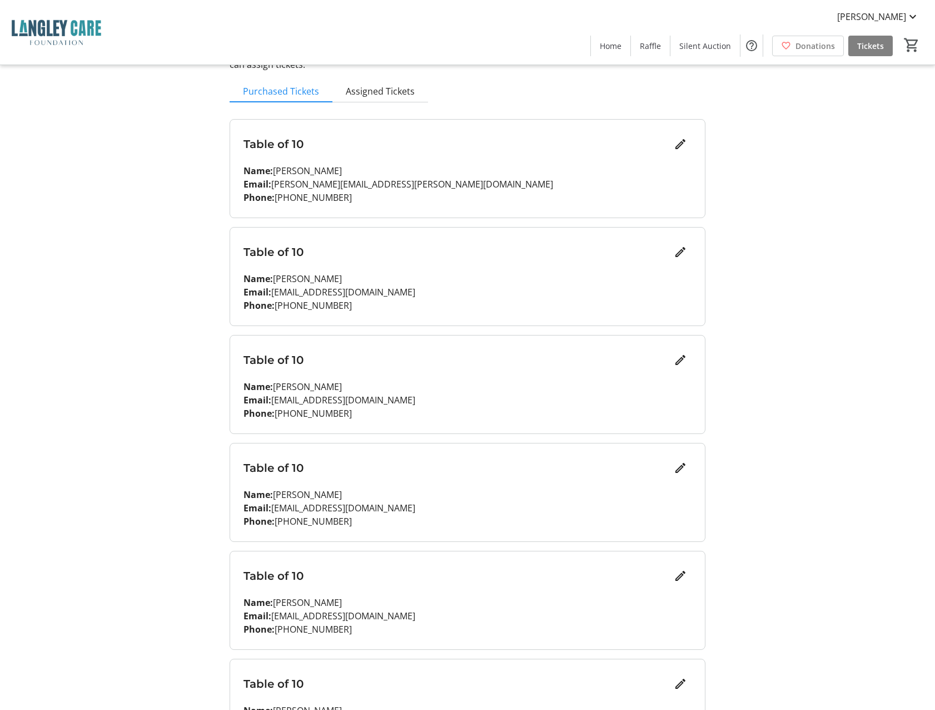
click at [741, 477] on div "My Event Tickets Here you can enter guest details for each ticket. Purchased ti…" at bounding box center [468, 568] width 734 height 1329
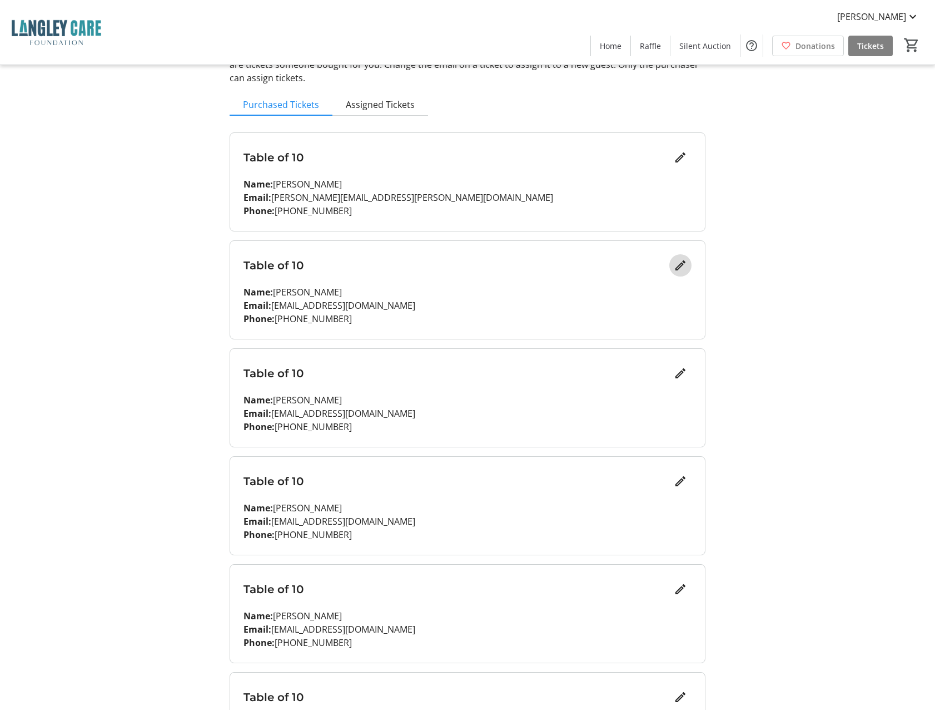
click at [681, 270] on mat-icon "Edit" at bounding box center [680, 265] width 13 height 13
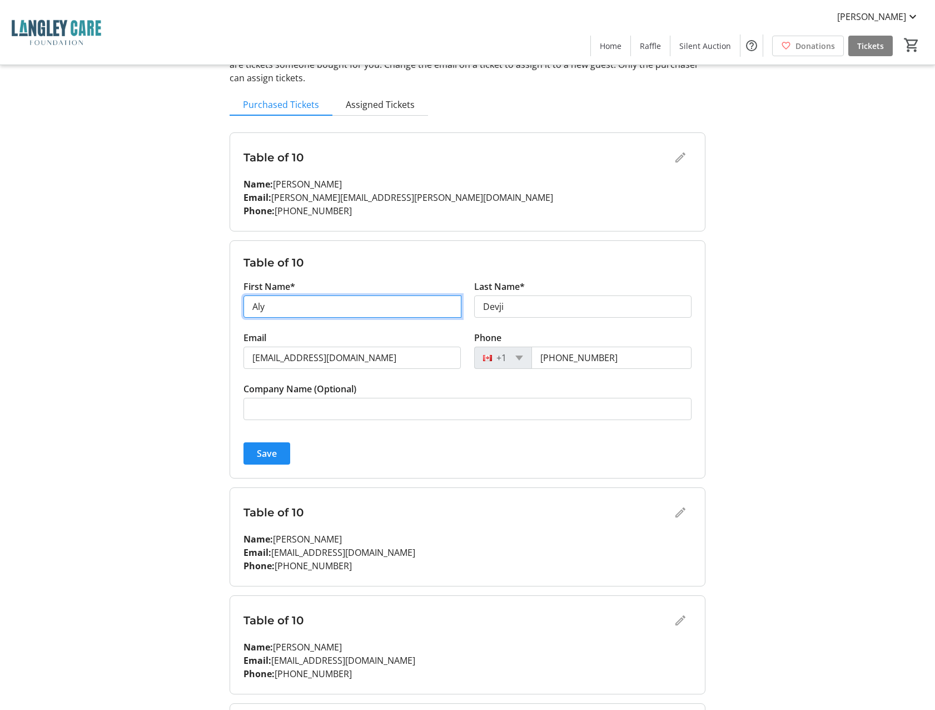
click at [294, 309] on input "Aly" at bounding box center [353, 306] width 218 height 22
type input "[PERSON_NAME]"
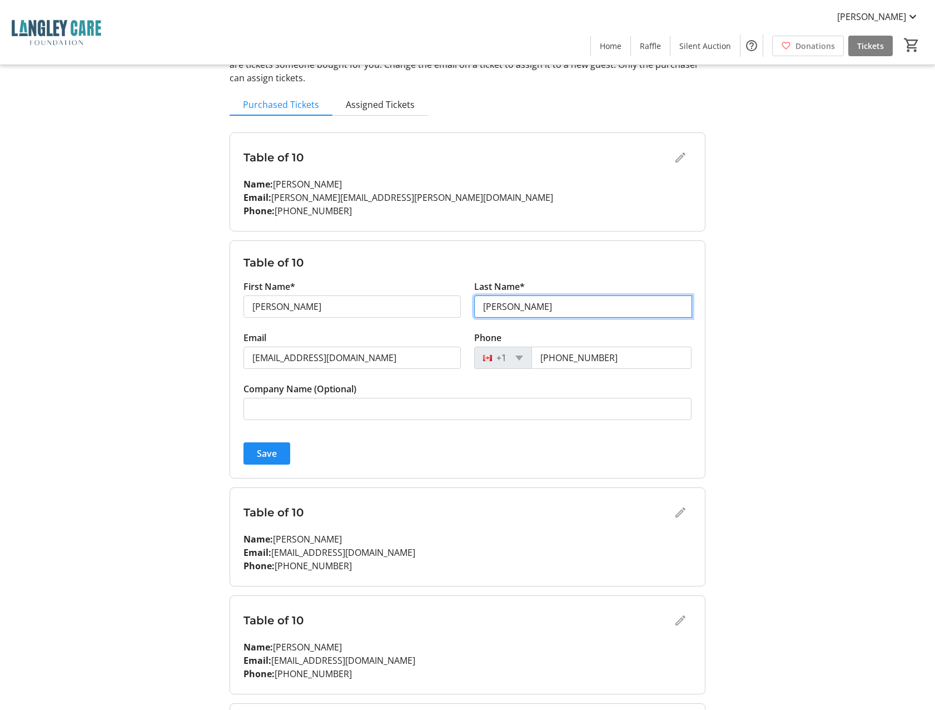
type input "[PERSON_NAME]"
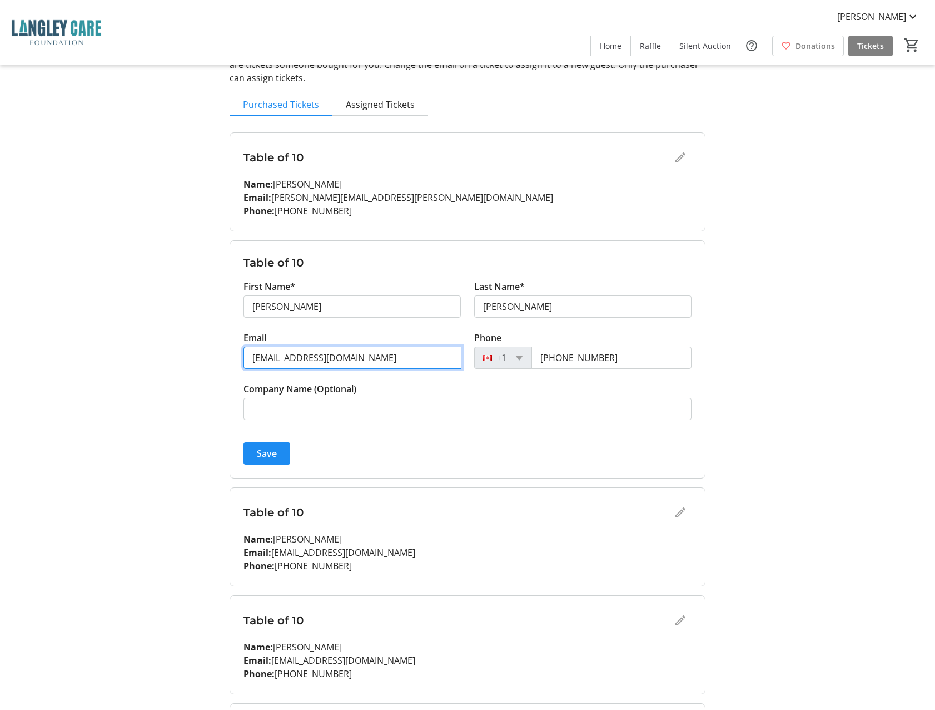
type input "[EMAIL_ADDRESS][DOMAIN_NAME]"
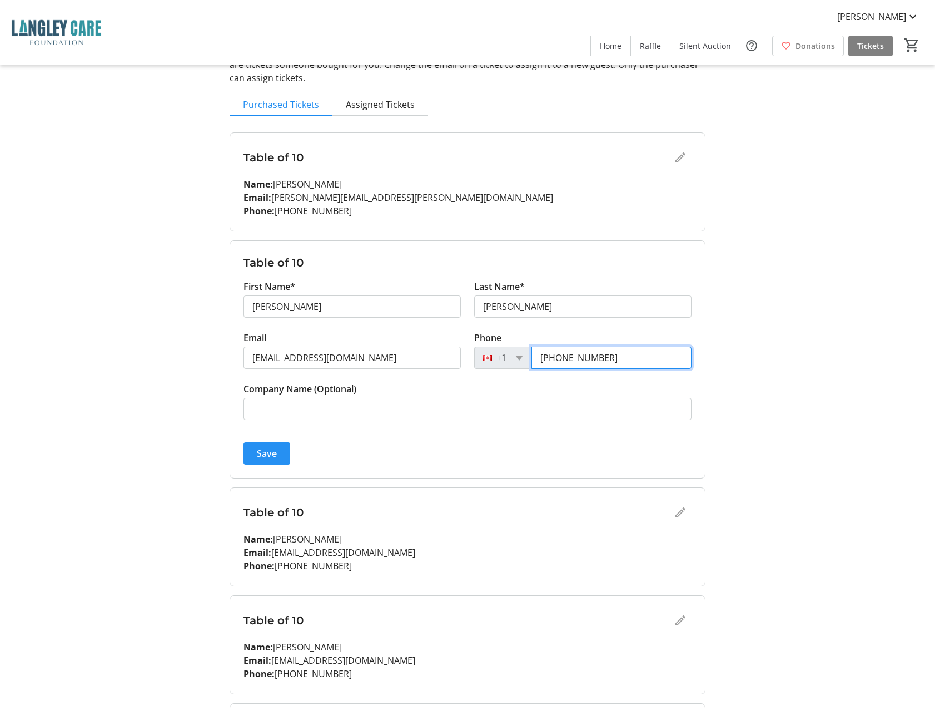
type input "[PHONE_NUMBER]"
click at [270, 449] on span "Save" at bounding box center [267, 452] width 20 height 13
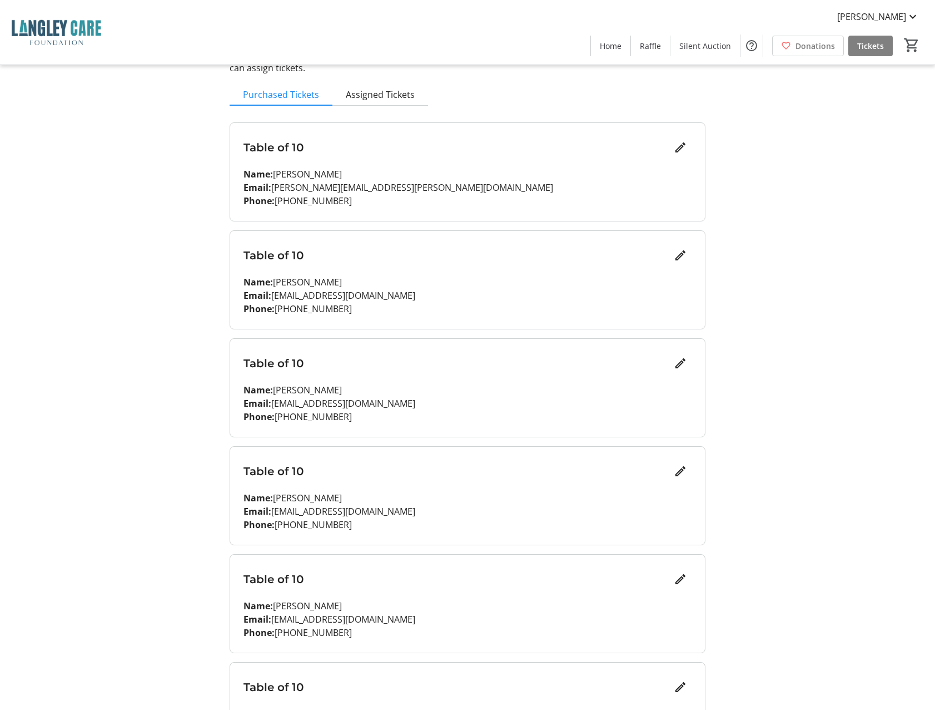
scroll to position [91, 0]
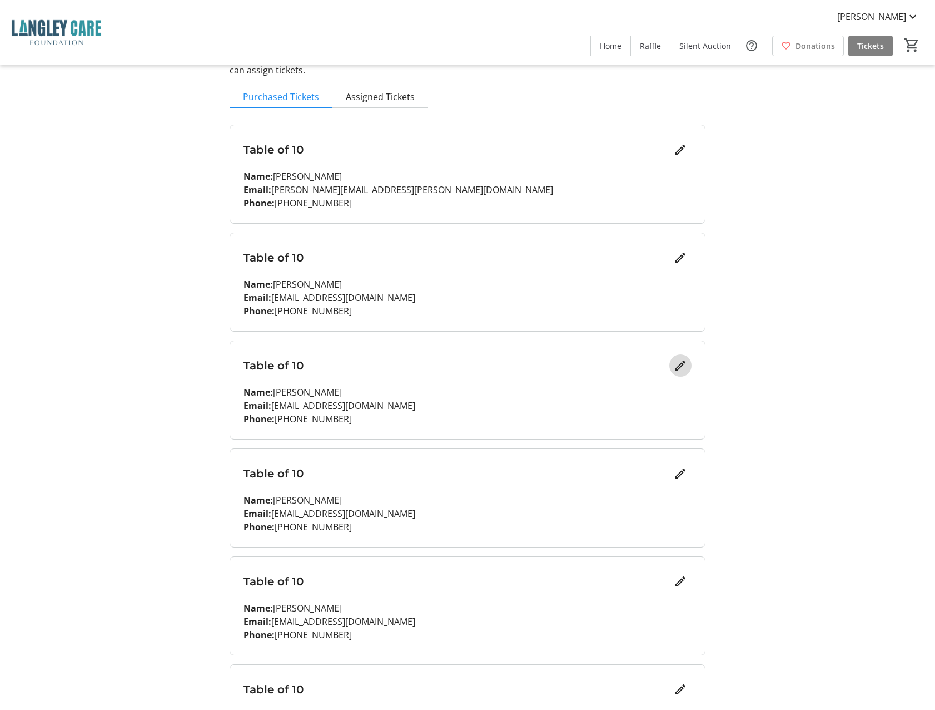
click at [678, 370] on mat-icon "Edit" at bounding box center [680, 365] width 13 height 13
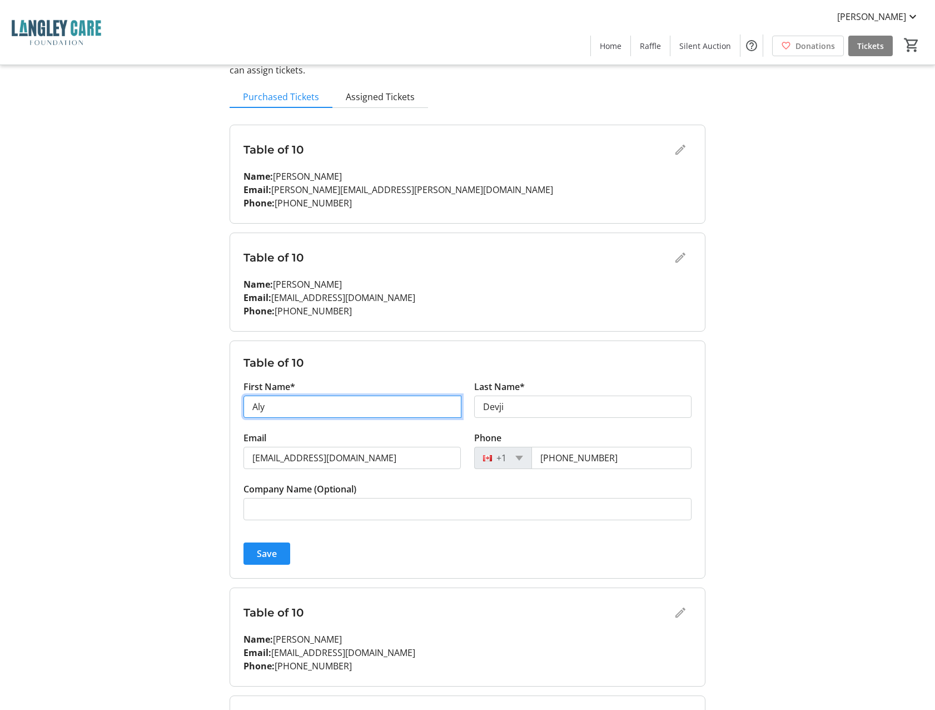
click at [281, 405] on input "Aly" at bounding box center [353, 406] width 218 height 22
type input "[PERSON_NAME]"
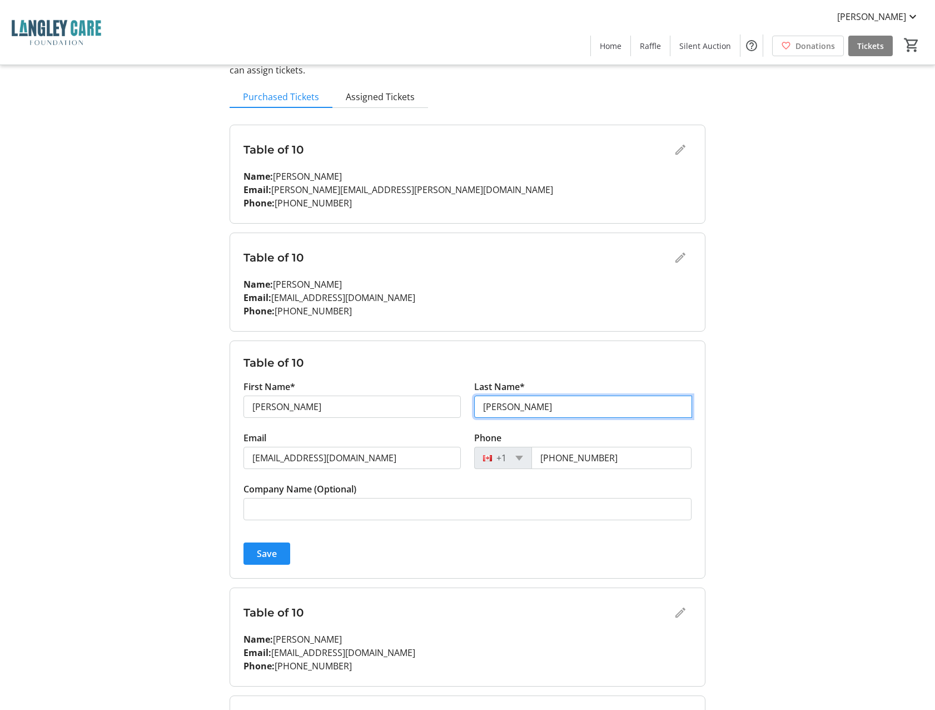
type input "[PERSON_NAME]"
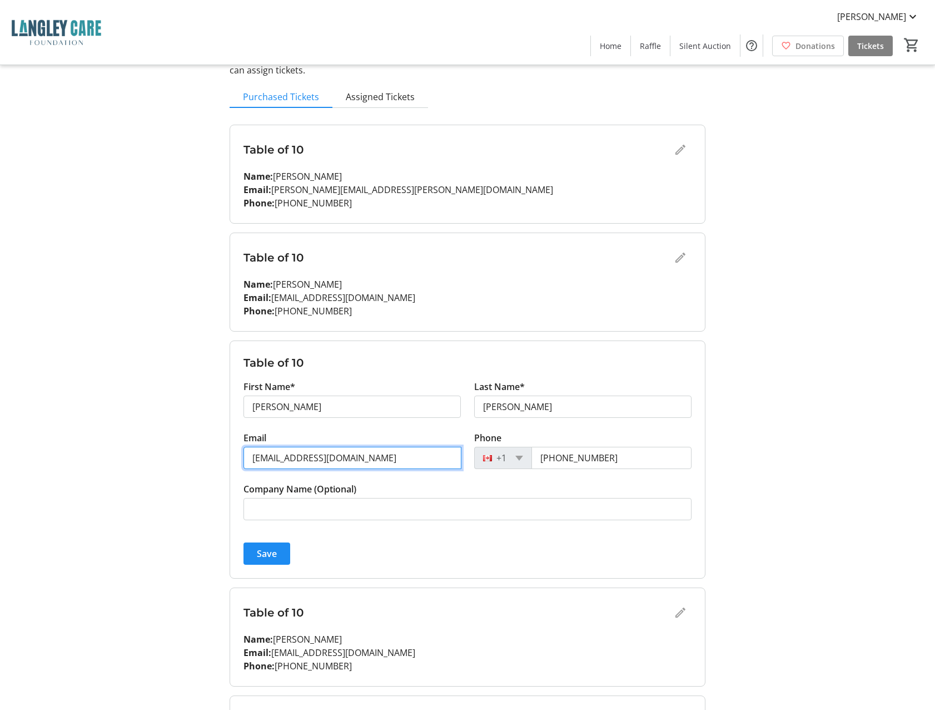
click at [367, 463] on input "[EMAIL_ADDRESS][DOMAIN_NAME]" at bounding box center [353, 457] width 218 height 22
drag, startPoint x: 368, startPoint y: 459, endPoint x: 235, endPoint y: 455, distance: 132.4
click at [235, 455] on form "Table of 10 First Name* [PERSON_NAME] Last Name* [PERSON_NAME] Email [EMAIL_ADD…" at bounding box center [467, 459] width 475 height 237
type input "[EMAIL_ADDRESS][DOMAIN_NAME]"
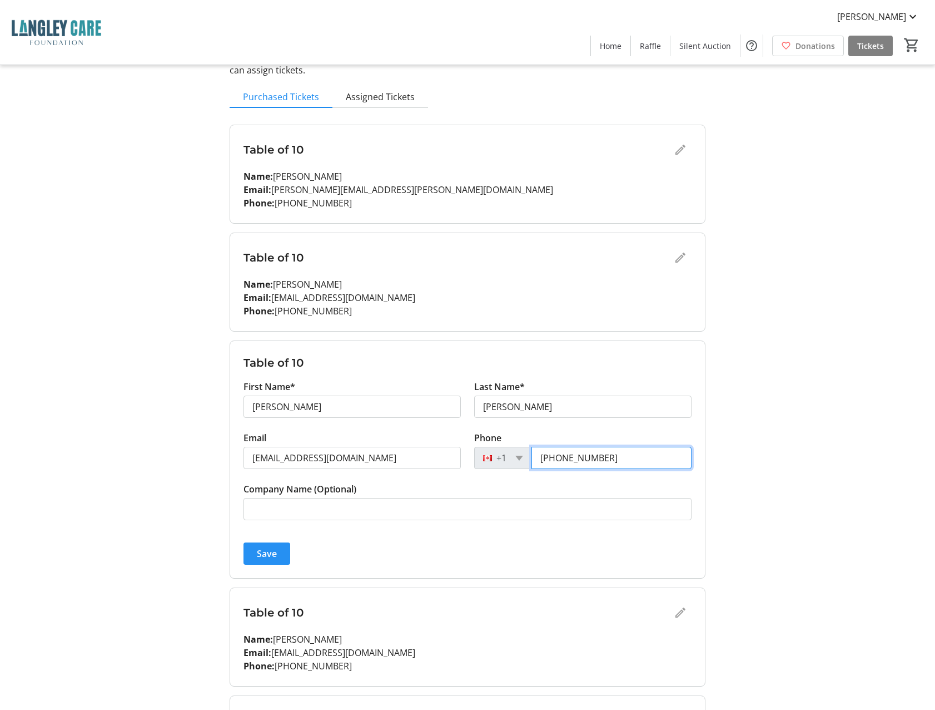
type input "[PHONE_NUMBER]"
click at [272, 563] on span "submit" at bounding box center [267, 553] width 47 height 27
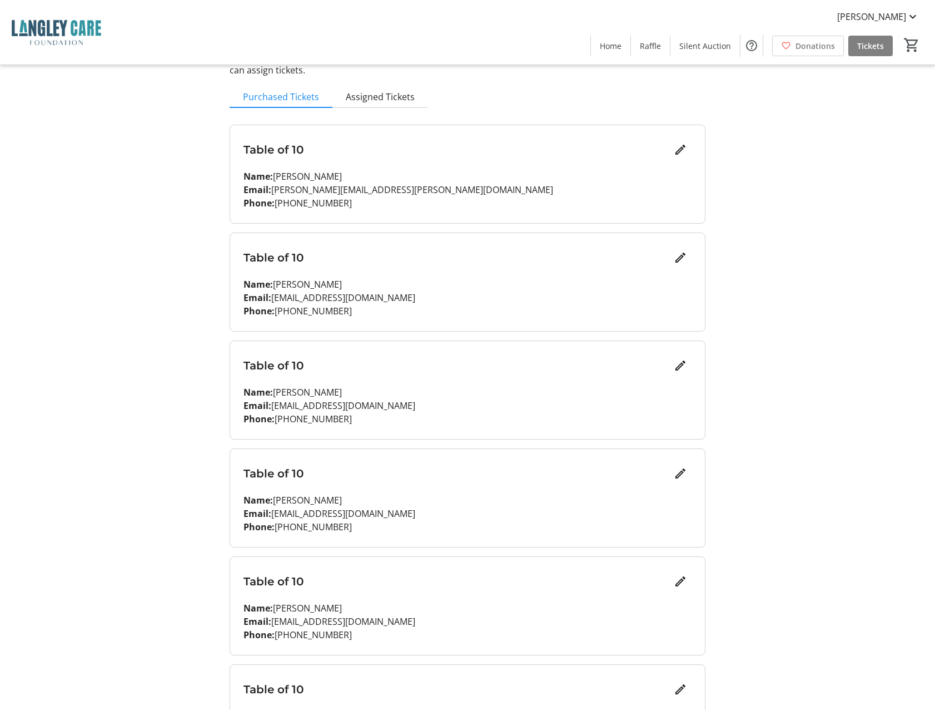
scroll to position [153, 0]
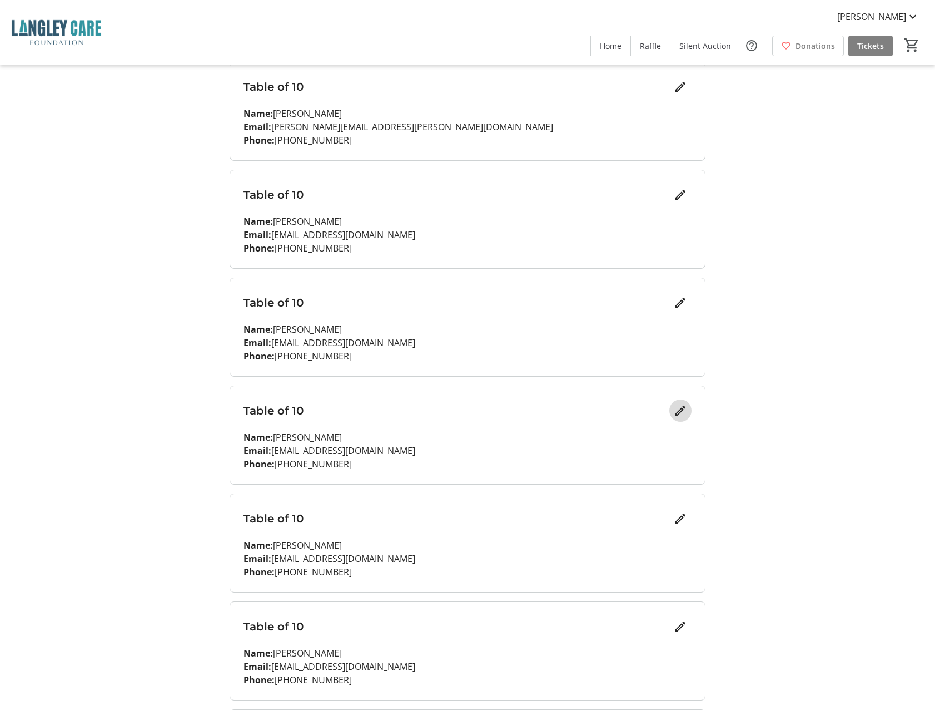
click at [682, 413] on mat-icon "Edit" at bounding box center [680, 410] width 13 height 13
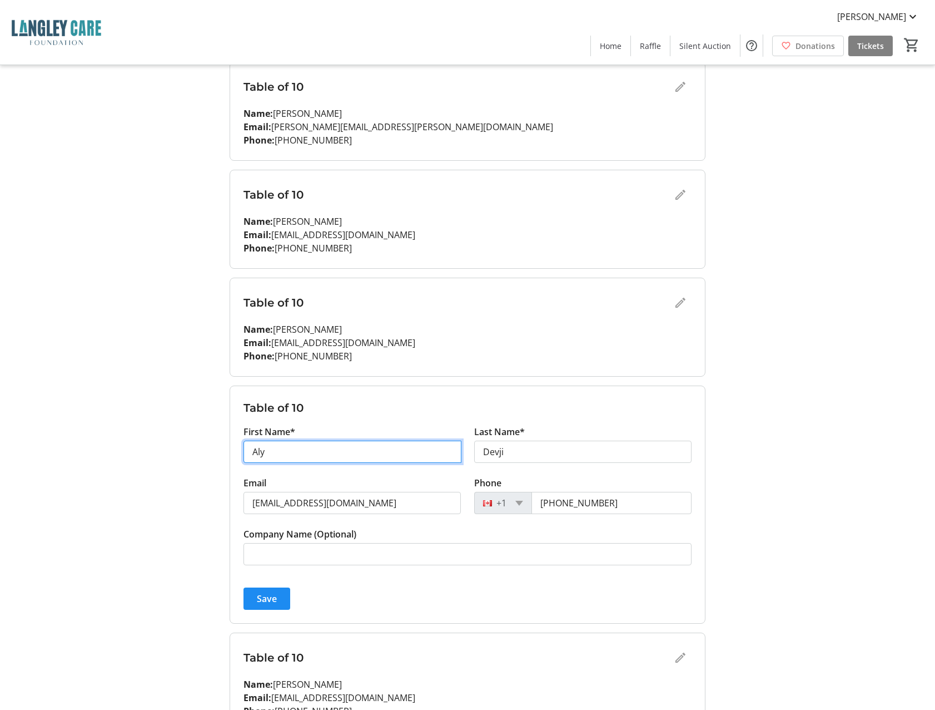
click at [269, 455] on input "Aly" at bounding box center [353, 451] width 218 height 22
type input "[PERSON_NAME]"
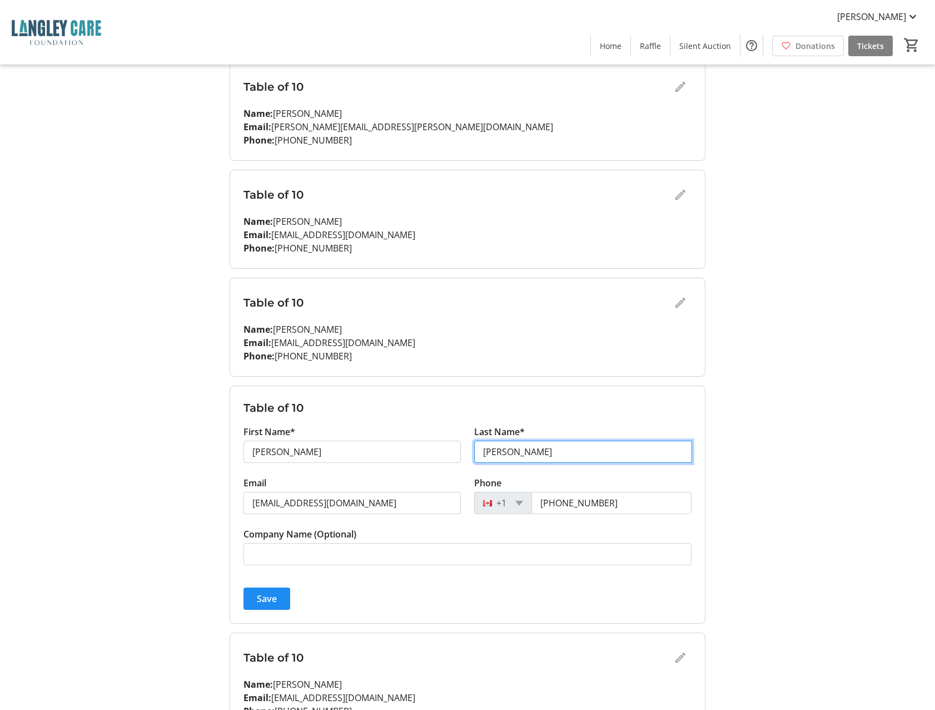
type input "[PERSON_NAME]"
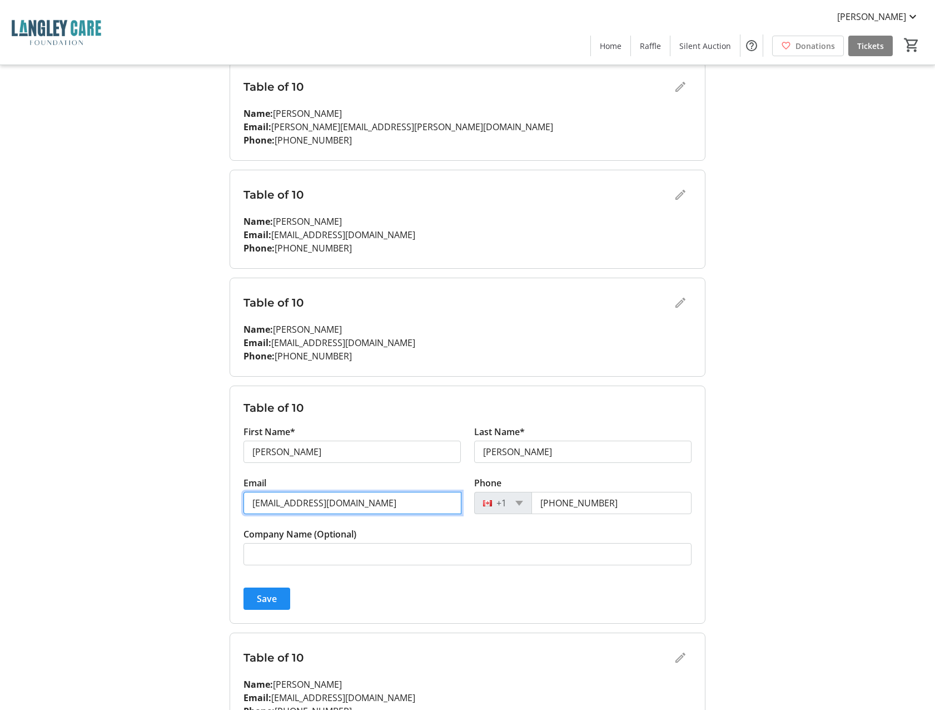
type input "[EMAIL_ADDRESS][DOMAIN_NAME]"
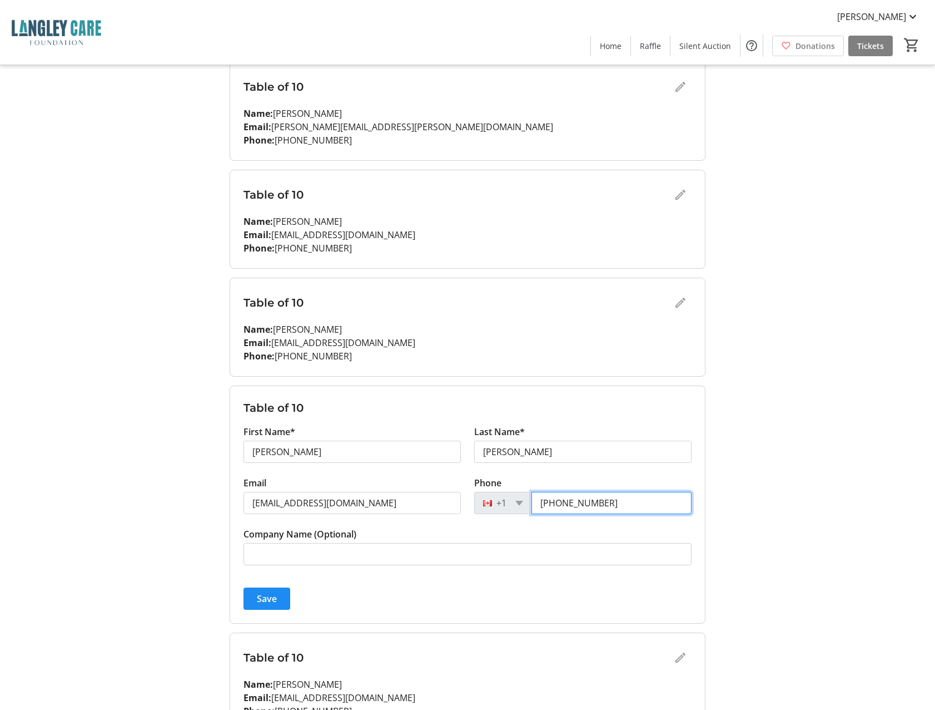
click at [618, 503] on input "[PHONE_NUMBER]" at bounding box center [612, 503] width 160 height 22
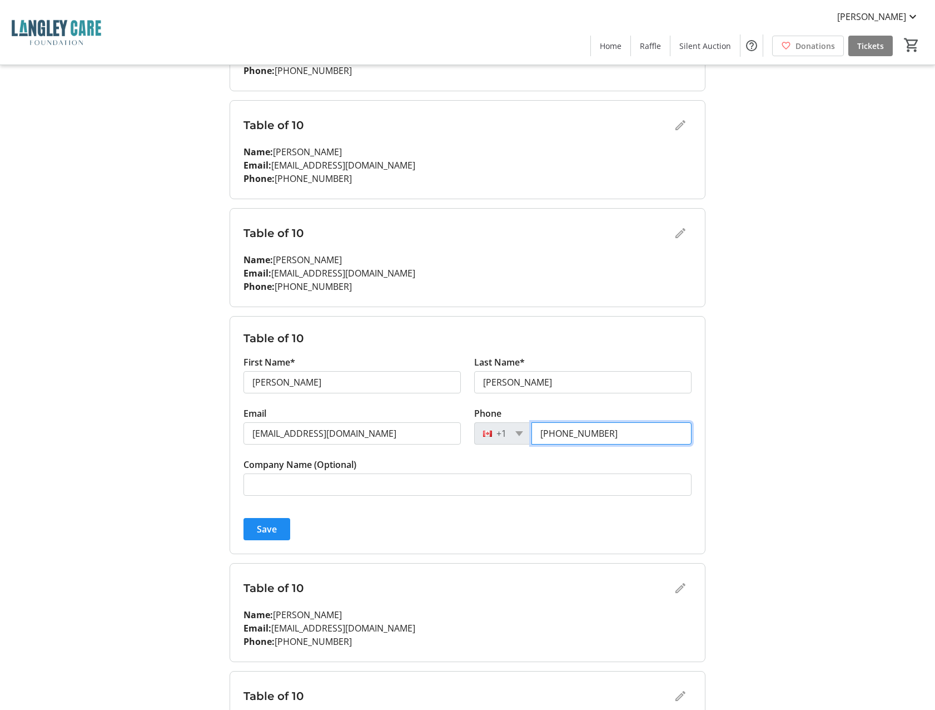
scroll to position [224, 0]
type input "[PHONE_NUMBER]"
click at [272, 532] on span "Save" at bounding box center [267, 528] width 20 height 13
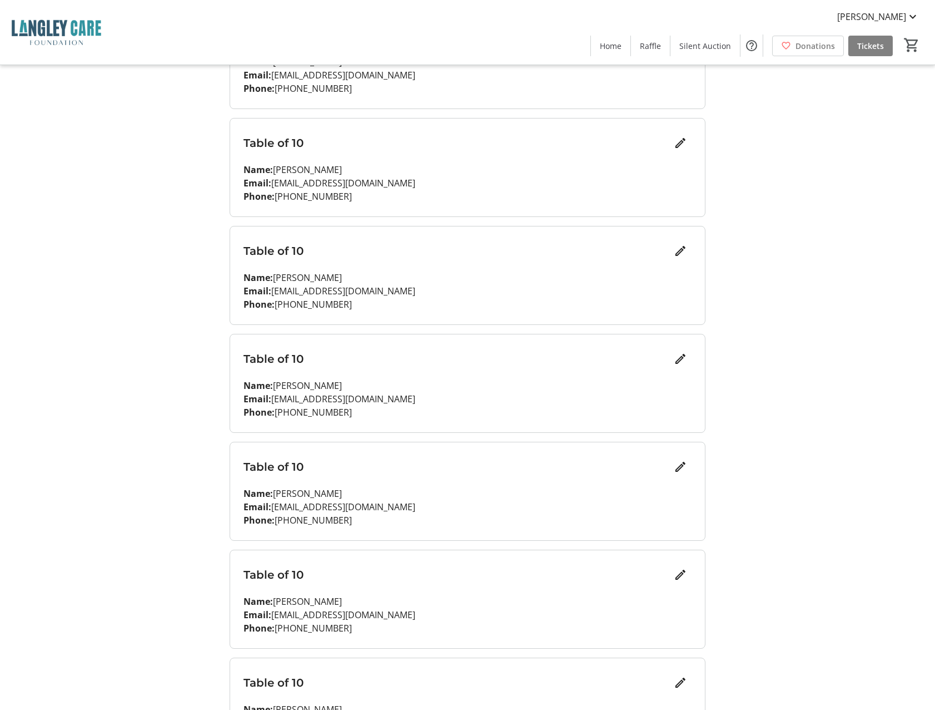
scroll to position [240, 0]
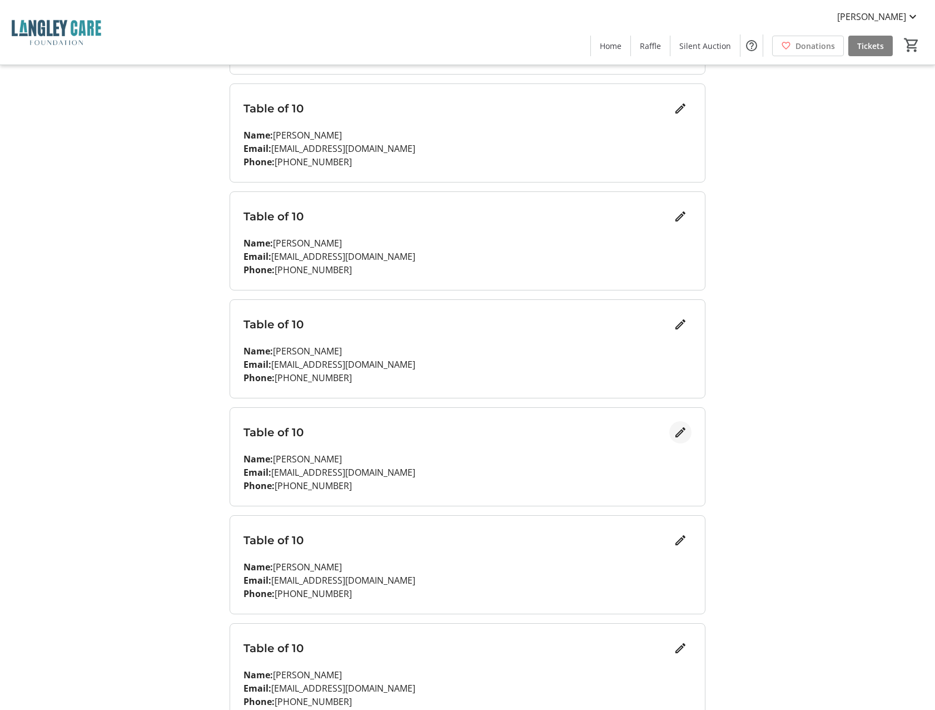
click at [682, 433] on mat-icon "Edit" at bounding box center [680, 431] width 13 height 13
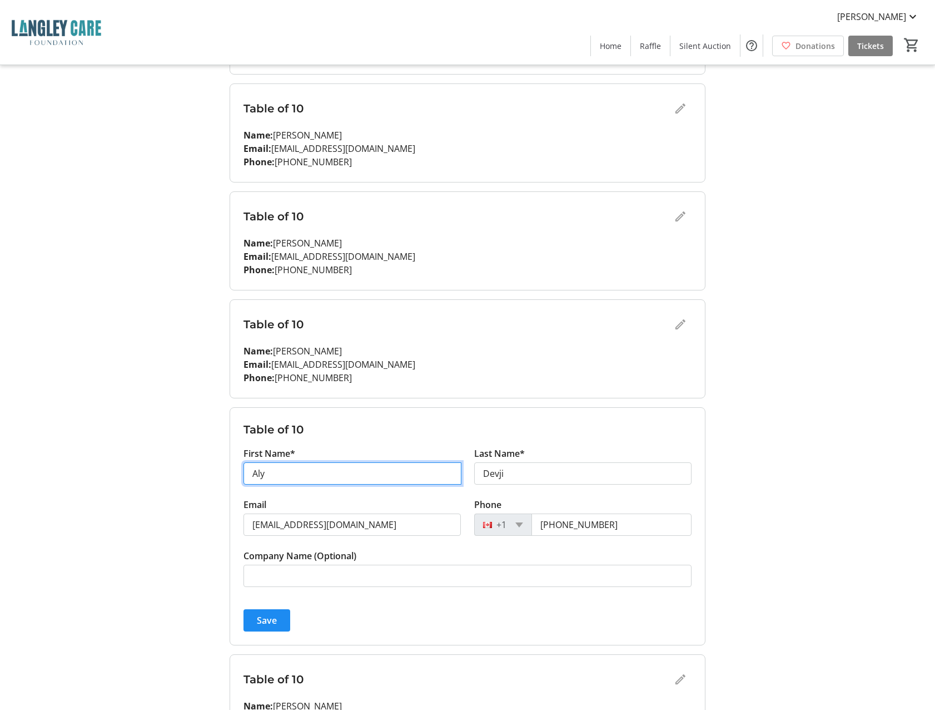
click at [278, 469] on input "Aly" at bounding box center [353, 473] width 218 height 22
type input "[PERSON_NAME]"
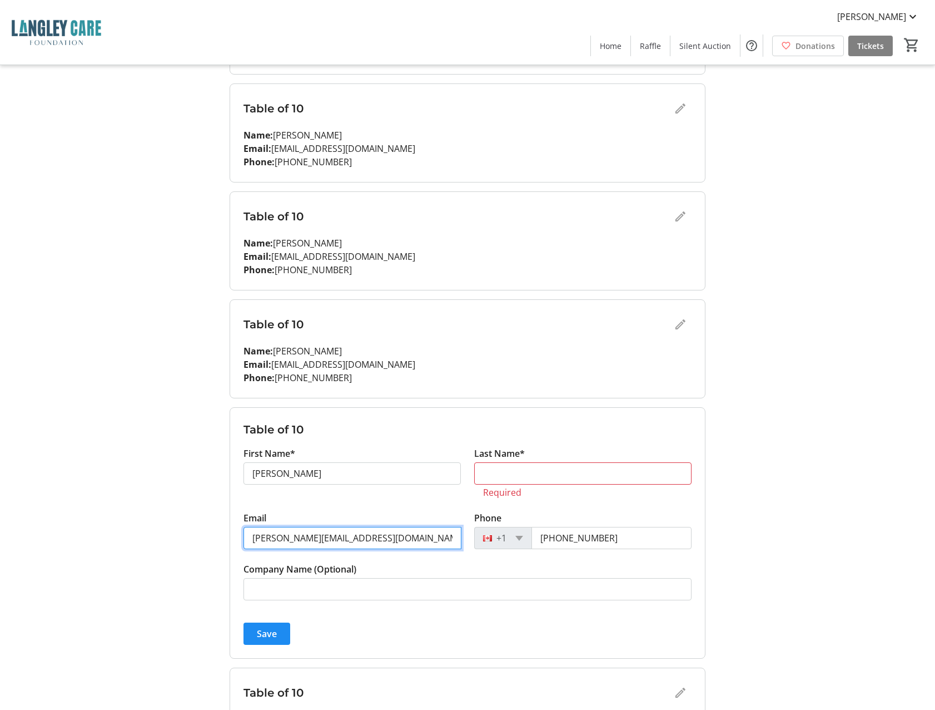
type input "[PERSON_NAME][EMAIL_ADDRESS][DOMAIN_NAME]"
type input "[PHONE_NUMBER]"
click at [491, 473] on input "Last Name*" at bounding box center [583, 473] width 218 height 22
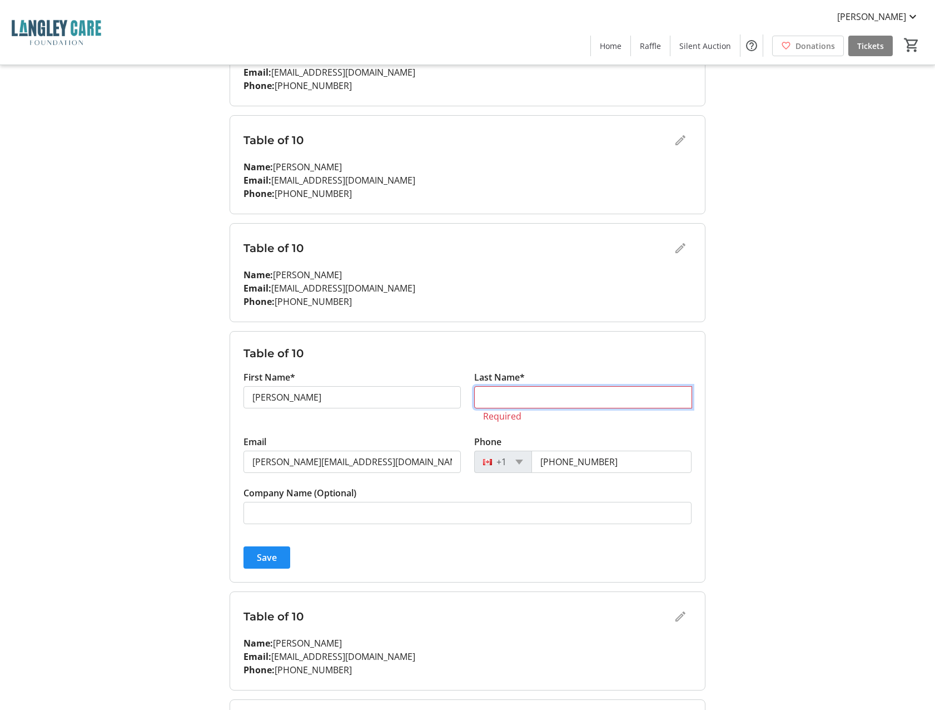
scroll to position [316, 0]
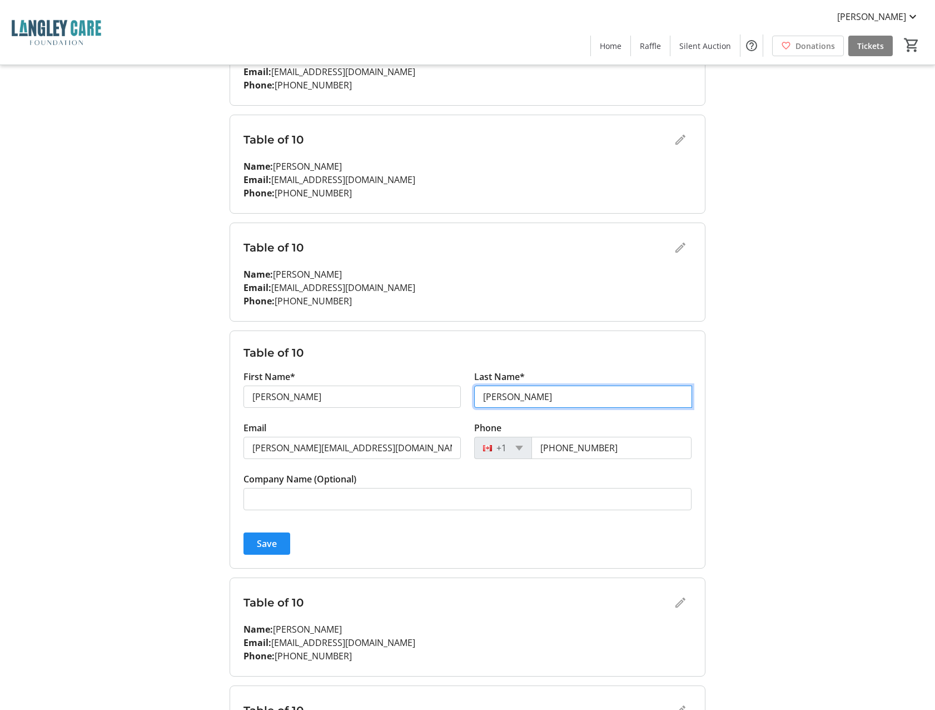
type input "[PERSON_NAME]"
click at [274, 534] on span "submit" at bounding box center [267, 543] width 47 height 27
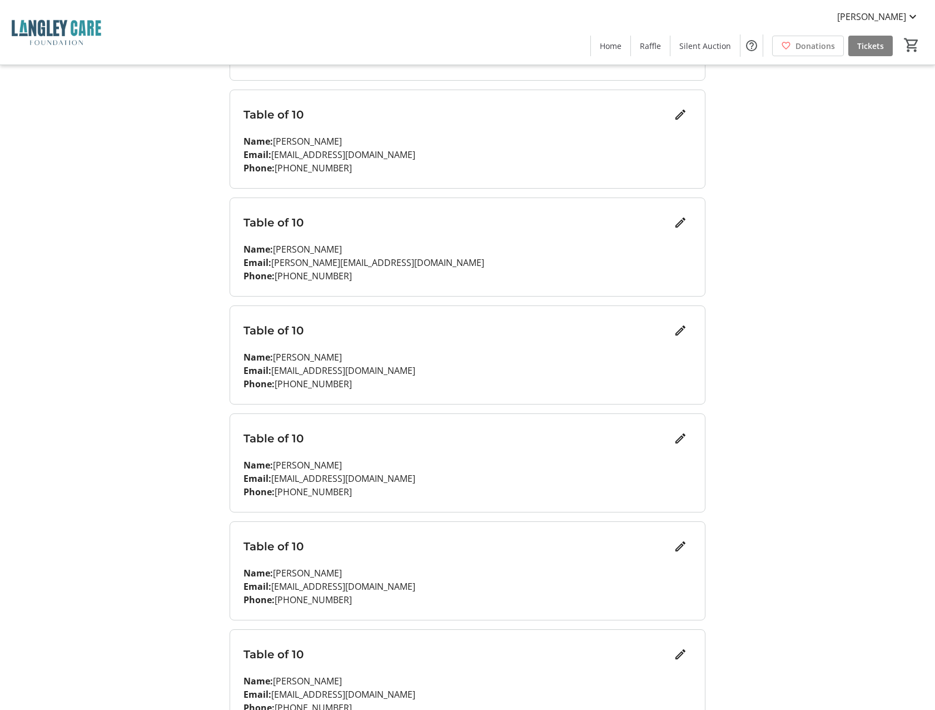
scroll to position [491, 0]
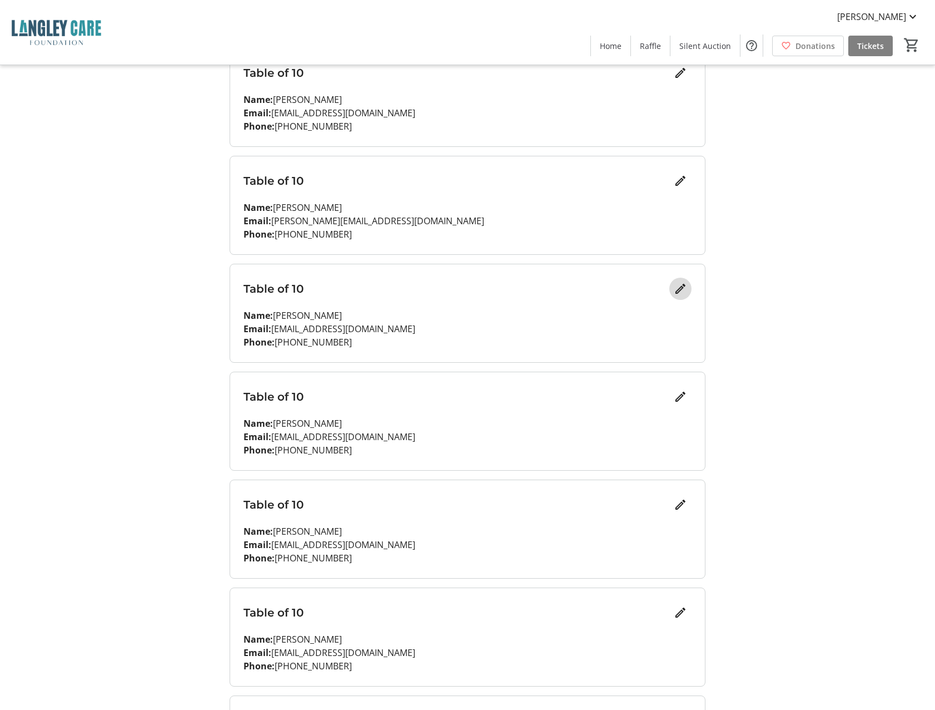
click at [683, 291] on mat-icon "Edit" at bounding box center [680, 288] width 13 height 13
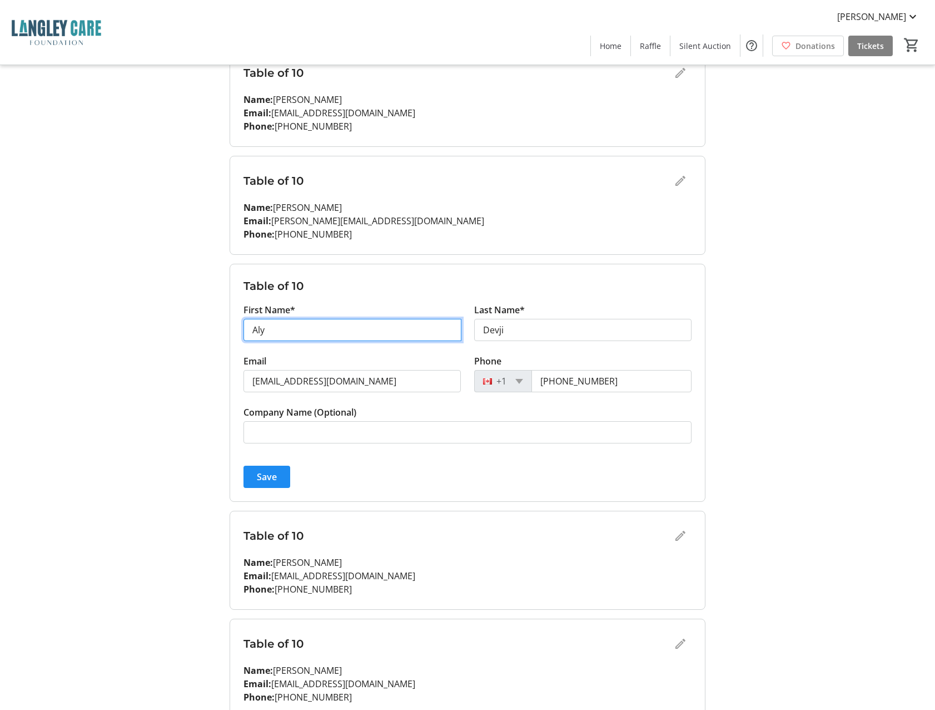
click at [286, 330] on input "Aly" at bounding box center [353, 330] width 218 height 22
type input "[PERSON_NAME]"
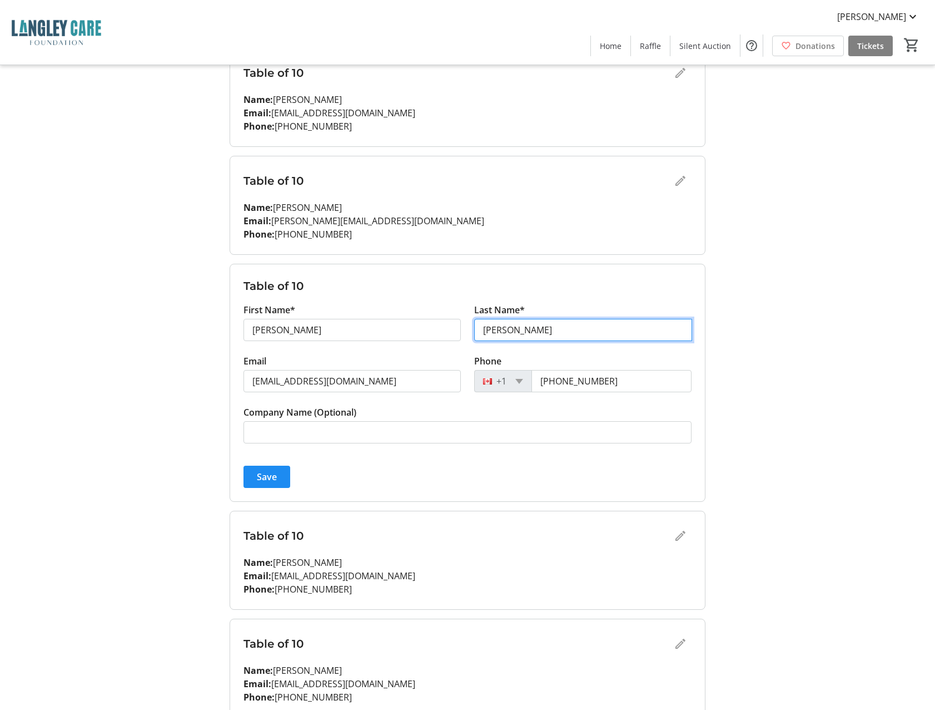
type input "[PERSON_NAME]"
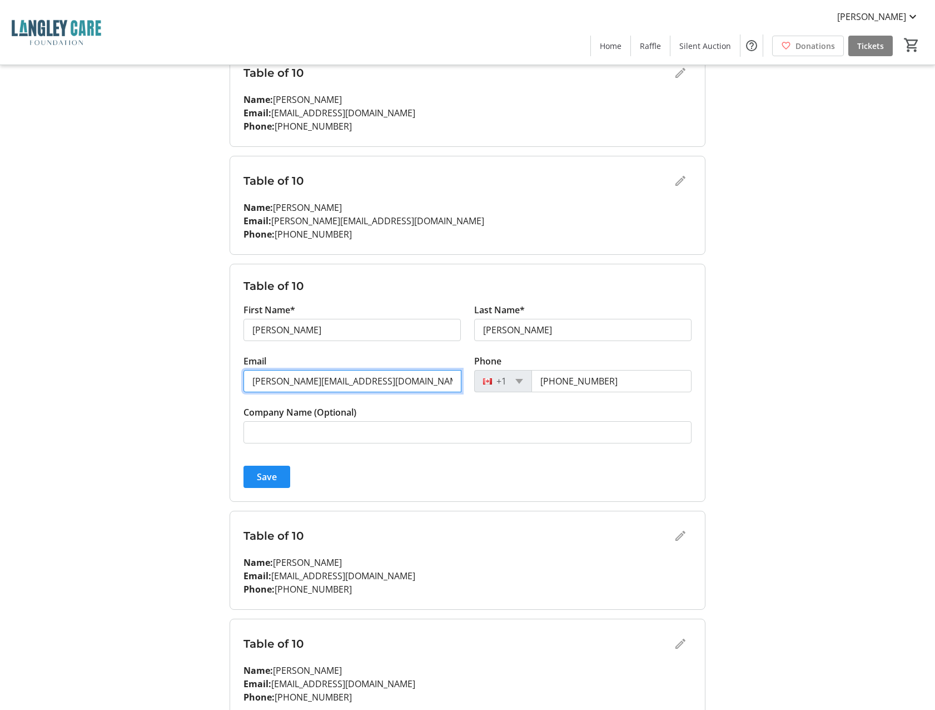
type input "[PERSON_NAME][EMAIL_ADDRESS][DOMAIN_NAME]"
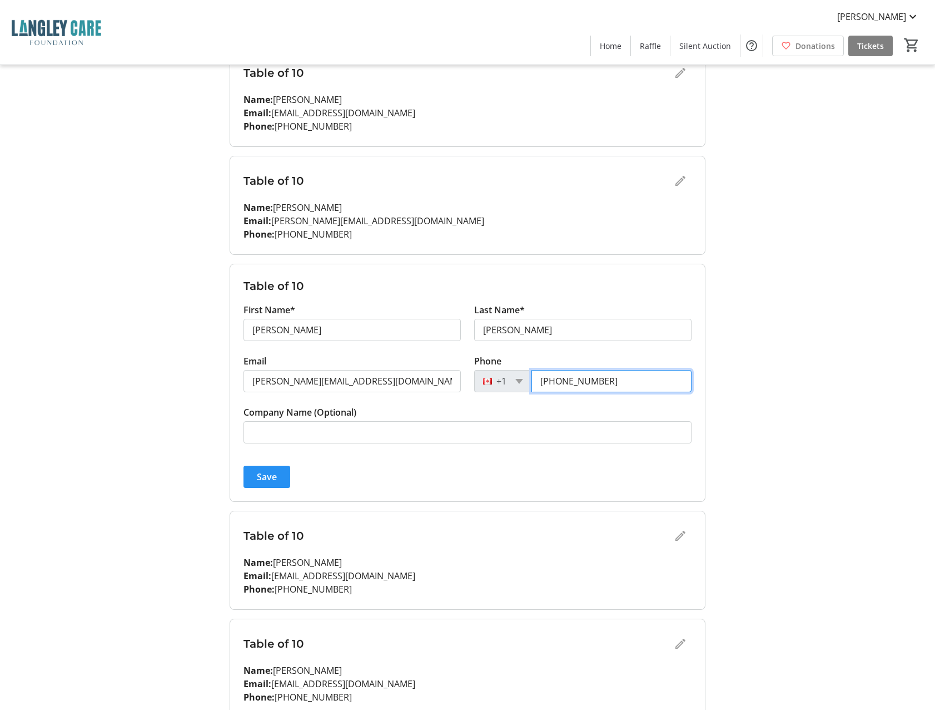
type input "[PHONE_NUMBER]"
click at [257, 477] on span "Save" at bounding box center [267, 476] width 20 height 13
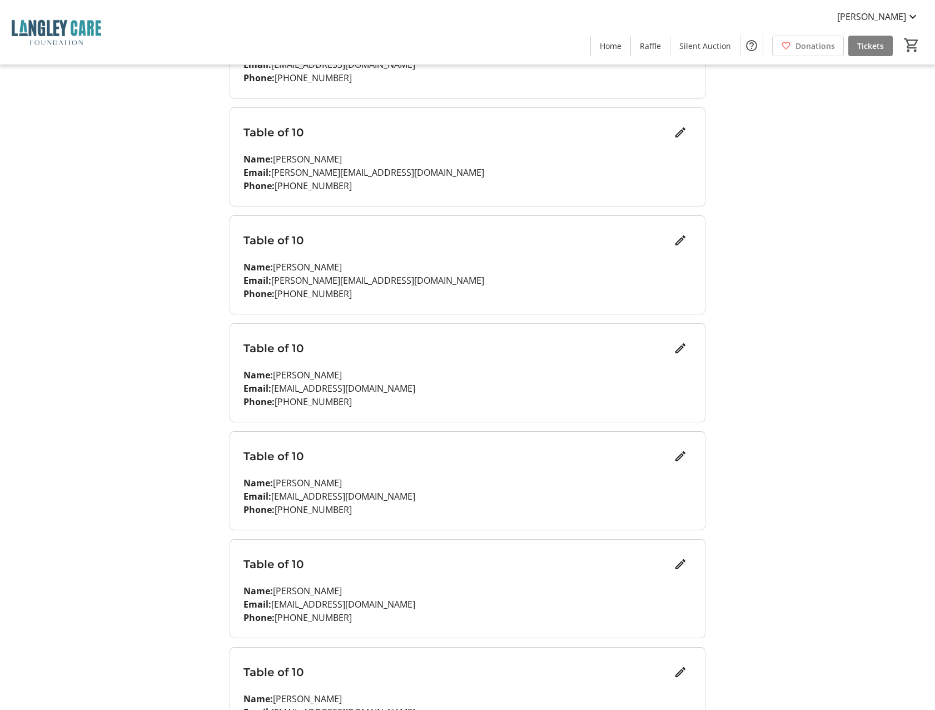
scroll to position [540, 0]
click at [679, 352] on mat-icon "Edit" at bounding box center [680, 347] width 13 height 13
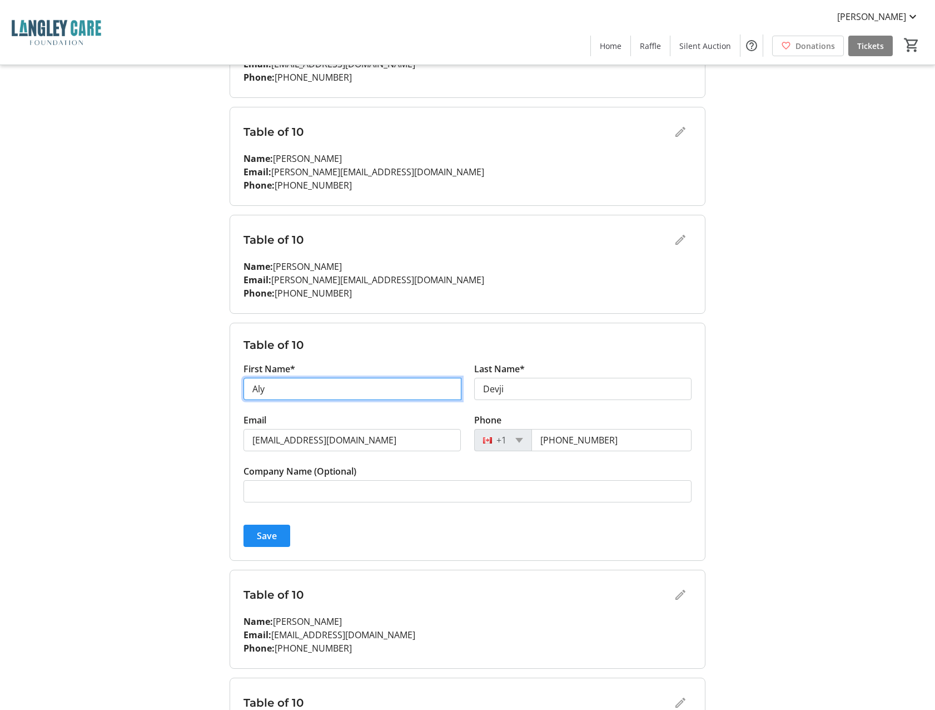
click at [282, 394] on input "Aly" at bounding box center [353, 389] width 218 height 22
type input "[PERSON_NAME]"
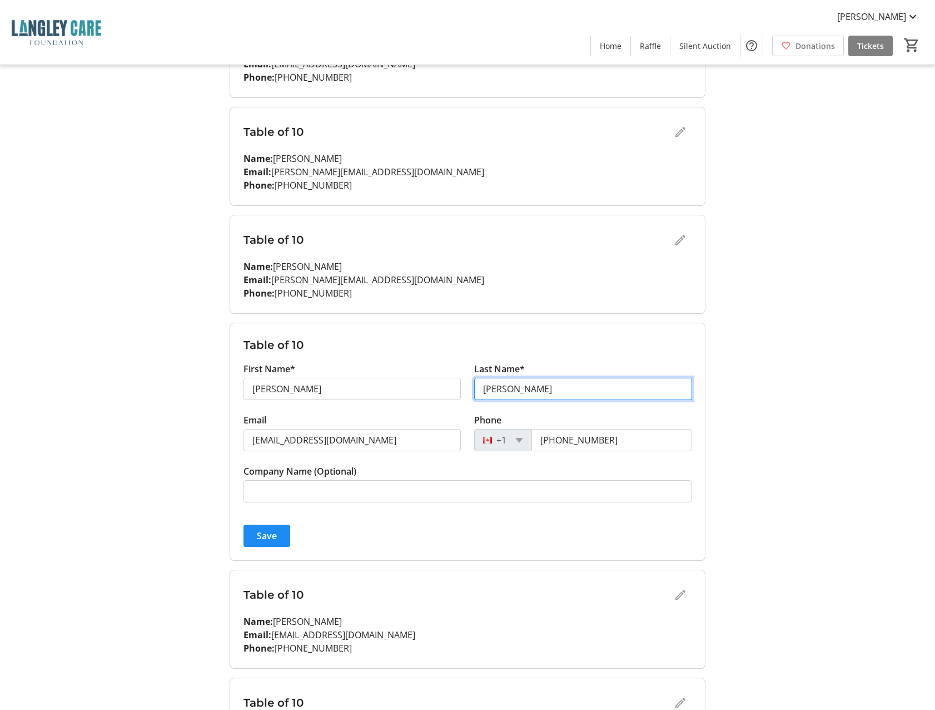
type input "[PERSON_NAME]"
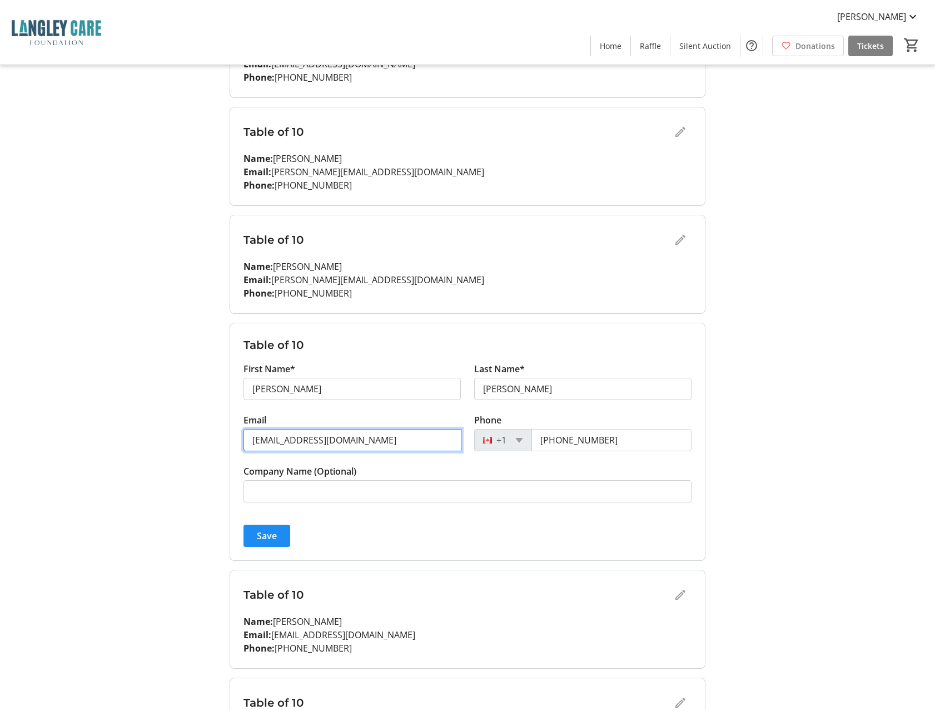
click at [323, 443] on input "[EMAIL_ADDRESS][DOMAIN_NAME]" at bounding box center [353, 440] width 218 height 22
type input "[EMAIL_ADDRESS][DOMAIN_NAME]"
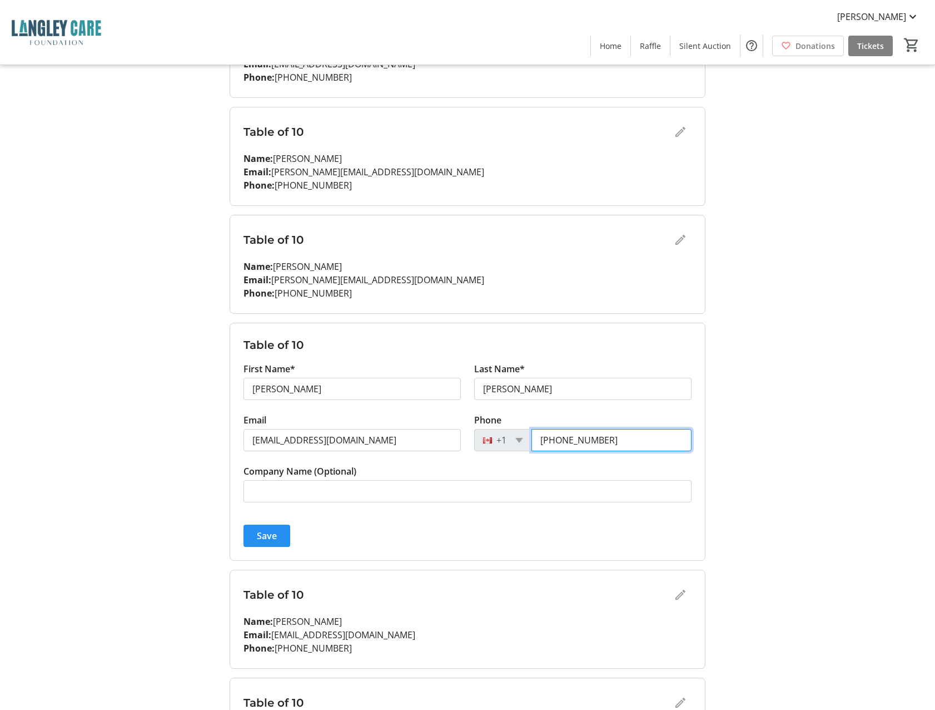
type input "[PHONE_NUMBER]"
click at [264, 542] on span "Save" at bounding box center [267, 535] width 20 height 13
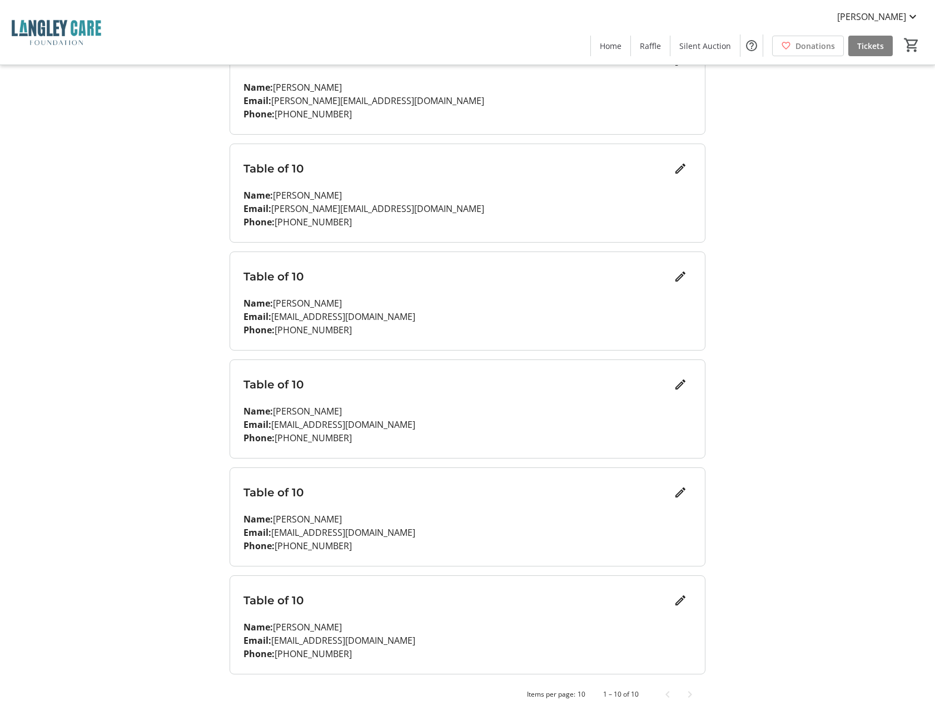
scroll to position [620, 0]
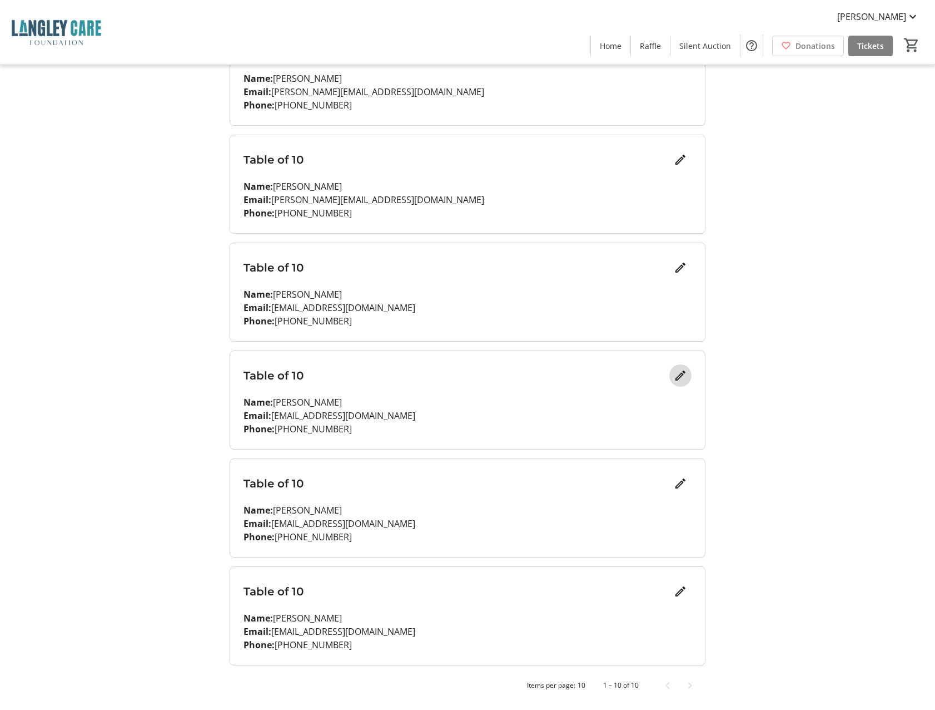
click at [676, 376] on mat-icon "Edit" at bounding box center [680, 375] width 13 height 13
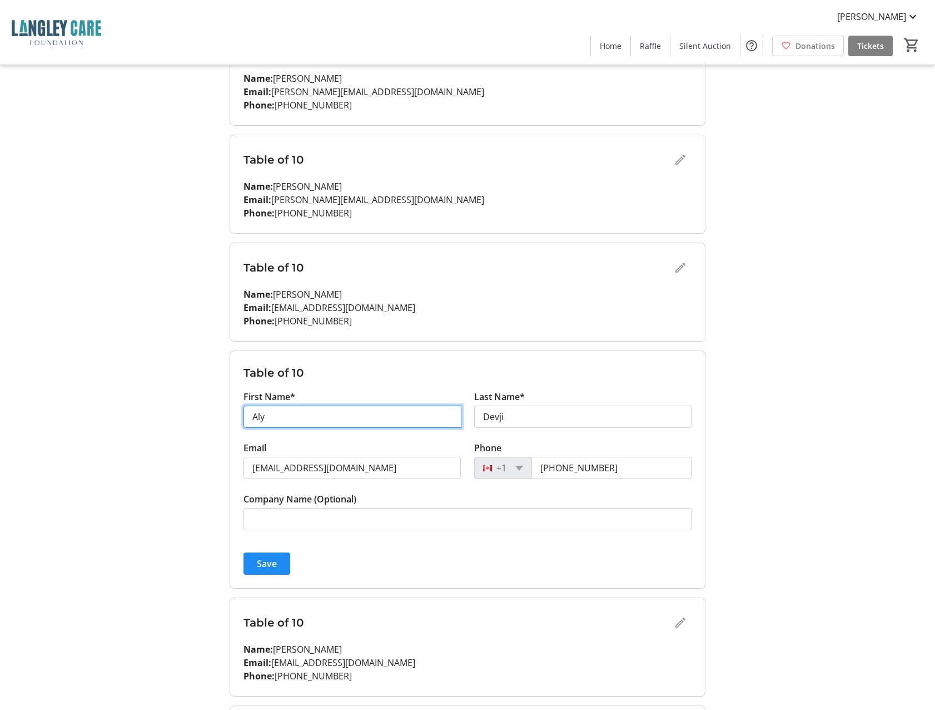
click at [264, 416] on input "Aly" at bounding box center [353, 416] width 218 height 22
type input "[PERSON_NAME]"
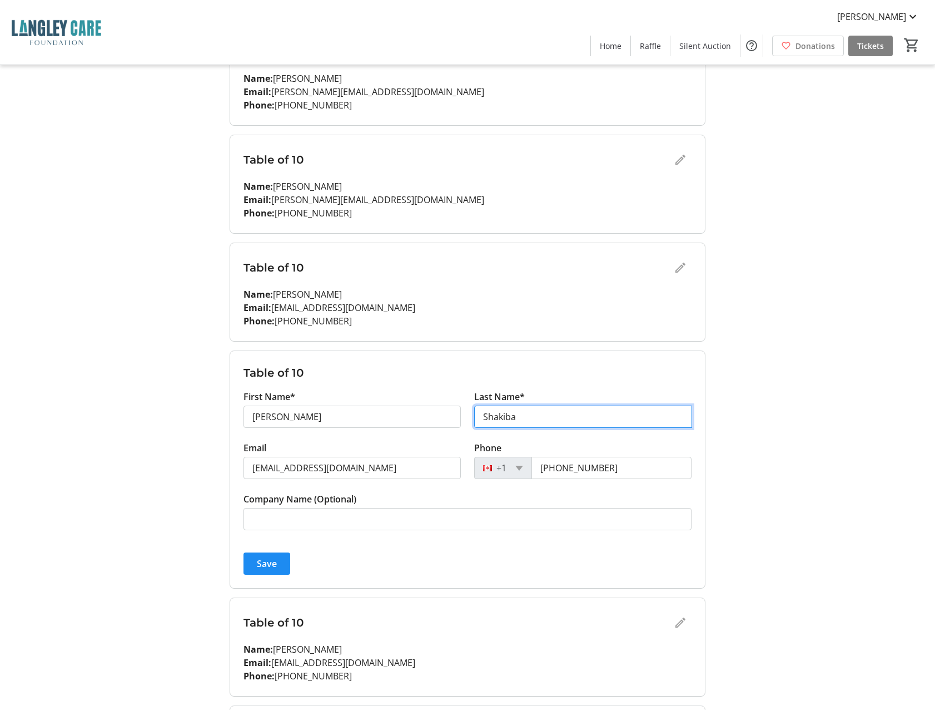
type input "Shakiba"
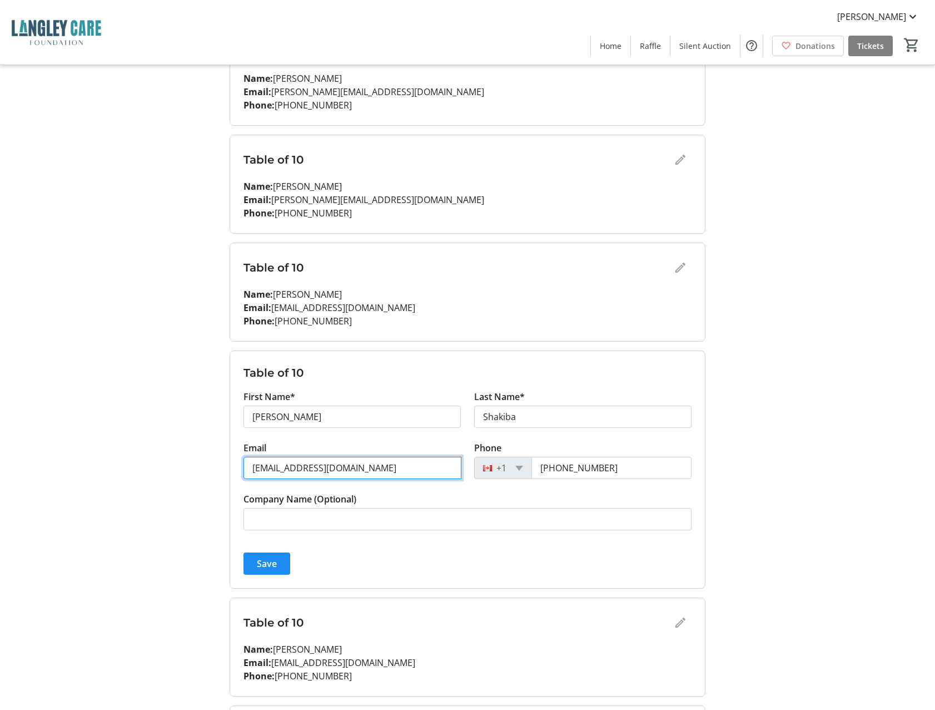
type input "[EMAIL_ADDRESS][DOMAIN_NAME]"
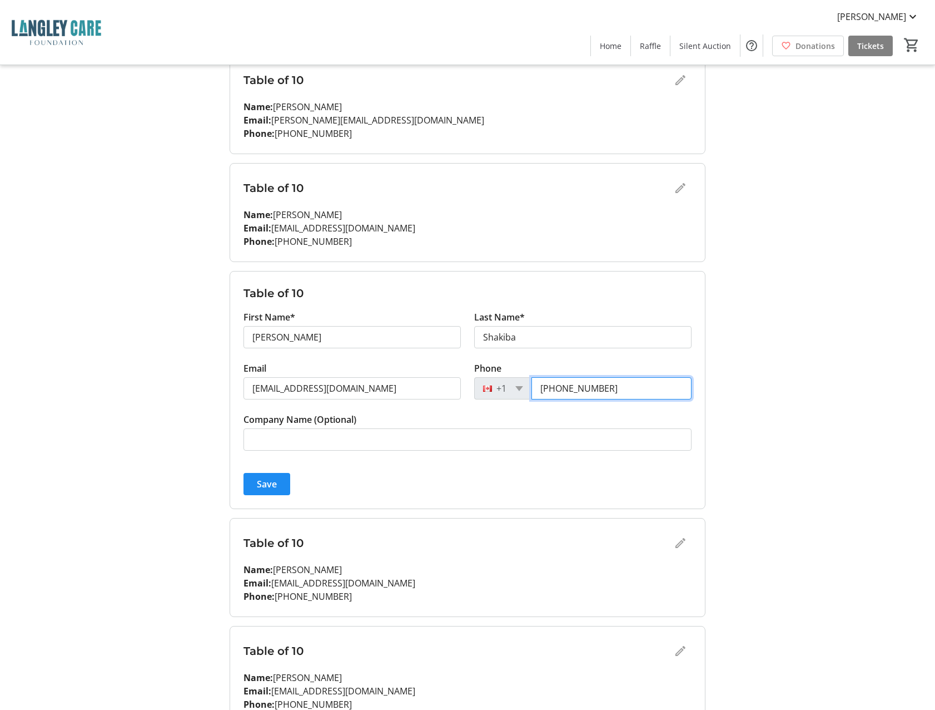
scroll to position [759, 0]
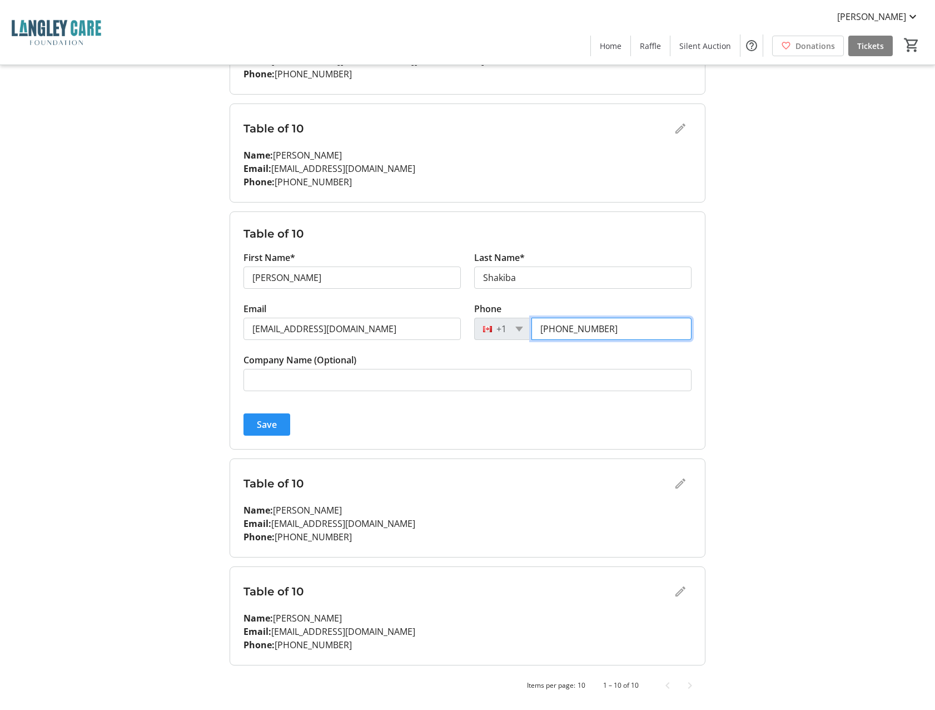
type input "[PHONE_NUMBER]"
click at [269, 429] on span "Save" at bounding box center [267, 424] width 20 height 13
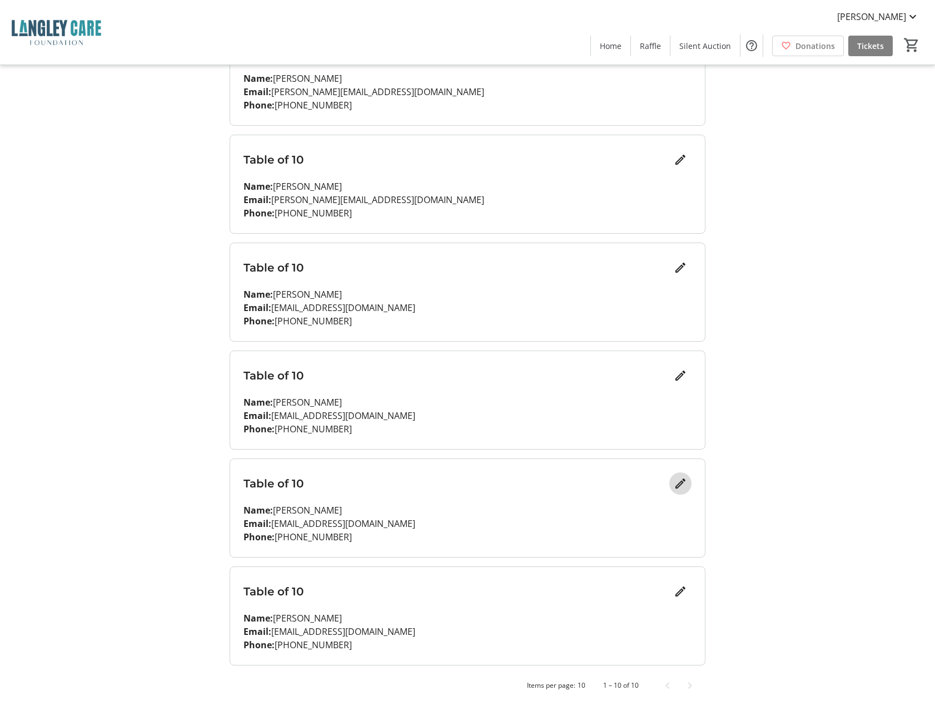
click at [684, 483] on mat-icon "Edit" at bounding box center [680, 483] width 13 height 13
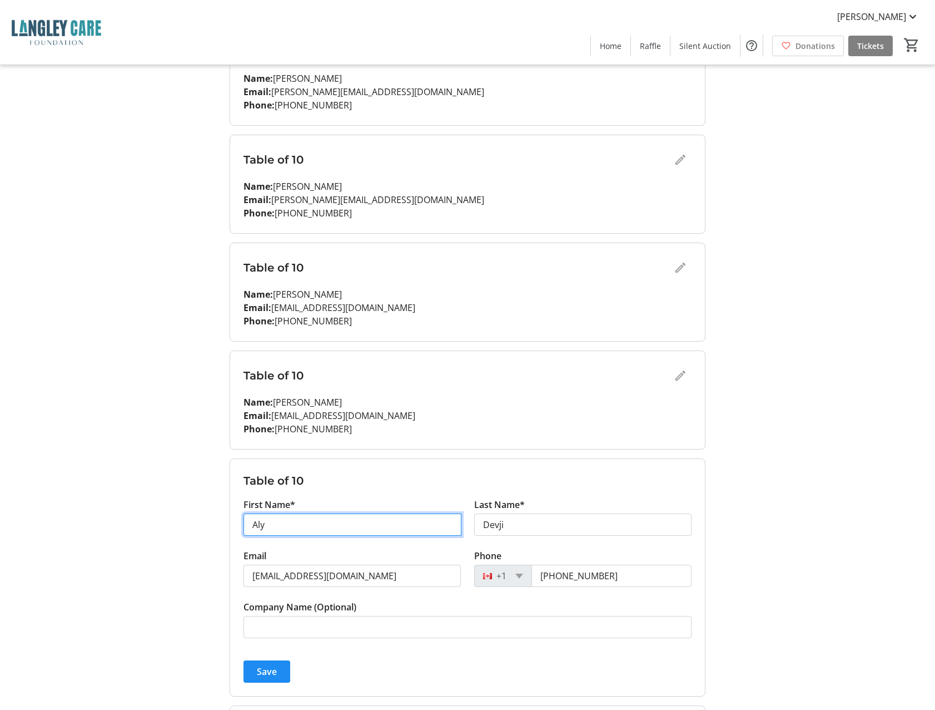
click at [279, 526] on input "Aly" at bounding box center [353, 524] width 218 height 22
type input "Mrs"
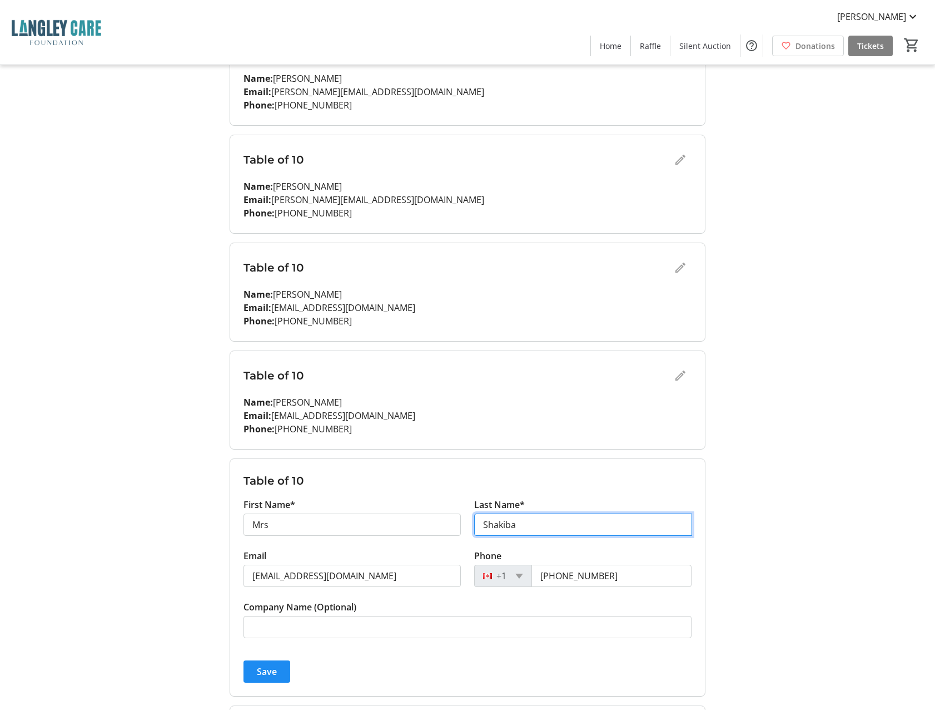
type input "Shakiba"
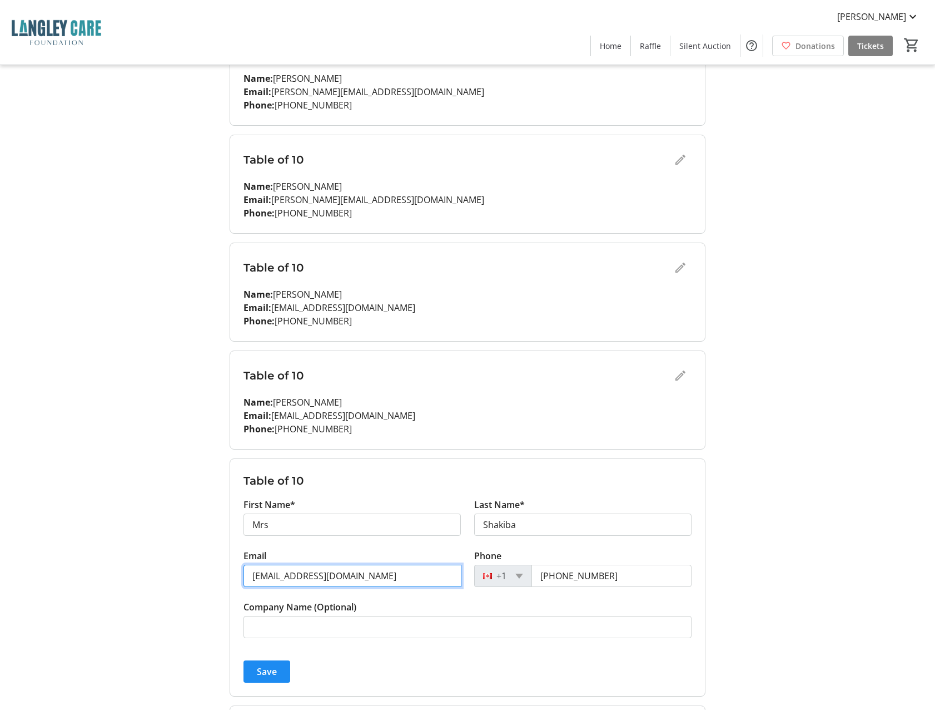
type input "[EMAIL_ADDRESS][DOMAIN_NAME]"
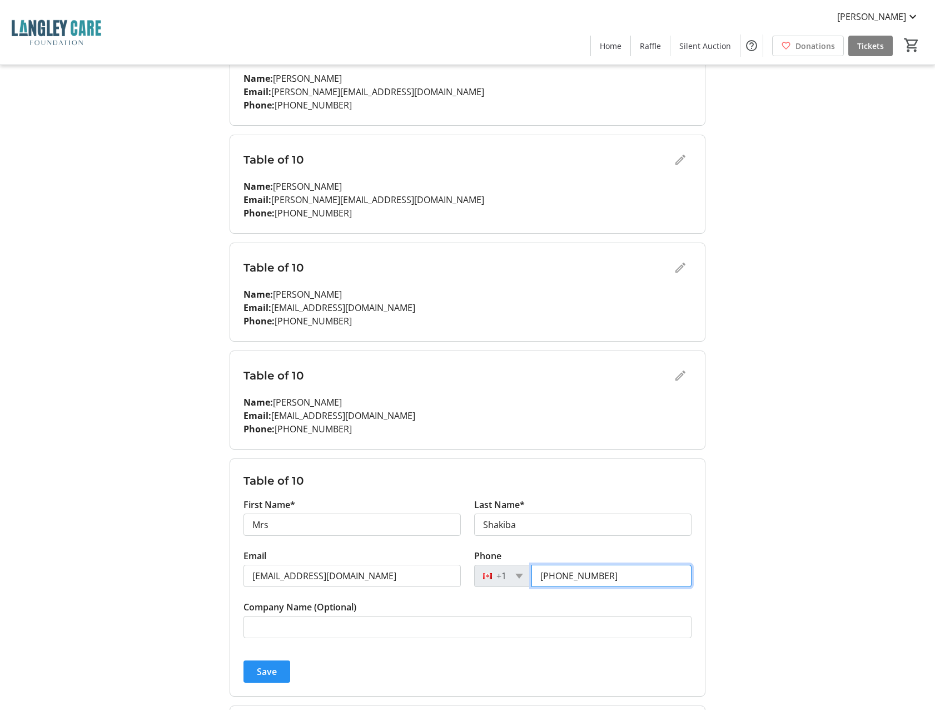
type input "[PHONE_NUMBER]"
click at [262, 667] on span "Save" at bounding box center [267, 670] width 20 height 13
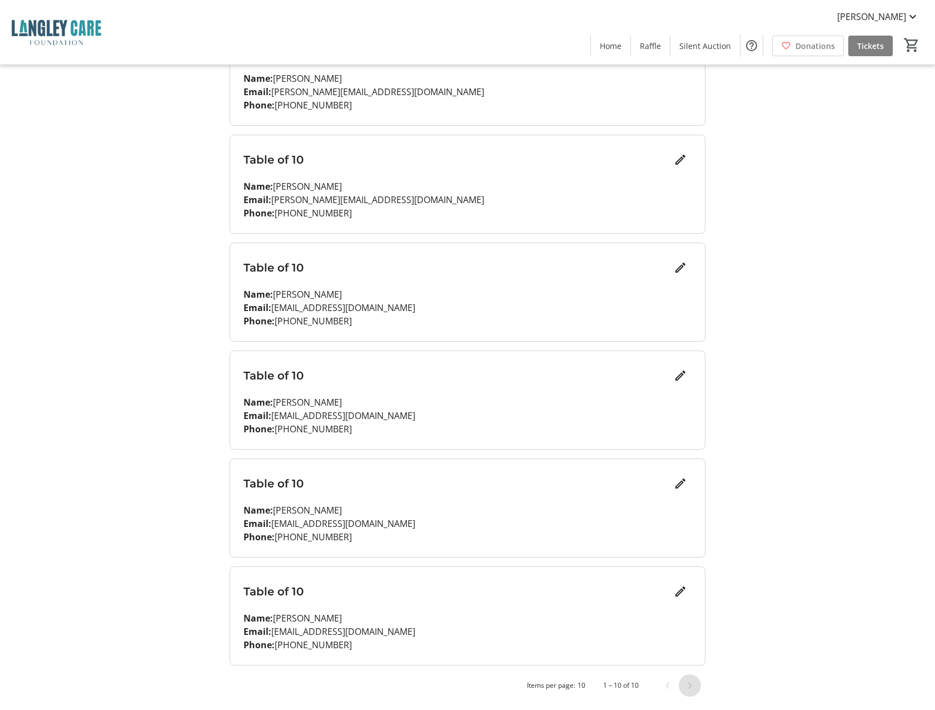
click at [689, 683] on span "Next page" at bounding box center [690, 685] width 22 height 22
click at [692, 685] on span "Next page" at bounding box center [690, 685] width 22 height 22
click at [678, 595] on mat-icon "Edit" at bounding box center [680, 590] width 13 height 13
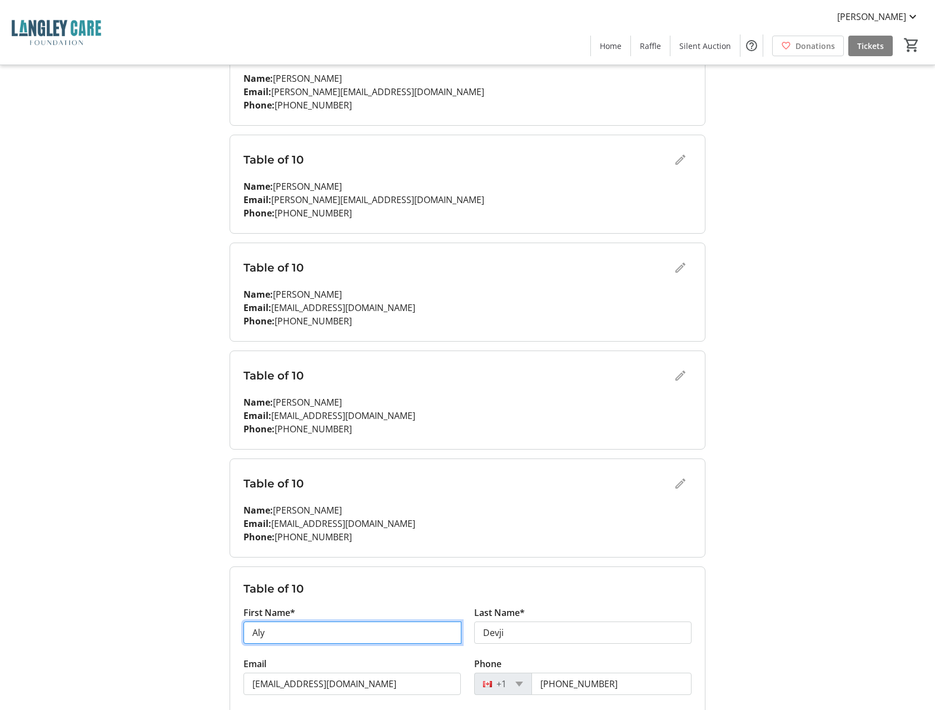
click at [280, 624] on input "Aly" at bounding box center [353, 632] width 218 height 22
type input "[PERSON_NAME]"
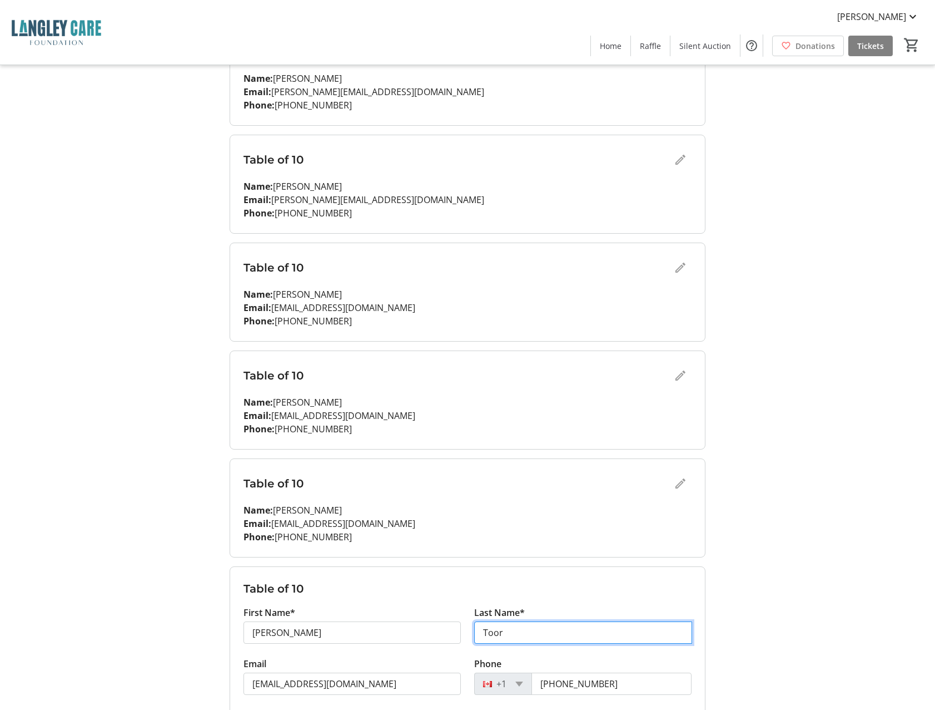
type input "Toor"
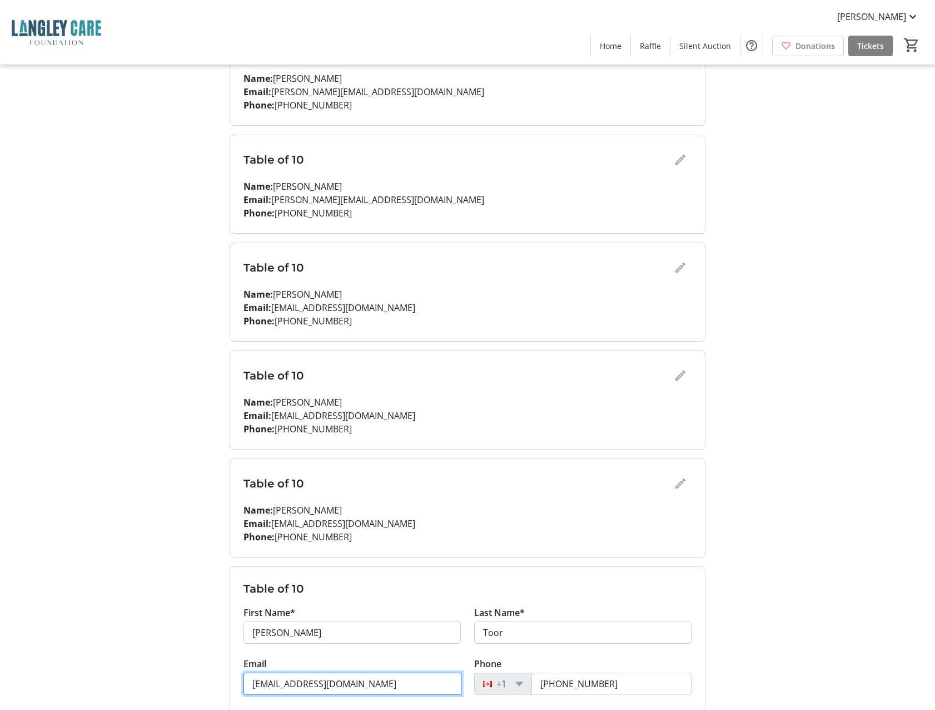
drag, startPoint x: 363, startPoint y: 679, endPoint x: 227, endPoint y: 683, distance: 135.2
click at [227, 683] on div "My Event Tickets Here you can enter guest details for each ticket. Purchased ti…" at bounding box center [467, 114] width 489 height 1468
type input "[PERSON_NAME][EMAIL_ADDRESS][DOMAIN_NAME]"
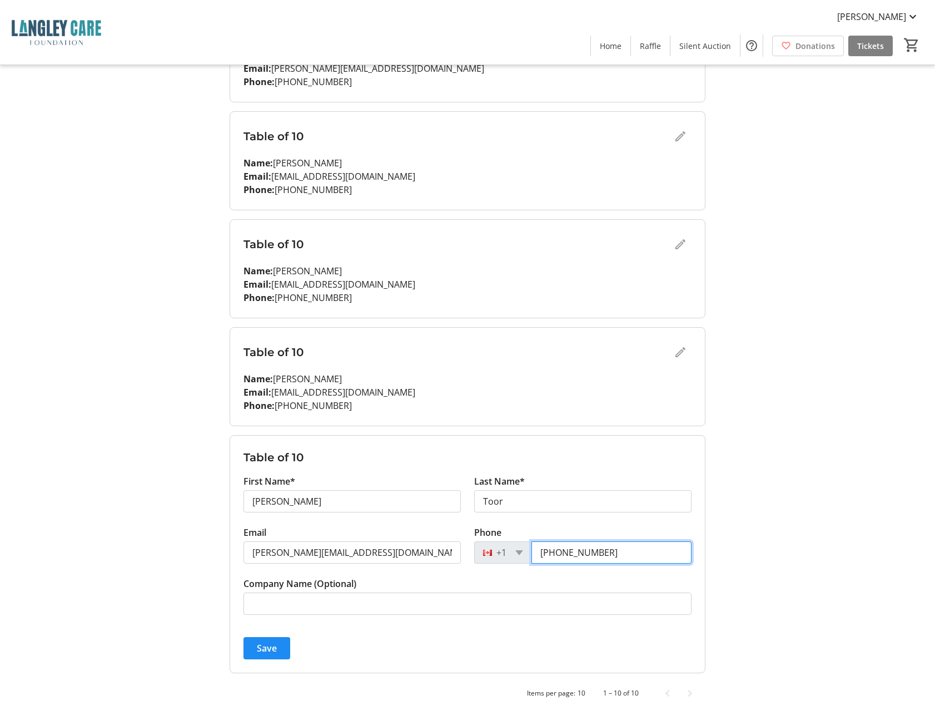
scroll to position [752, 0]
type input "[PHONE_NUMBER]"
click at [263, 647] on span "Save" at bounding box center [267, 647] width 20 height 13
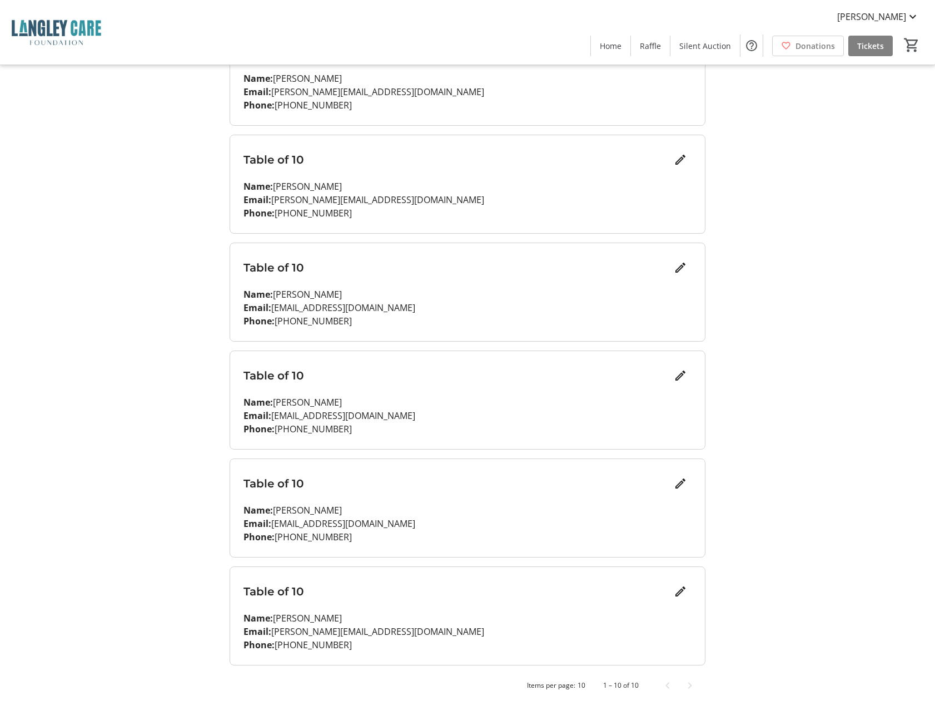
scroll to position [620, 0]
click at [693, 683] on span "Next page" at bounding box center [690, 685] width 22 height 22
click at [668, 689] on span "Previous page" at bounding box center [668, 685] width 22 height 22
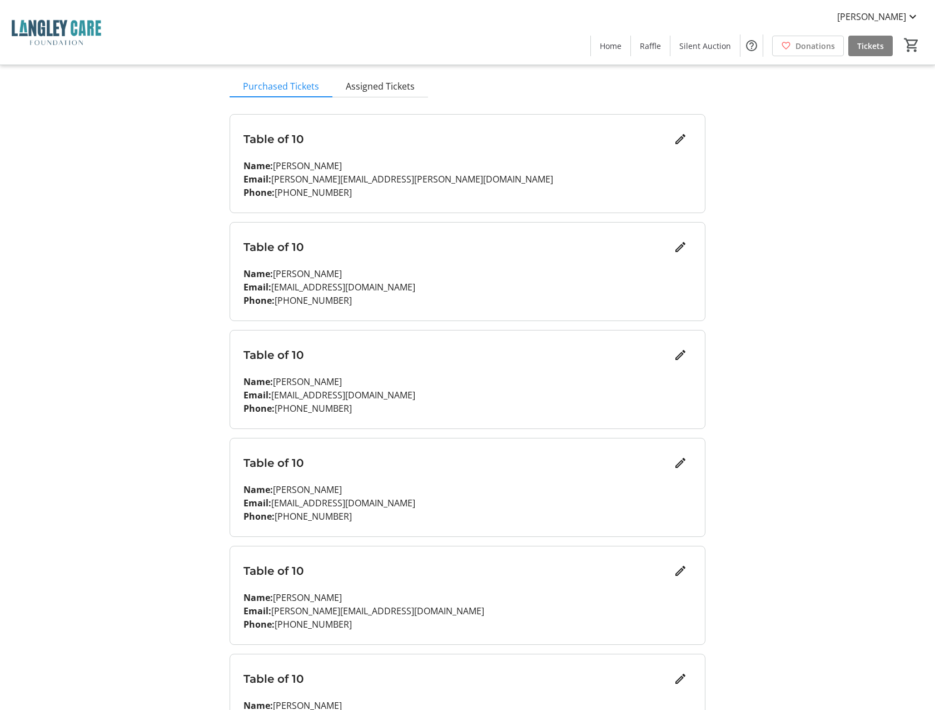
scroll to position [0, 0]
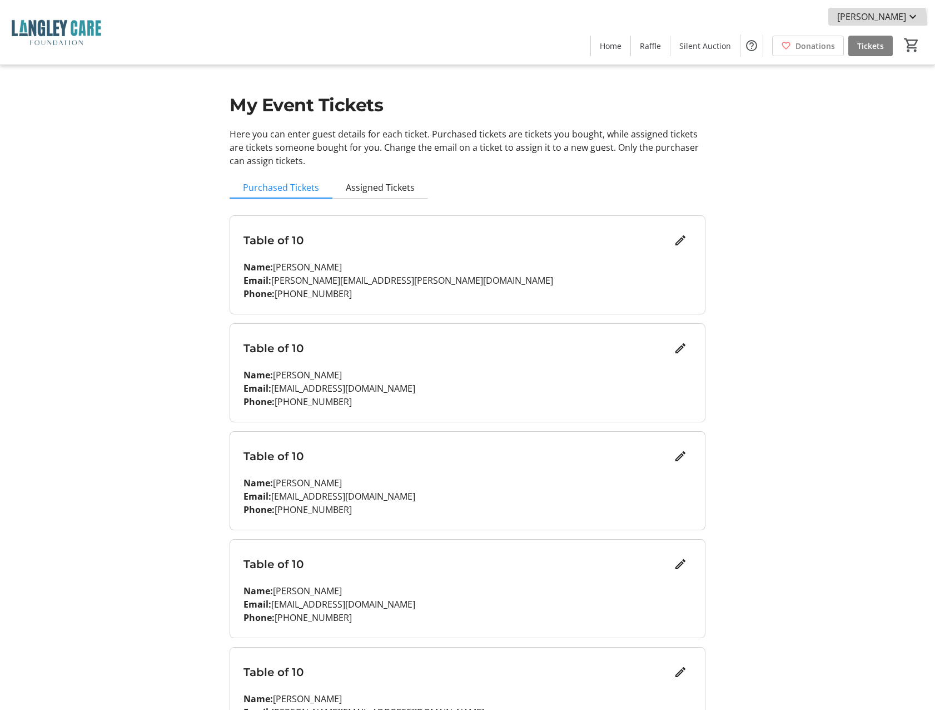
click at [911, 22] on mat-icon at bounding box center [912, 16] width 13 height 13
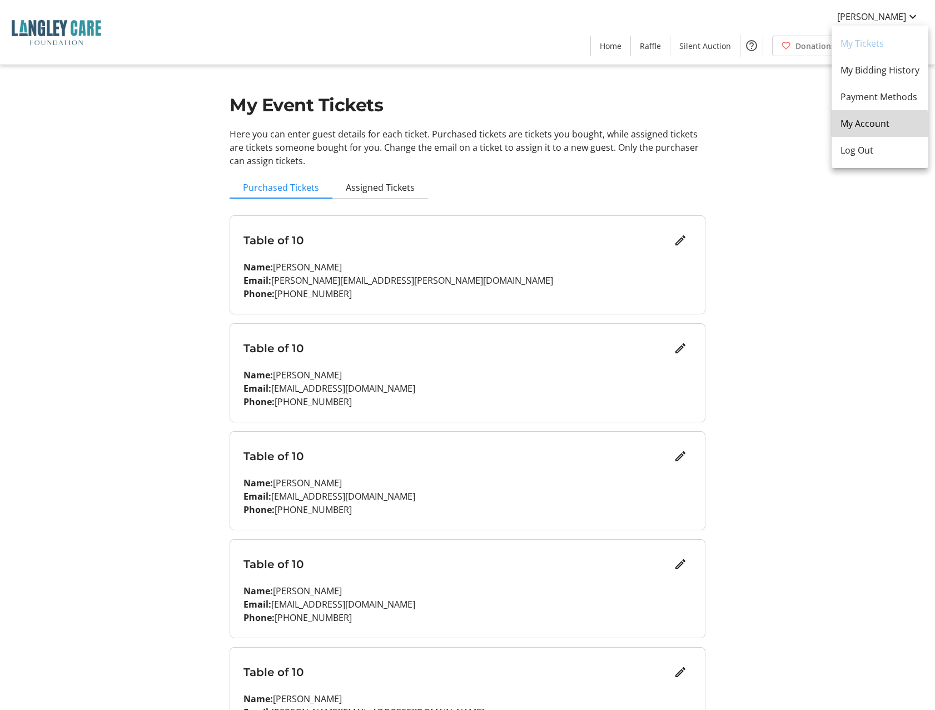
click at [872, 126] on span "My Account" at bounding box center [880, 123] width 79 height 13
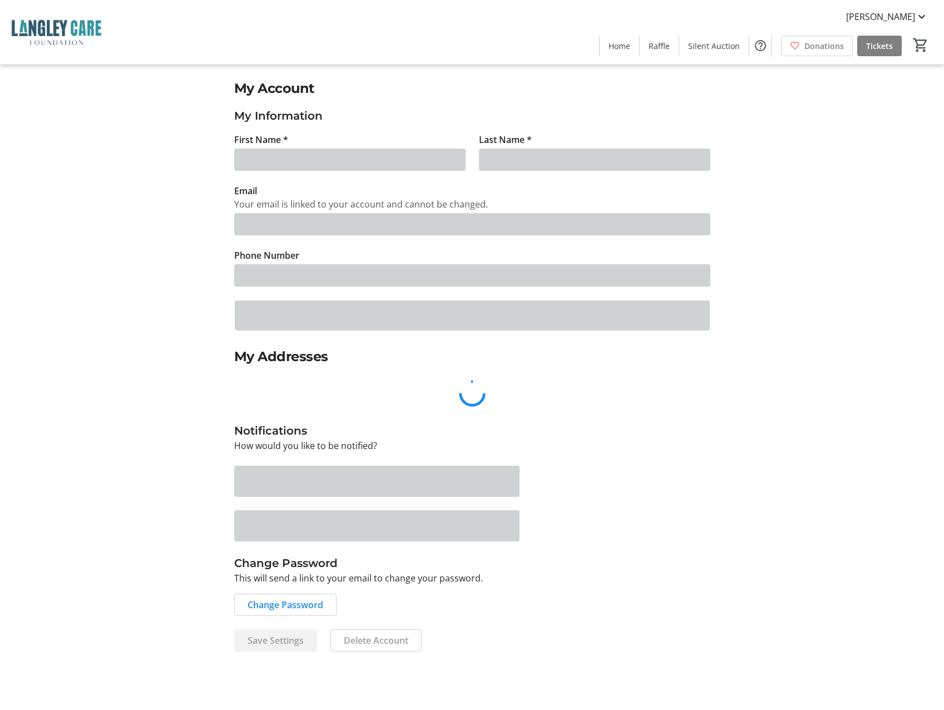
type input "Aly"
type input "Devji"
type input "[EMAIL_ADDRESS][DOMAIN_NAME]"
type input "[PHONE_NUMBER]"
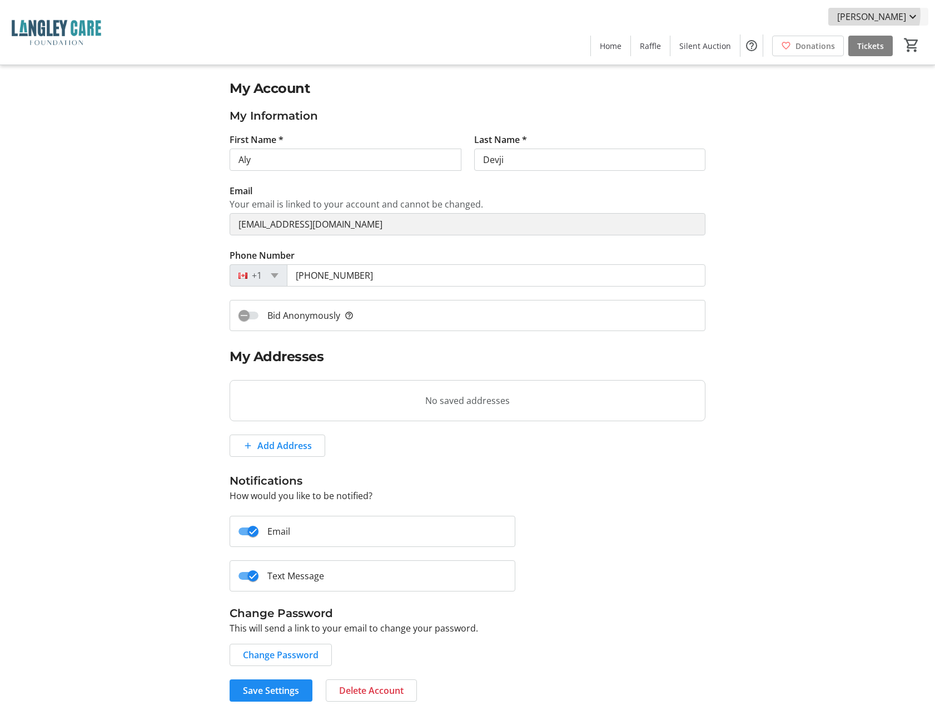
click at [908, 14] on mat-icon at bounding box center [912, 16] width 13 height 13
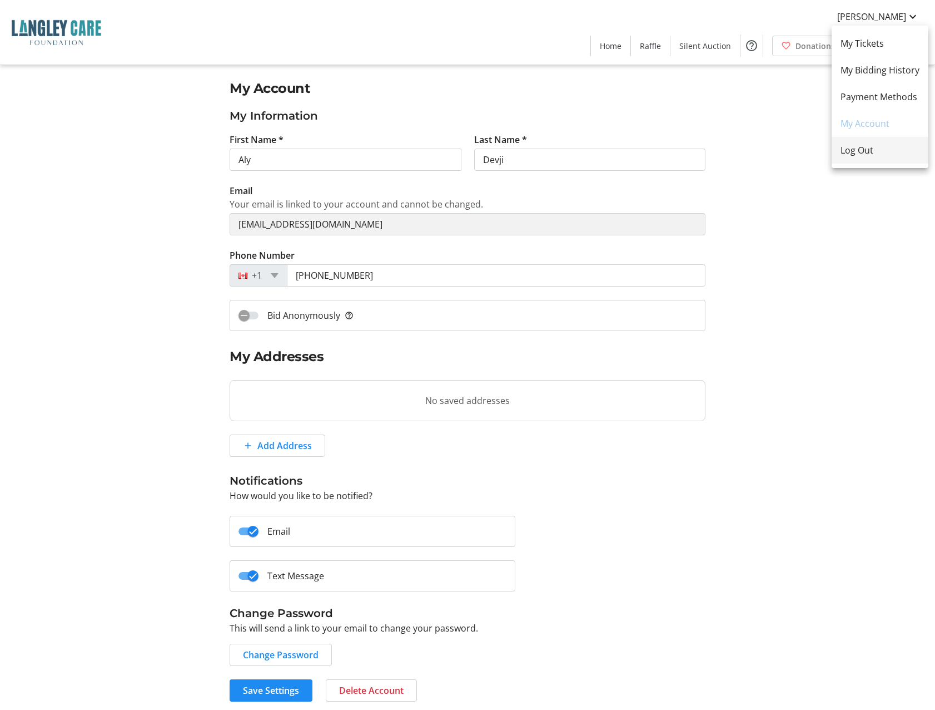
click at [866, 153] on span "Log Out" at bounding box center [880, 149] width 79 height 13
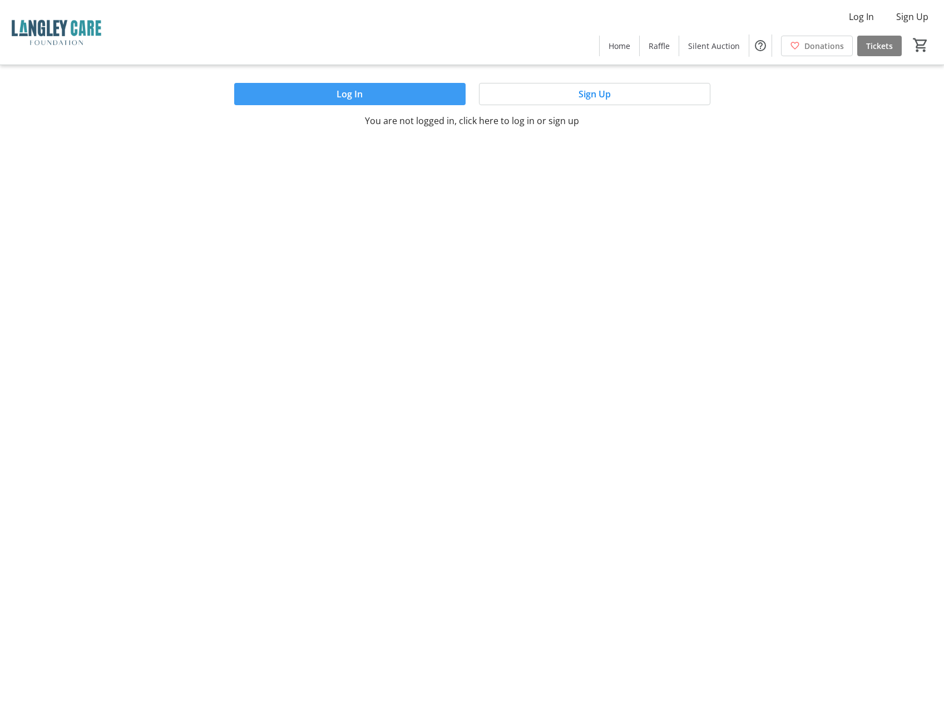
click at [350, 93] on span "Log In" at bounding box center [349, 93] width 26 height 13
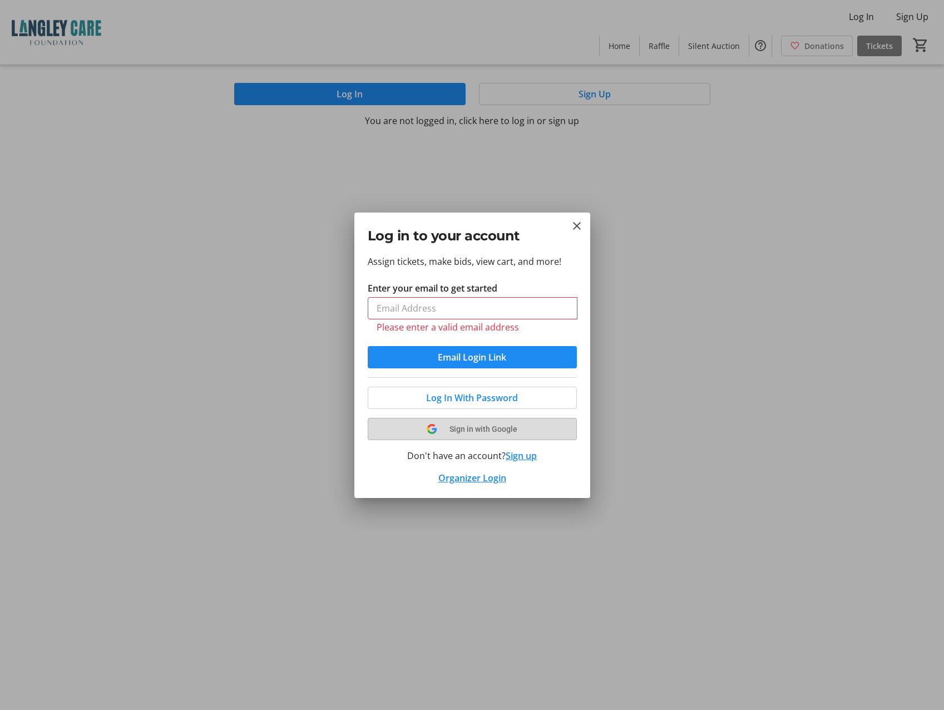
click at [489, 419] on button "Sign in with Google" at bounding box center [472, 429] width 209 height 22
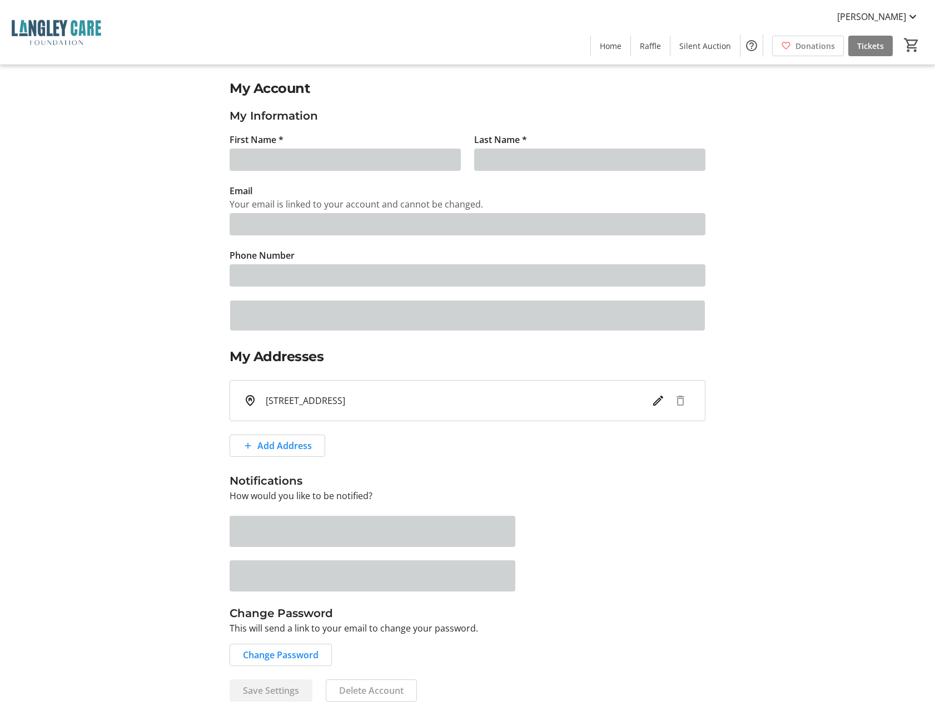
type input "[EMAIL_ADDRESS][DOMAIN_NAME]"
type input "[PHONE_NUMBER]"
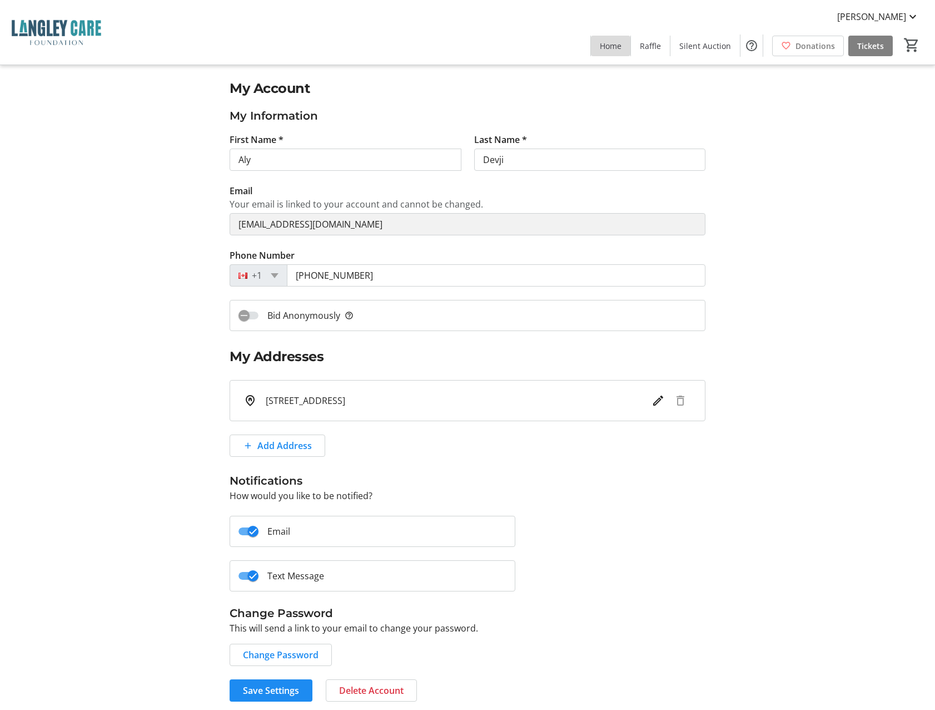
click at [616, 52] on span at bounding box center [610, 45] width 39 height 27
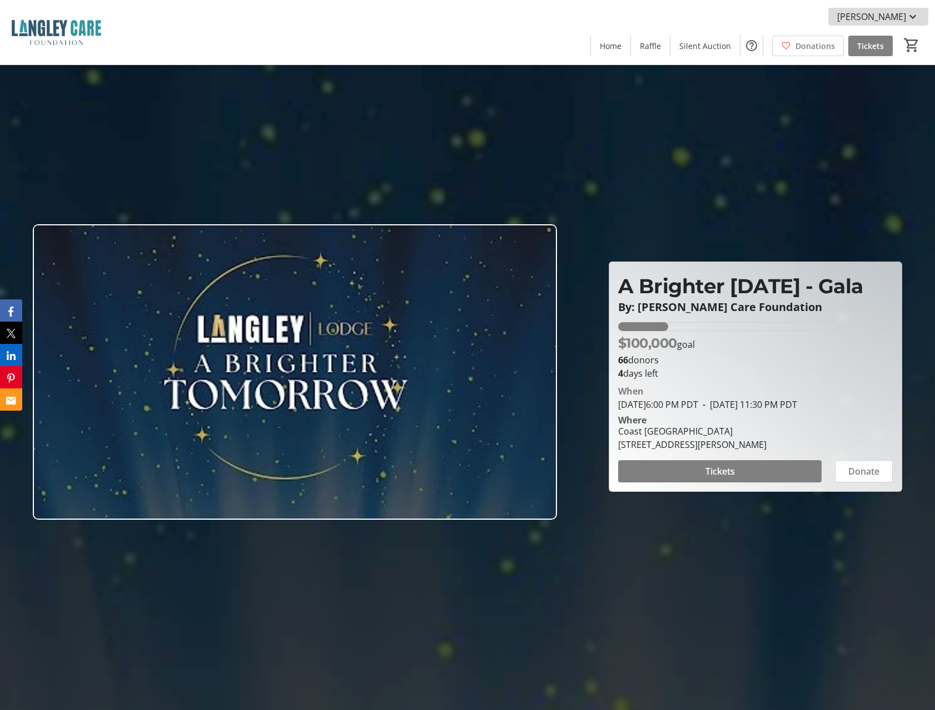
click at [912, 13] on mat-icon at bounding box center [912, 16] width 13 height 13
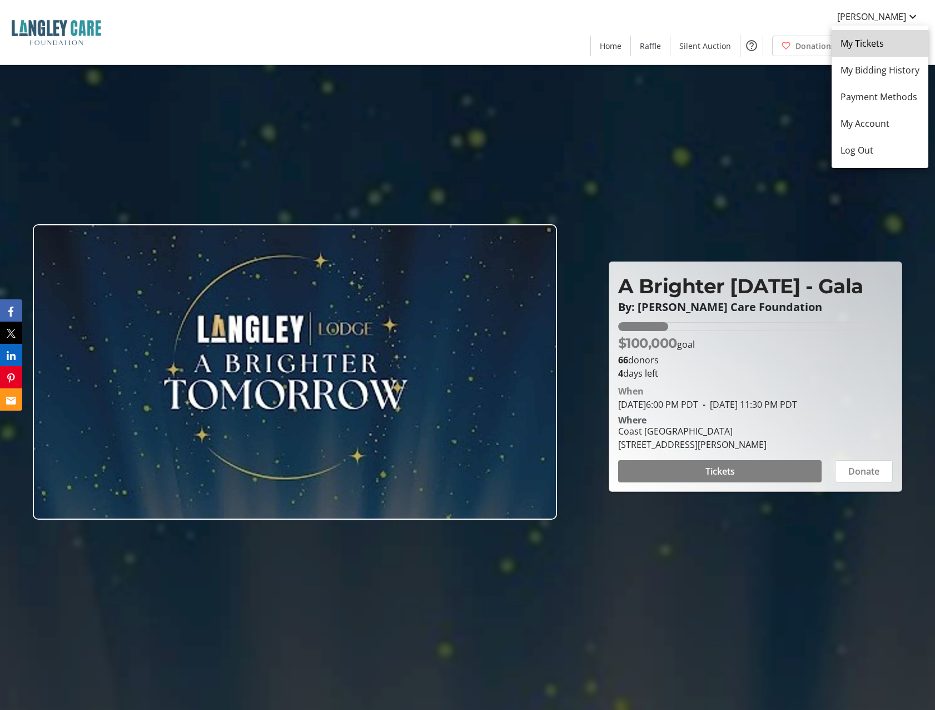
click at [875, 41] on span "My Tickets" at bounding box center [880, 43] width 79 height 13
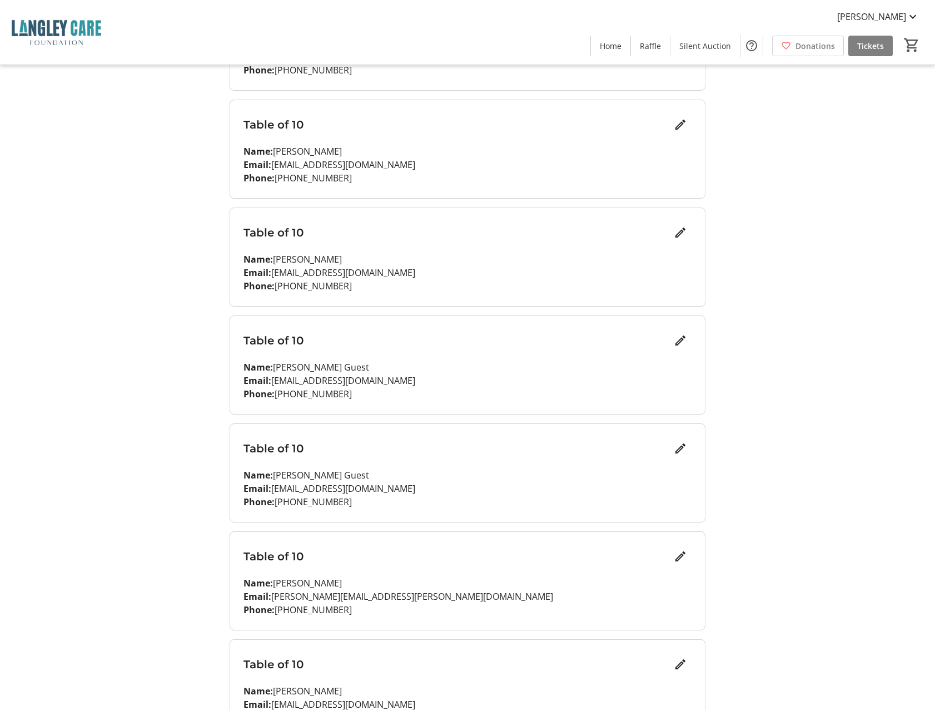
scroll to position [620, 0]
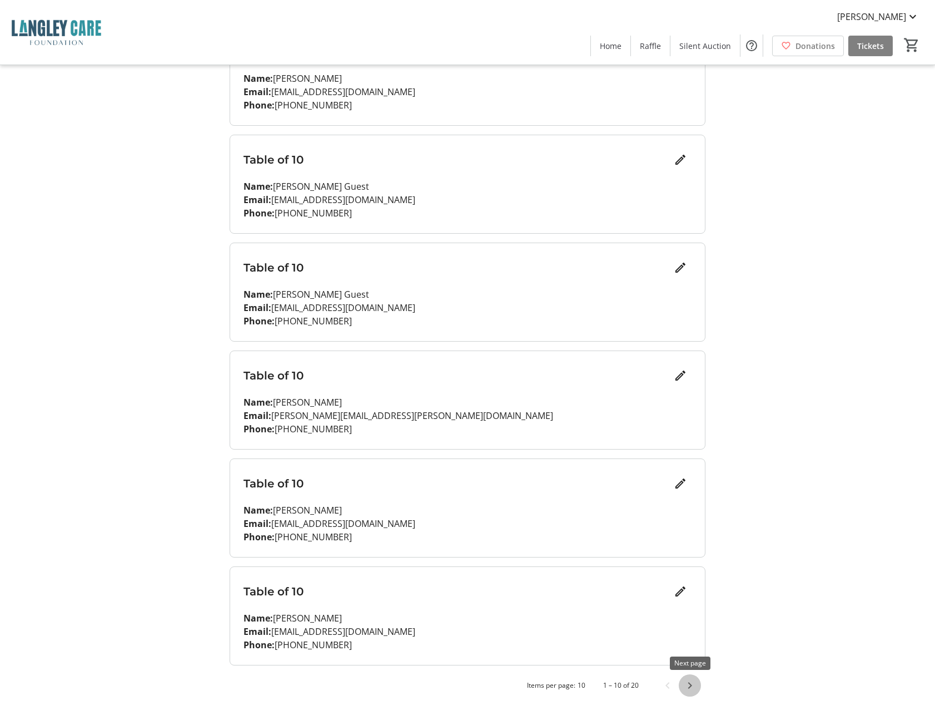
click at [687, 683] on span "Next page" at bounding box center [690, 685] width 22 height 22
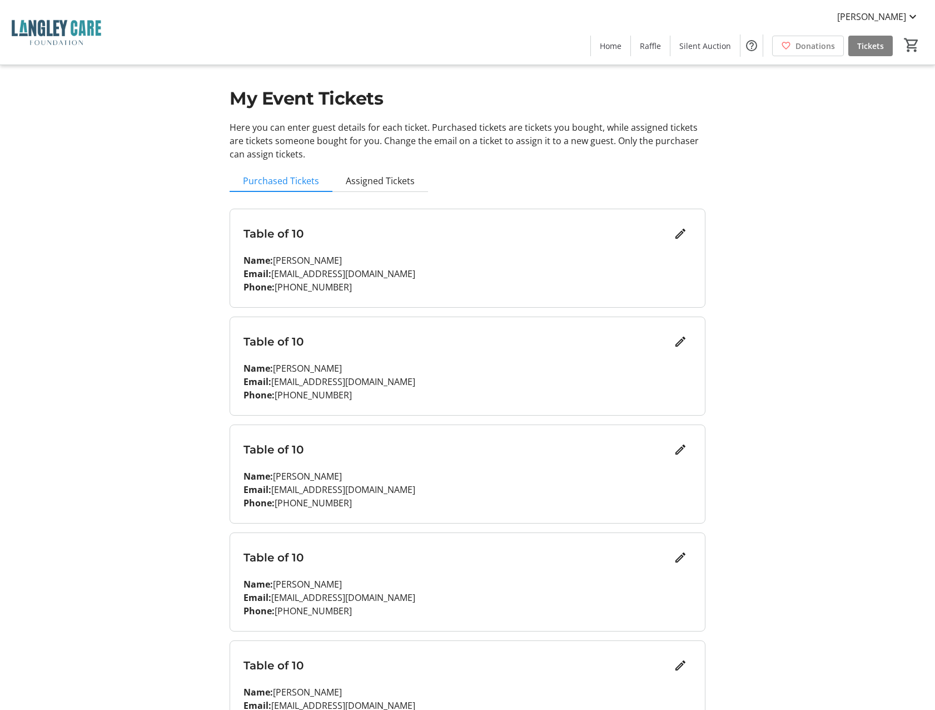
scroll to position [6, 0]
click at [675, 237] on mat-icon "Edit" at bounding box center [680, 234] width 13 height 13
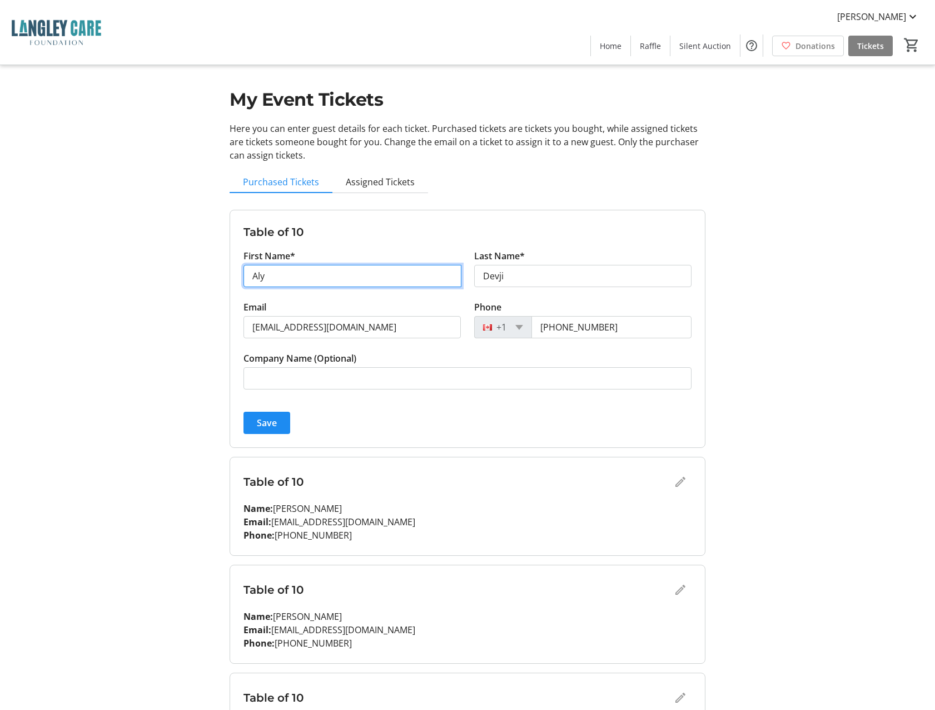
click at [282, 279] on input "Aly" at bounding box center [353, 276] width 218 height 22
type input "[PERSON_NAME]"
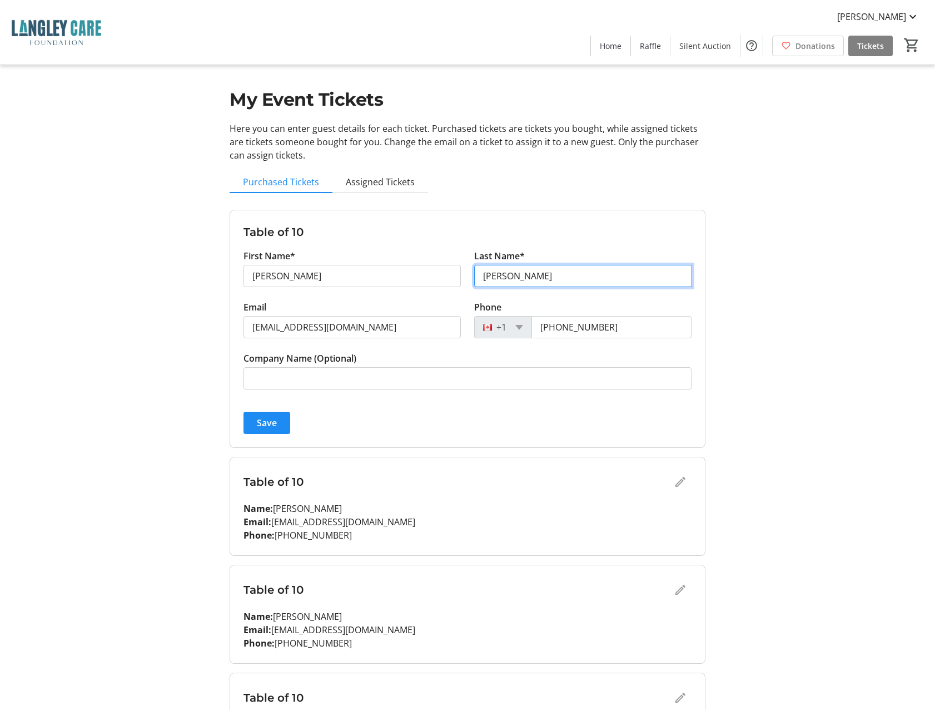
type input "[PERSON_NAME]"
click at [325, 280] on input "[PERSON_NAME]" at bounding box center [353, 276] width 218 height 22
click at [342, 325] on input "[EMAIL_ADDRESS][DOMAIN_NAME]" at bounding box center [353, 327] width 218 height 22
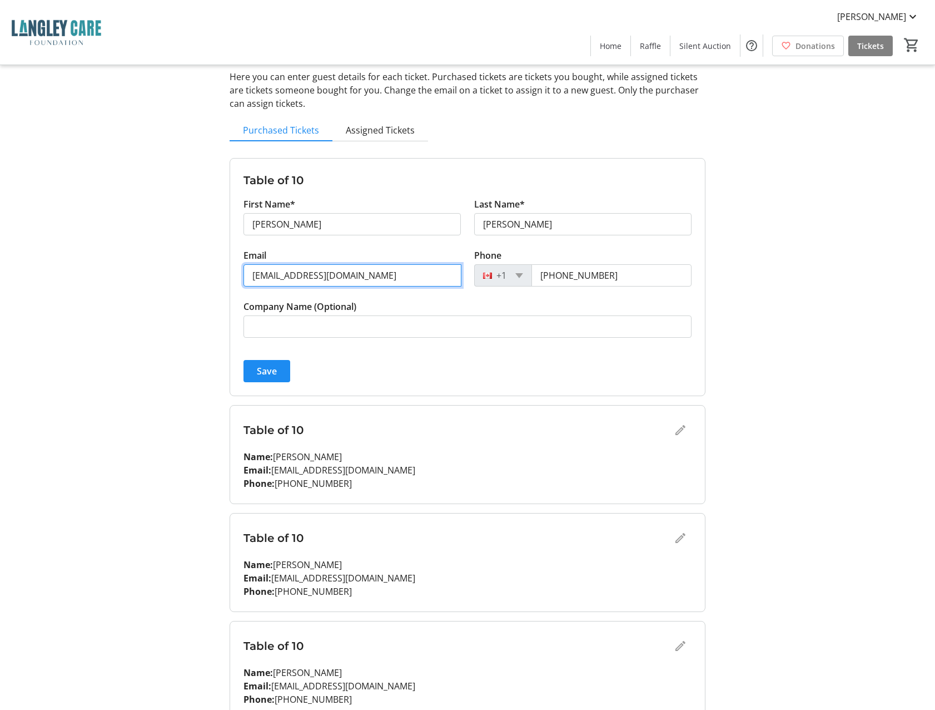
scroll to position [0, 0]
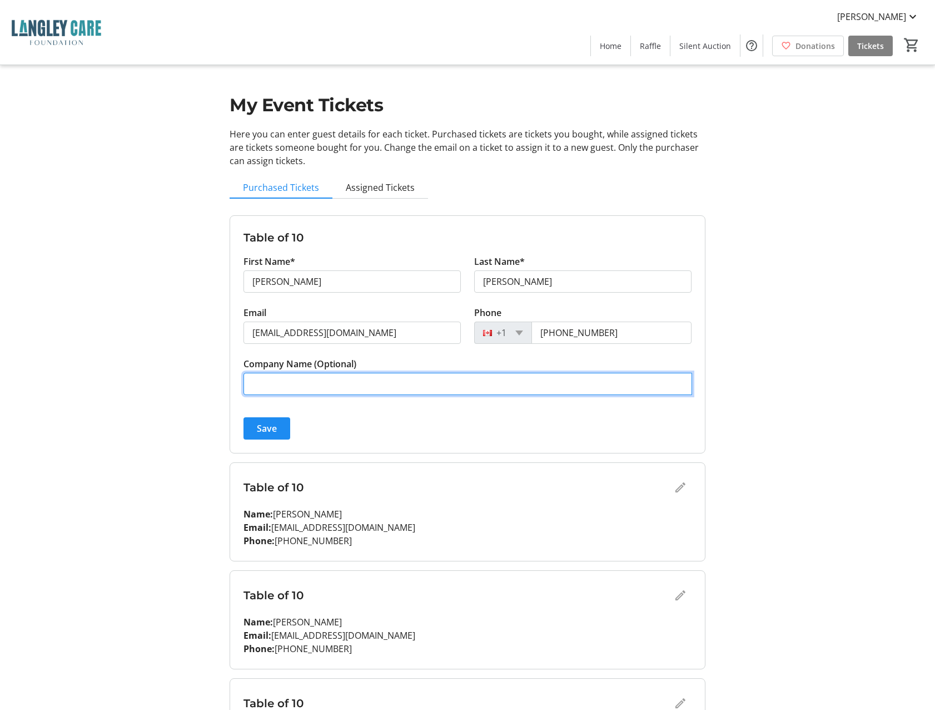
click at [393, 384] on input "Company Name (Optional)" at bounding box center [468, 384] width 449 height 22
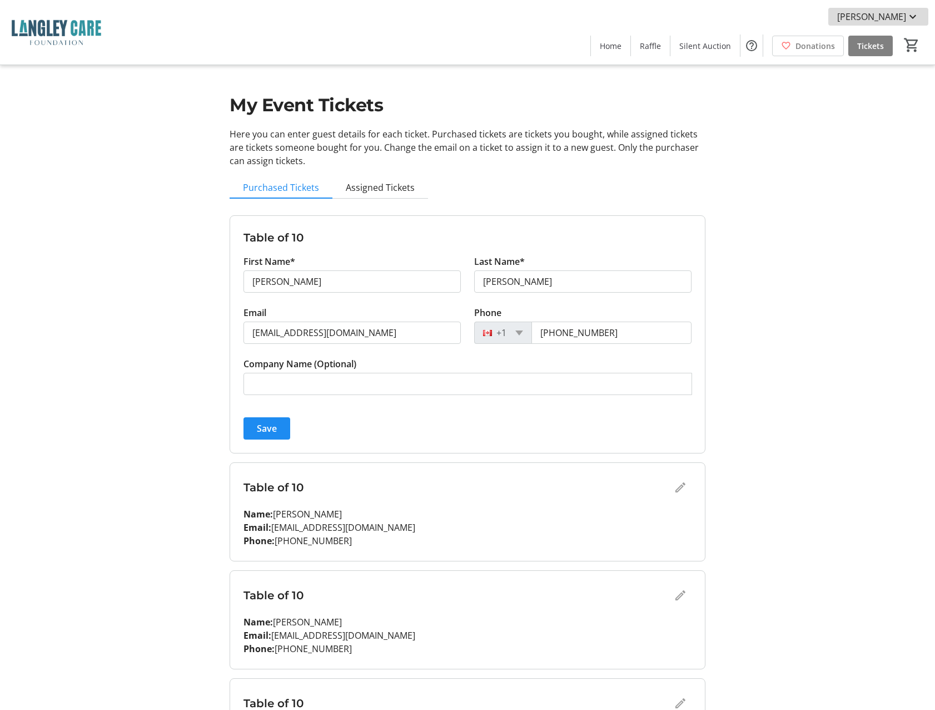
click at [915, 11] on mat-icon at bounding box center [912, 16] width 13 height 13
click at [875, 331] on div at bounding box center [467, 355] width 935 height 710
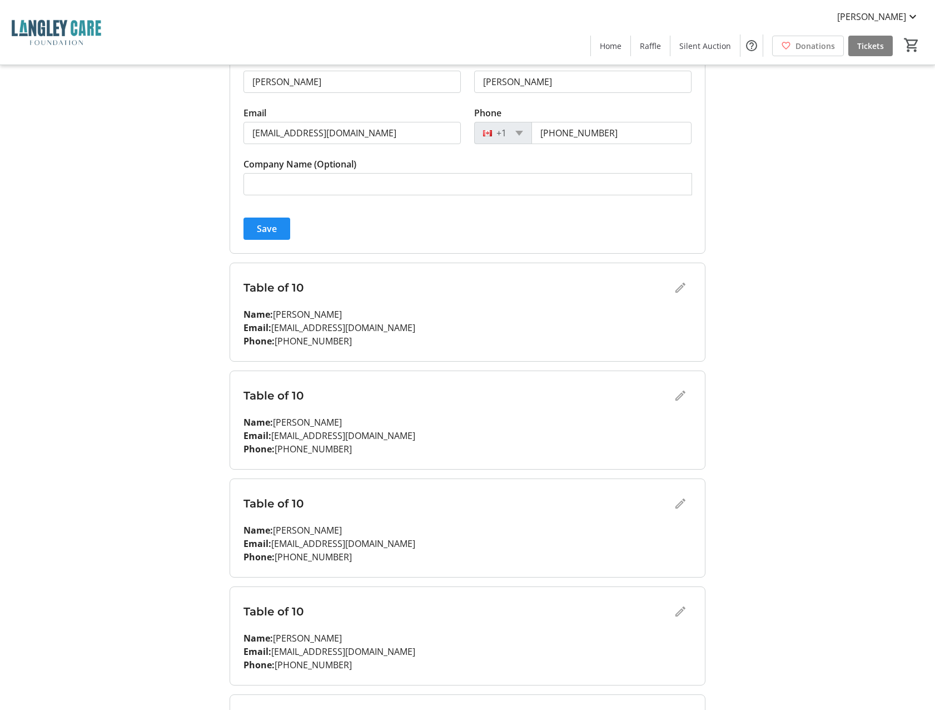
click at [814, 351] on div "My Event Tickets Here you can enter guest details for each ticket. Purchased ti…" at bounding box center [468, 534] width 734 height 1468
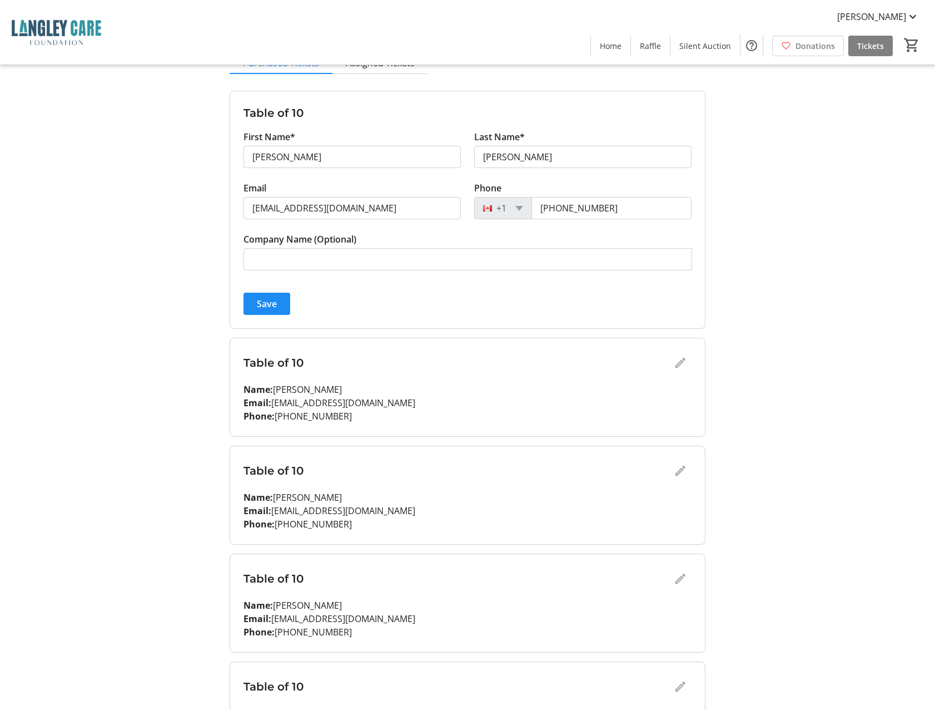
scroll to position [67, 0]
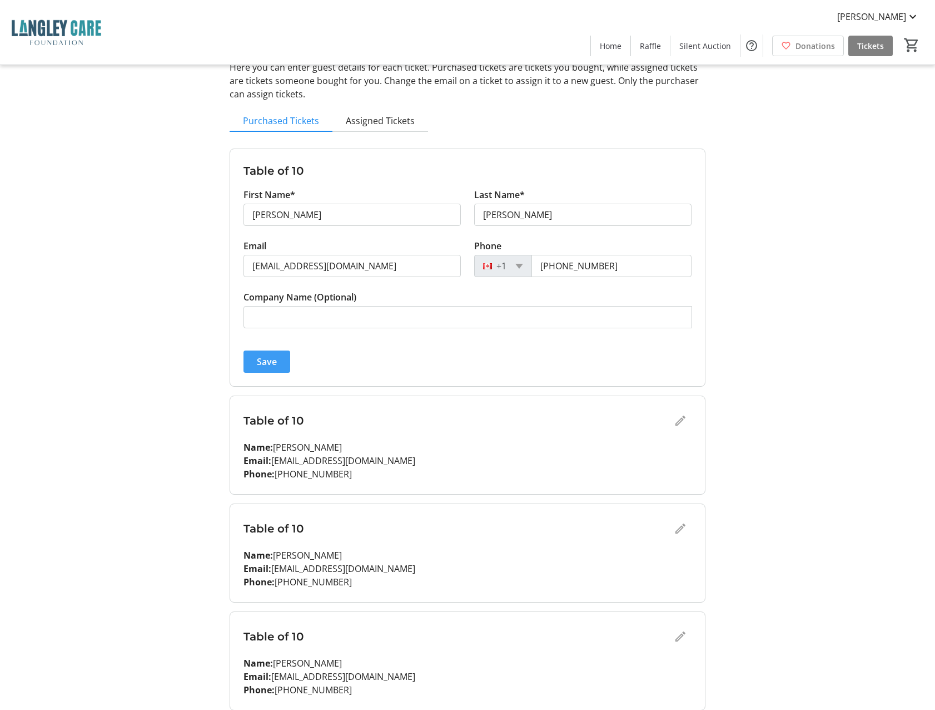
click at [270, 364] on span "Save" at bounding box center [267, 361] width 20 height 13
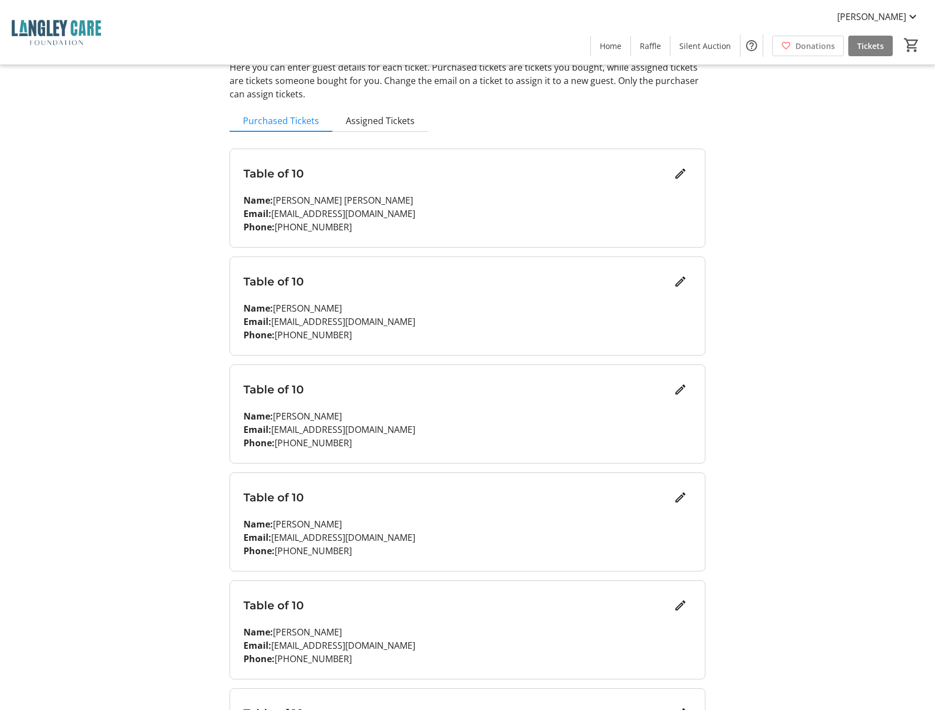
scroll to position [59, 0]
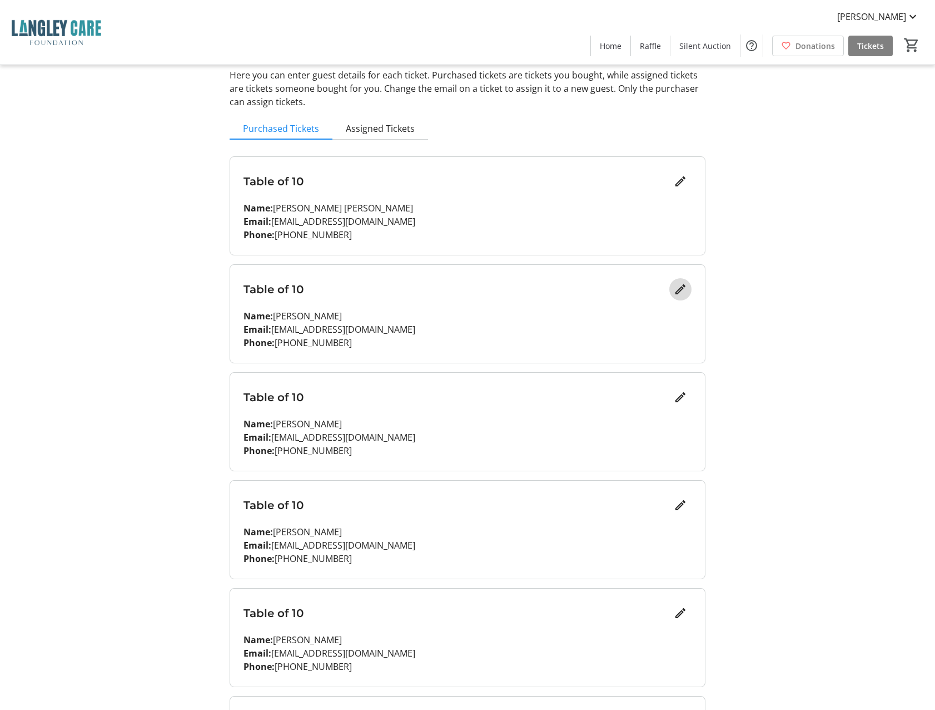
click at [681, 291] on mat-icon "Edit" at bounding box center [680, 288] width 13 height 13
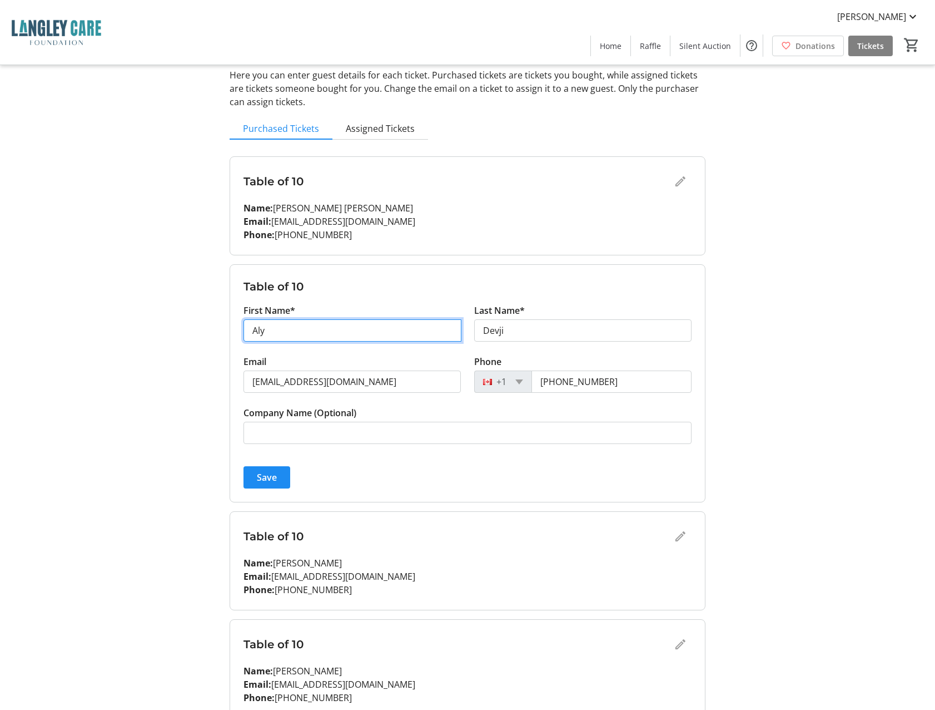
click at [270, 326] on input "Aly" at bounding box center [353, 330] width 218 height 22
type input "[PERSON_NAME]"
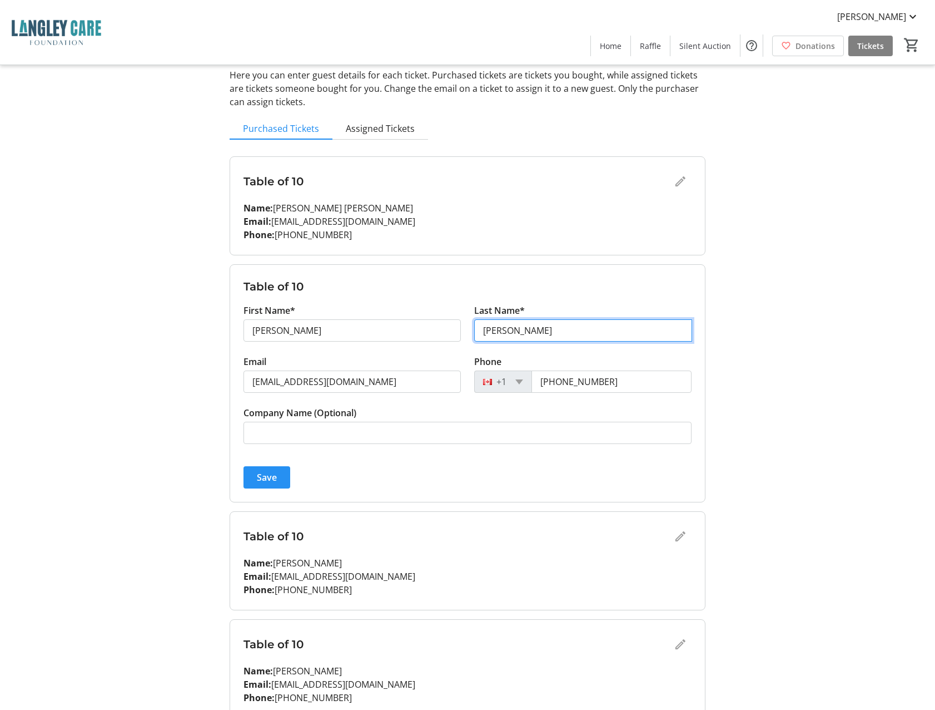
type input "[PERSON_NAME]"
click at [278, 477] on span "submit" at bounding box center [267, 477] width 47 height 27
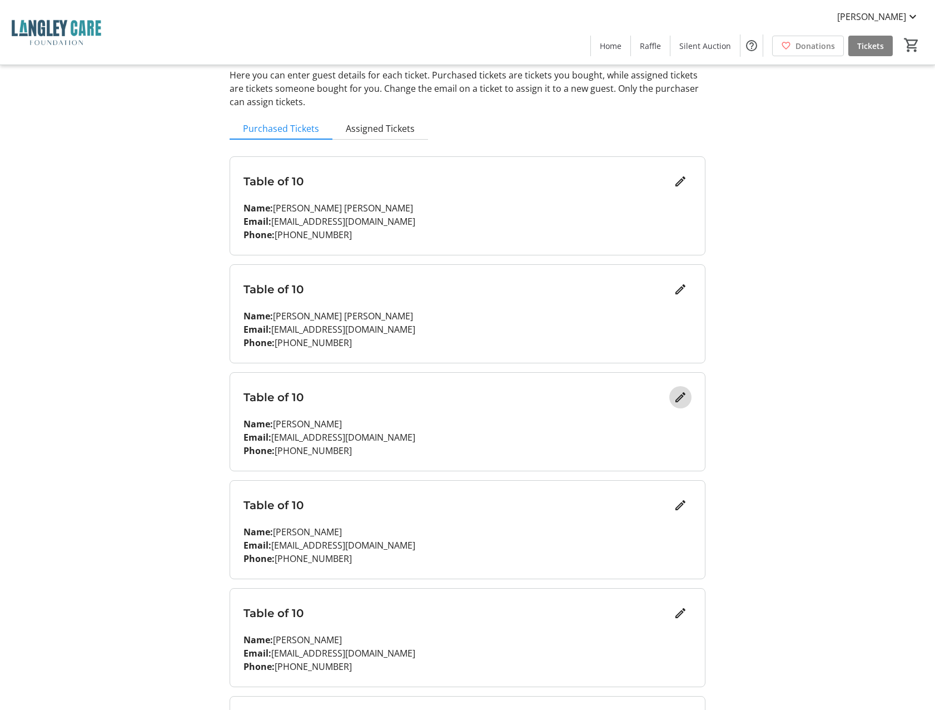
click at [678, 399] on mat-icon "Edit" at bounding box center [680, 396] width 13 height 13
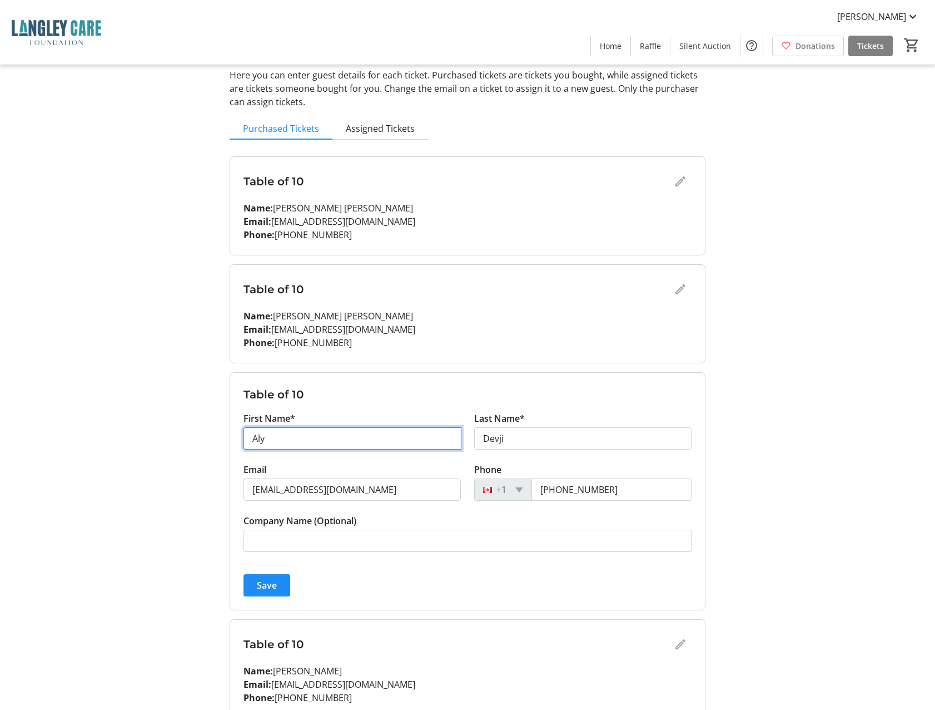
click at [297, 442] on input "Aly" at bounding box center [353, 438] width 218 height 22
type input "Marina"
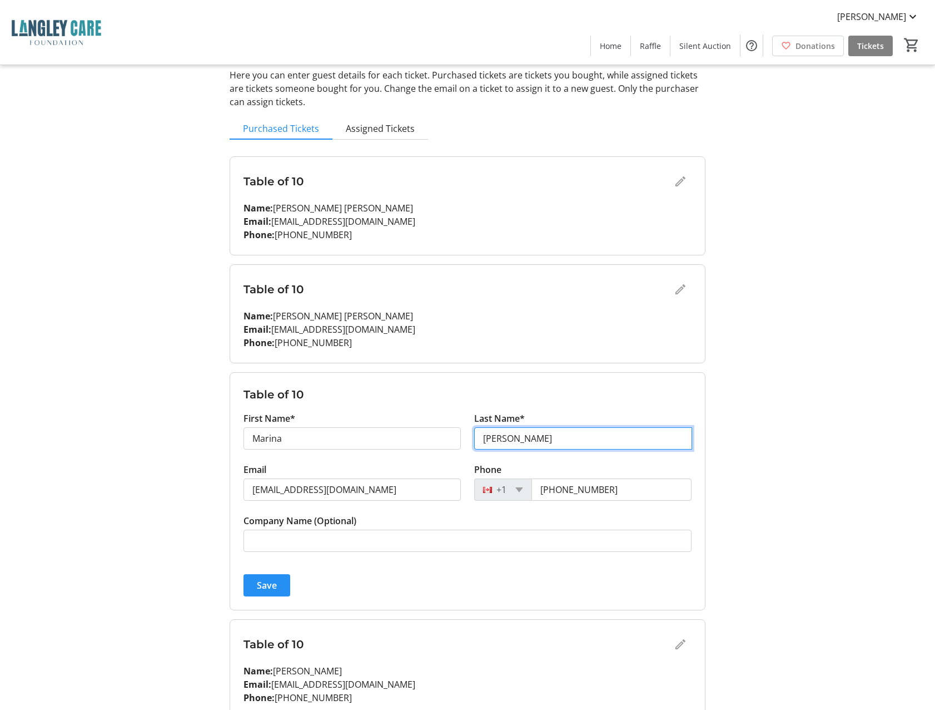
type input "[PERSON_NAME]"
click at [268, 582] on span "Save" at bounding box center [267, 584] width 20 height 13
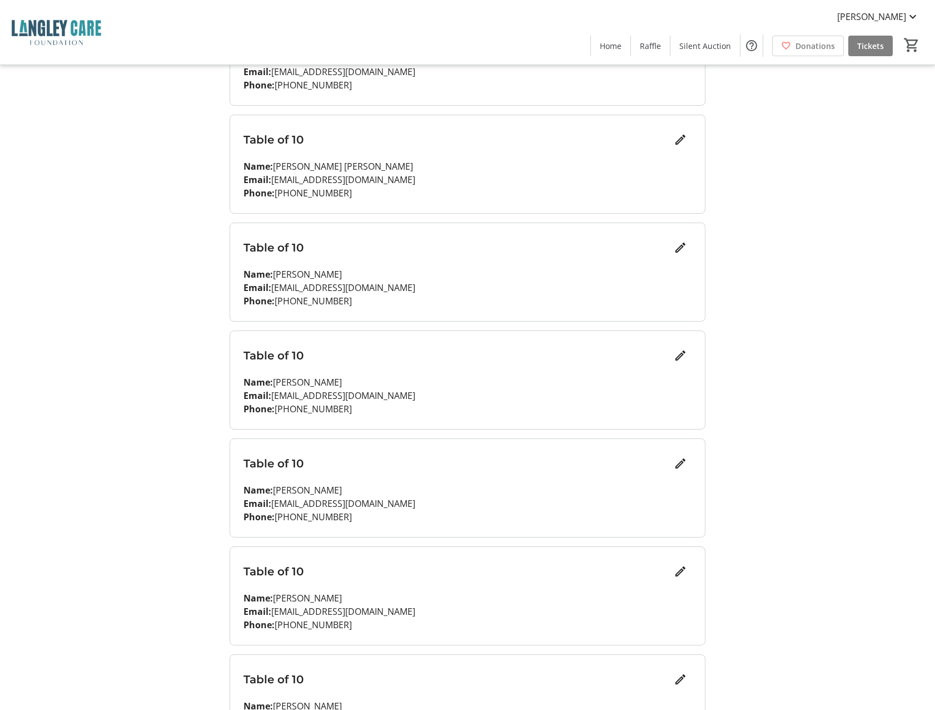
scroll to position [0, 0]
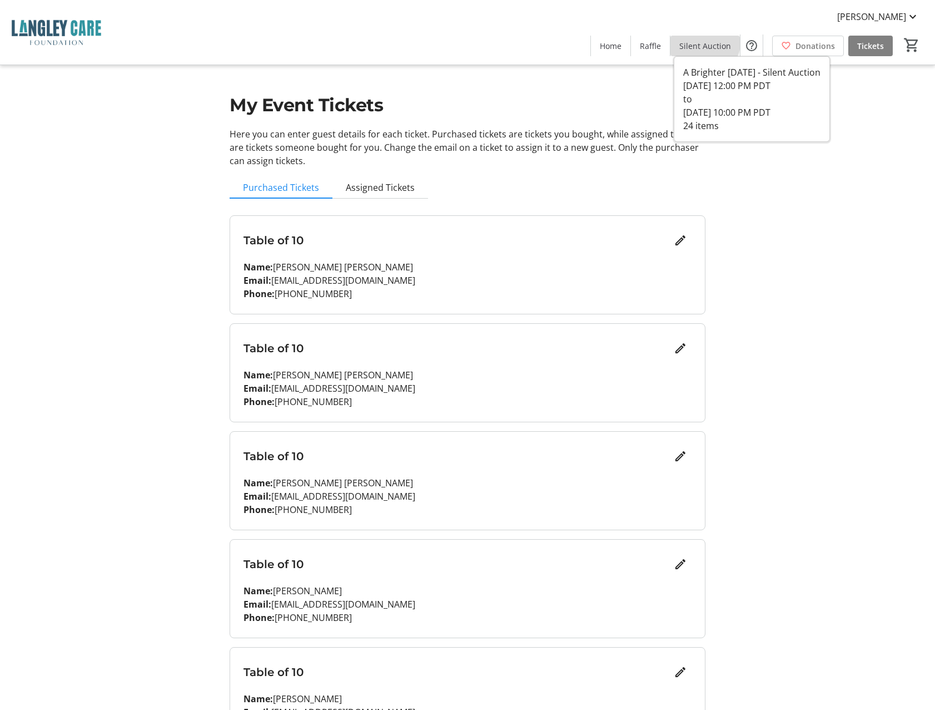
click at [703, 40] on span "Silent Auction" at bounding box center [705, 46] width 52 height 12
